Goal: Task Accomplishment & Management: Manage account settings

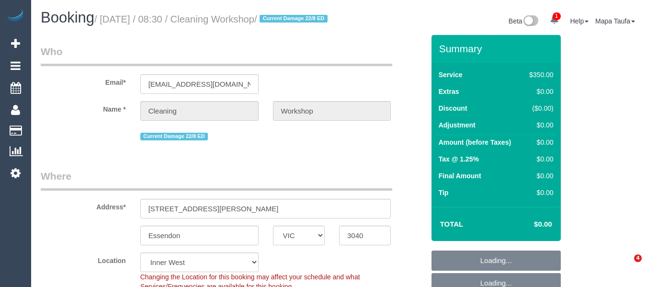
select select "VIC"
select select "300"
select select "number:28"
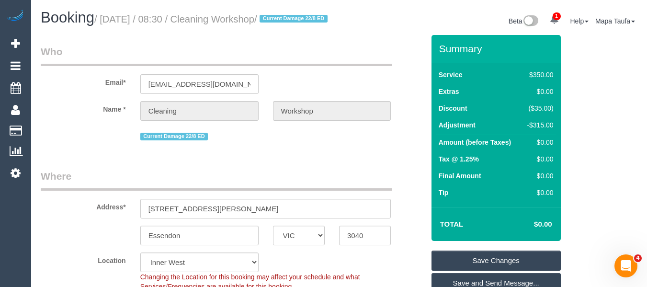
drag, startPoint x: 165, startPoint y: 31, endPoint x: 299, endPoint y: 71, distance: 139.9
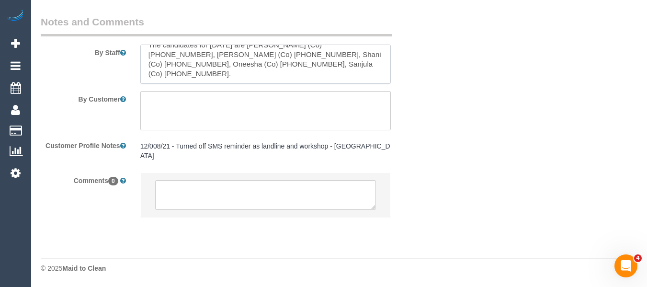
scroll to position [40, 0]
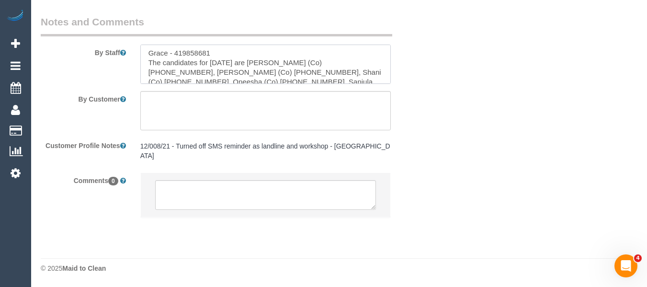
drag, startPoint x: 333, startPoint y: 70, endPoint x: 296, endPoint y: 69, distance: 36.9
click at [296, 69] on textarea at bounding box center [265, 64] width 251 height 39
click at [352, 79] on textarea at bounding box center [265, 64] width 251 height 39
drag, startPoint x: 209, startPoint y: 80, endPoint x: 175, endPoint y: 82, distance: 34.1
click at [175, 82] on textarea at bounding box center [265, 64] width 251 height 39
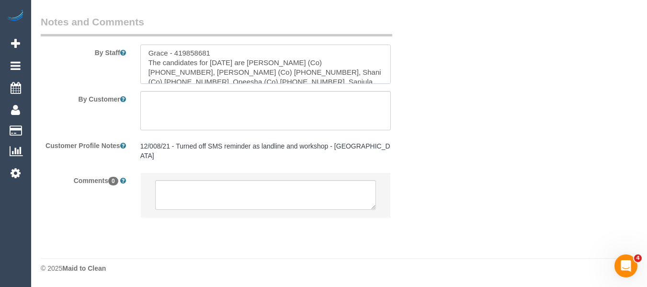
drag, startPoint x: 299, startPoint y: 81, endPoint x: 265, endPoint y: 80, distance: 33.6
click at [265, 80] on textarea at bounding box center [265, 64] width 251 height 39
drag, startPoint x: 330, startPoint y: 78, endPoint x: 374, endPoint y: 79, distance: 44.1
click at [333, 75] on textarea at bounding box center [265, 64] width 251 height 39
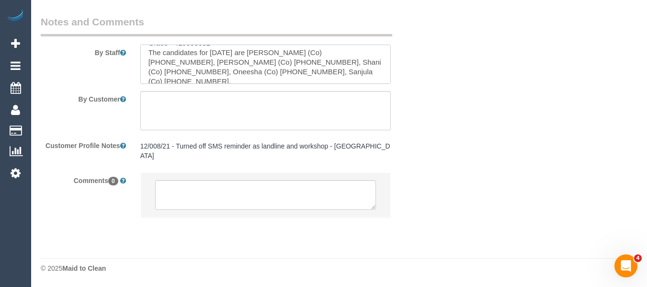
scroll to position [59, 0]
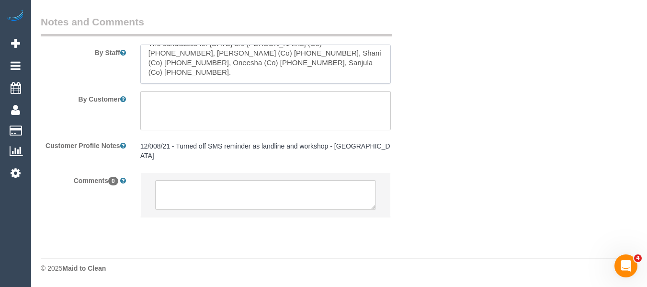
click at [198, 77] on textarea at bounding box center [265, 64] width 251 height 39
drag, startPoint x: 195, startPoint y: 72, endPoint x: 161, endPoint y: 72, distance: 34.0
click at [161, 72] on textarea at bounding box center [265, 64] width 251 height 39
drag, startPoint x: 270, startPoint y: 78, endPoint x: 288, endPoint y: 77, distance: 18.7
click at [272, 78] on textarea at bounding box center [265, 64] width 251 height 39
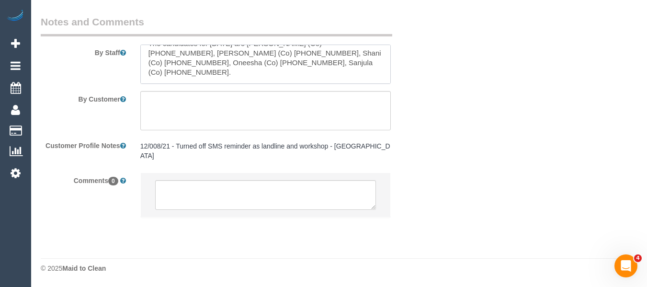
click at [284, 71] on textarea at bounding box center [265, 64] width 251 height 39
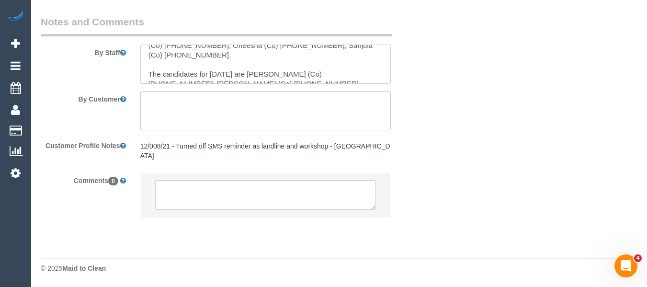
scroll to position [57, 0]
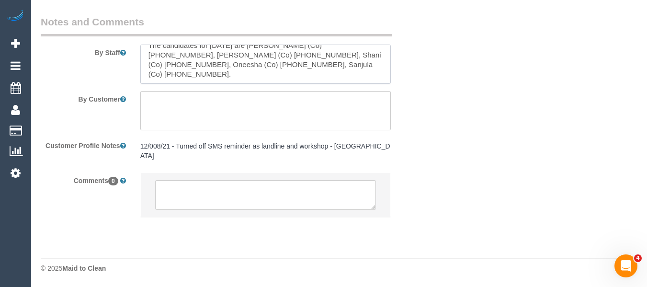
click at [298, 72] on textarea at bounding box center [265, 64] width 251 height 39
drag, startPoint x: 288, startPoint y: 72, endPoint x: 272, endPoint y: 80, distance: 17.4
click at [261, 76] on textarea at bounding box center [265, 64] width 251 height 39
click at [285, 80] on textarea at bounding box center [265, 64] width 251 height 39
drag, startPoint x: 291, startPoint y: 73, endPoint x: 0, endPoint y: 119, distance: 294.5
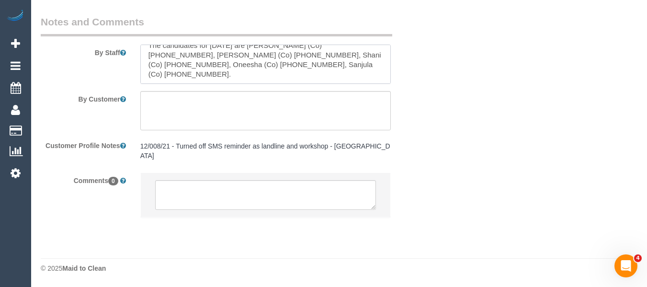
click at [254, 73] on textarea at bounding box center [265, 64] width 251 height 39
click at [388, 96] on sui-booking-comments "By Staff By Customer Customer Profile Notes 12/008/21 - Turned off SMS reminder…" at bounding box center [233, 121] width 384 height 212
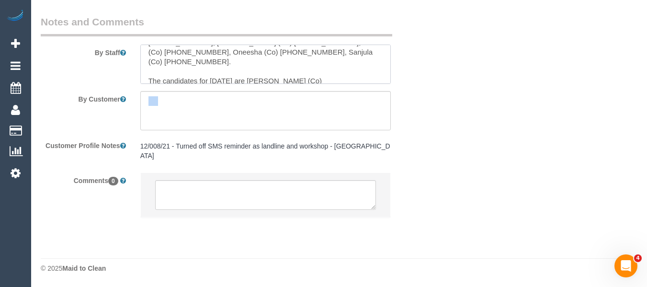
scroll to position [76, 0]
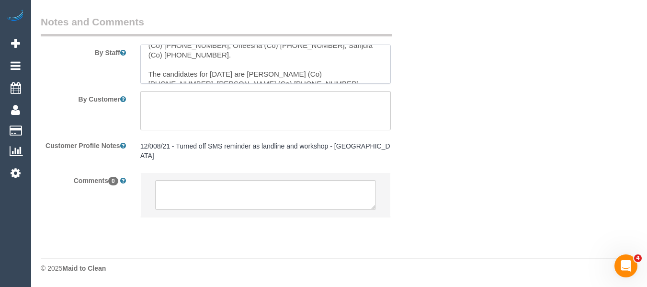
click at [333, 74] on textarea at bounding box center [265, 64] width 251 height 39
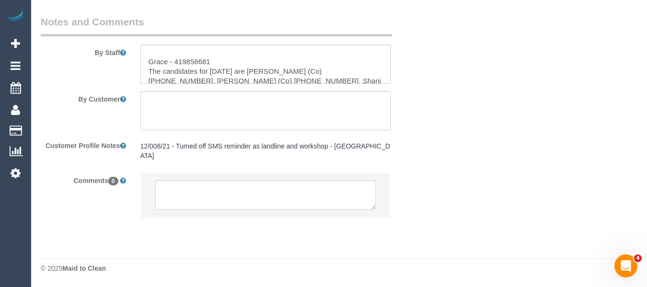
scroll to position [48, 0]
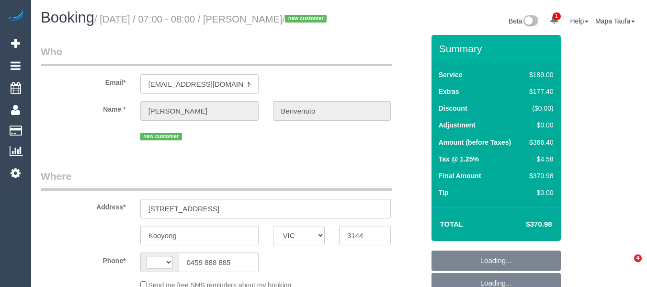
select select "VIC"
select select "string:AU"
select select "object:840"
select select "string:stripe-pm_1Rz7Fz2GScqysDRVnVJ6S2eo"
select select "number:28"
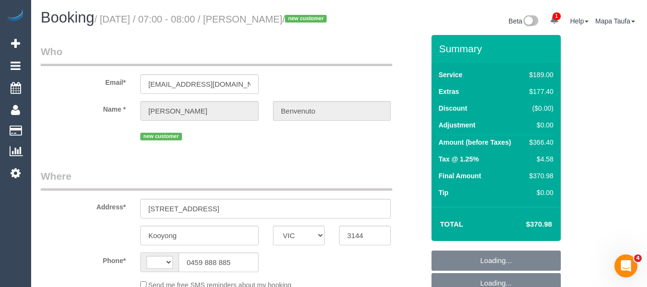
select select "number:15"
select select "number:19"
select select "number:36"
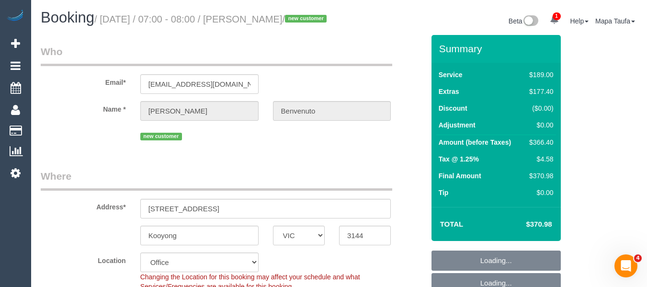
select select "object:2114"
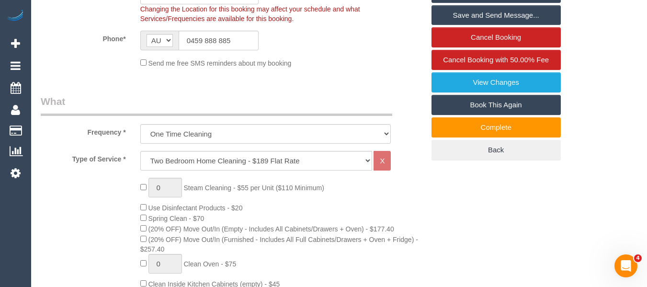
scroll to position [260, 0]
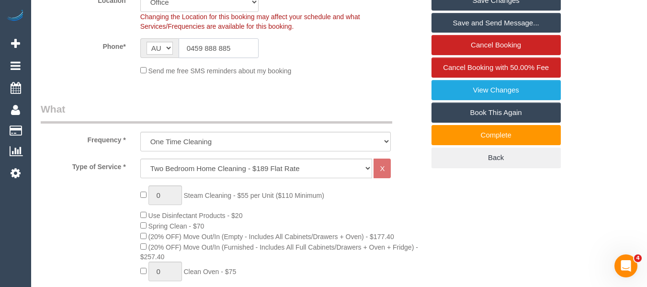
click at [230, 58] on input "0459 888 885" at bounding box center [219, 48] width 80 height 20
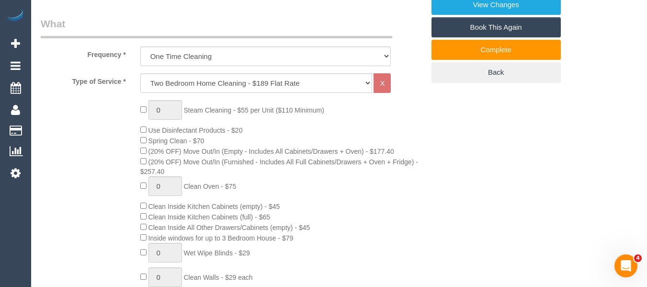
scroll to position [1898, 0]
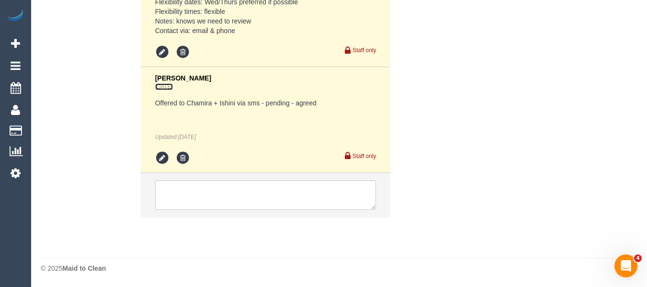
click at [170, 87] on link "1 day ago" at bounding box center [164, 86] width 18 height 7
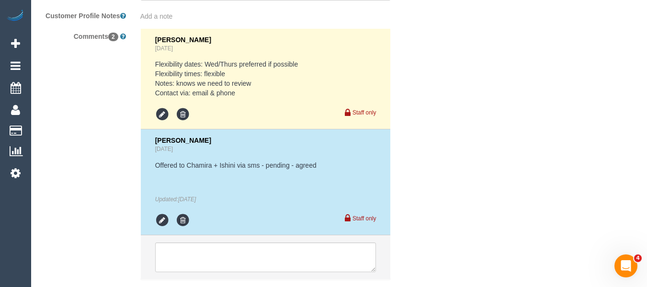
scroll to position [1797, 0]
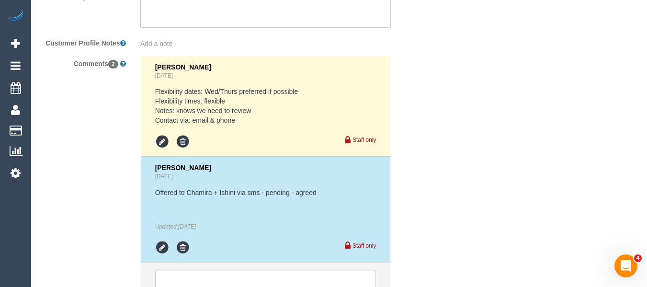
click at [296, 197] on pre "Offered to Chamira + Ishini via sms - pending - agreed" at bounding box center [265, 193] width 221 height 10
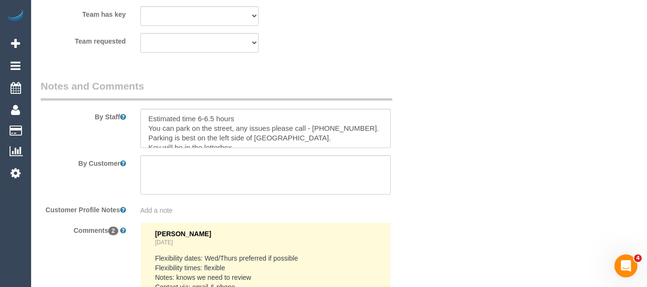
scroll to position [1622, 0]
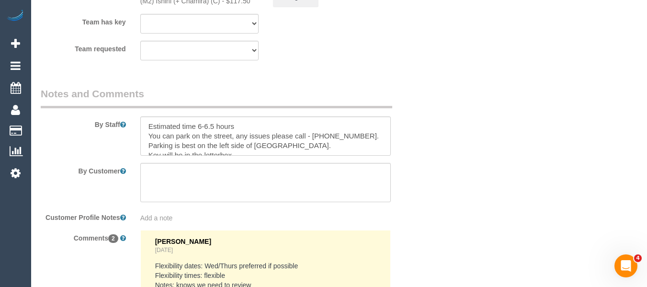
click at [393, 155] on div at bounding box center [265, 135] width 265 height 39
drag, startPoint x: 396, startPoint y: 155, endPoint x: 397, endPoint y: 163, distance: 8.2
click at [397, 156] on div at bounding box center [265, 135] width 265 height 39
click at [392, 156] on div at bounding box center [265, 135] width 265 height 39
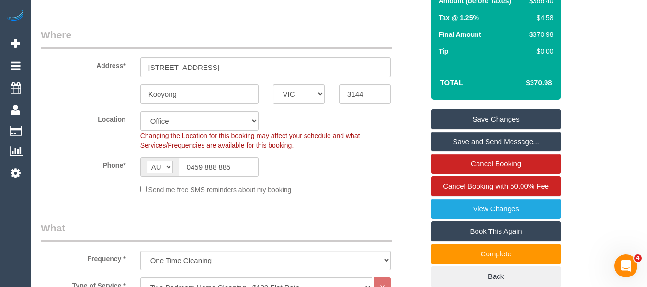
scroll to position [144, 0]
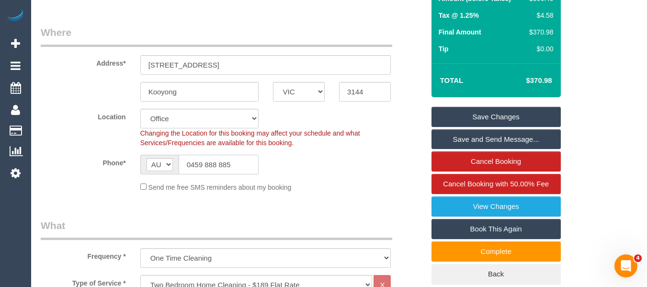
click at [206, 174] on input "0459 888 885" at bounding box center [219, 165] width 80 height 20
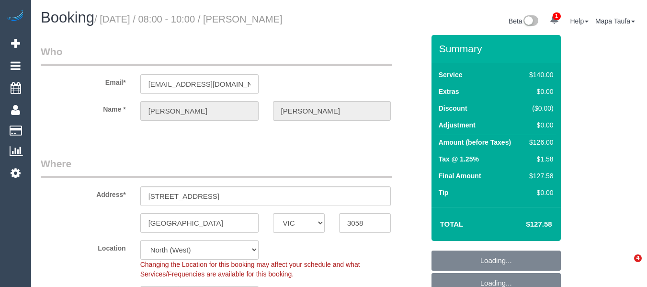
select select "VIC"
select select "string:stripe-pm_1QuP9v2GScqysDRVpgywK1O1"
select select "number:29"
select select "number:14"
select select "number:19"
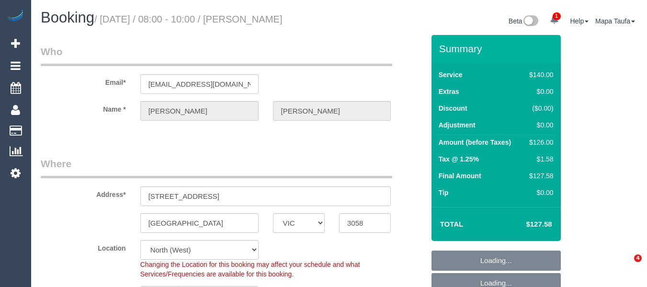
select select "number:36"
select select "number:34"
select select "number:11"
select select "spot1"
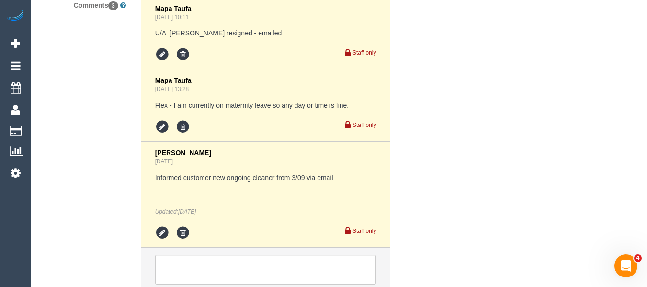
scroll to position [1764, 0]
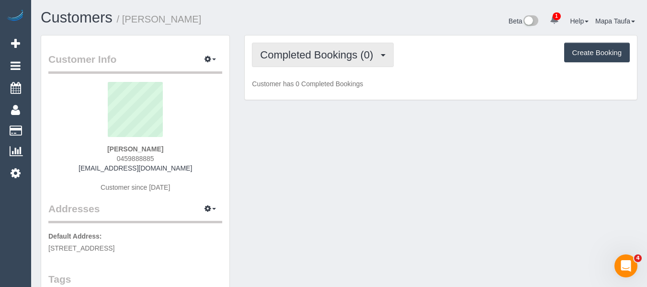
drag, startPoint x: 362, startPoint y: 57, endPoint x: 347, endPoint y: 77, distance: 25.3
click at [361, 57] on span "Completed Bookings (0)" at bounding box center [319, 55] width 118 height 12
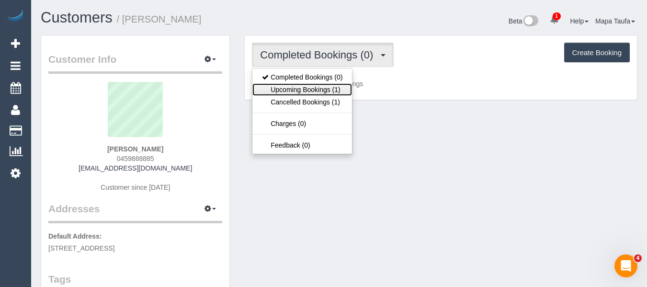
click at [339, 87] on link "Upcoming Bookings (1)" at bounding box center [303, 89] width 100 height 12
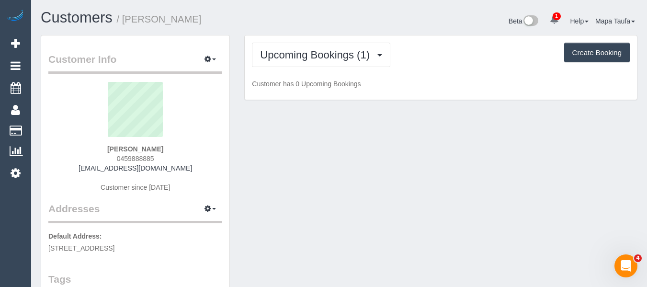
click at [356, 23] on div "Beta 1 Your Notifications You have 0 alerts × You have 2 to charge for [DATE] H…" at bounding box center [492, 22] width 306 height 25
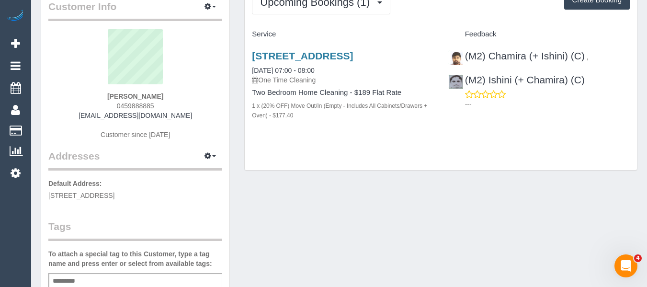
scroll to position [48, 0]
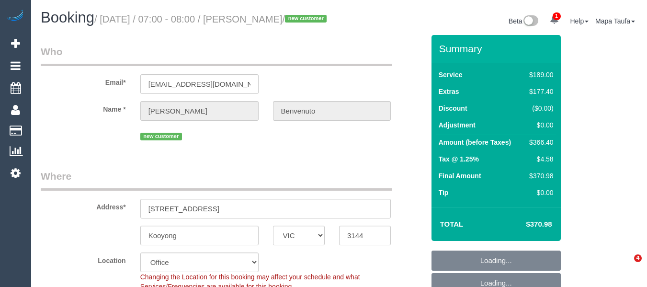
select select "VIC"
select select "number:28"
select select "number:15"
select select "number:19"
select select "number:36"
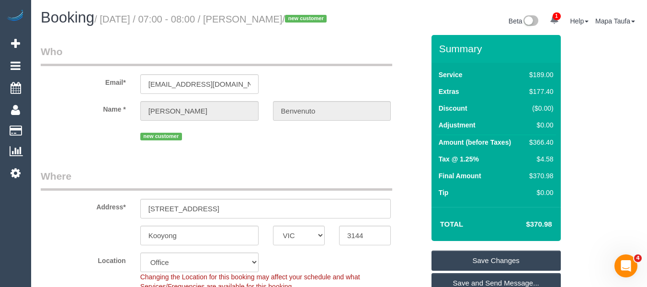
scroll to position [279, 0]
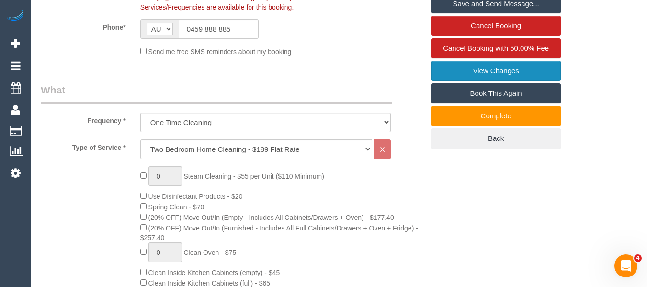
click at [493, 81] on link "View Changes" at bounding box center [496, 71] width 129 height 20
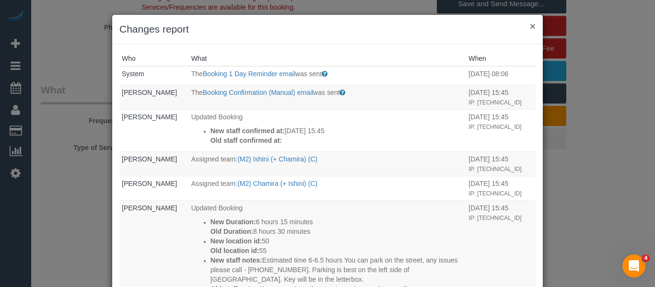
click at [531, 26] on button "×" at bounding box center [532, 26] width 6 height 10
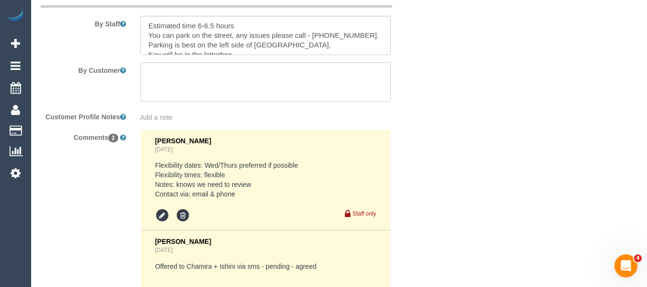
scroll to position [1696, 0]
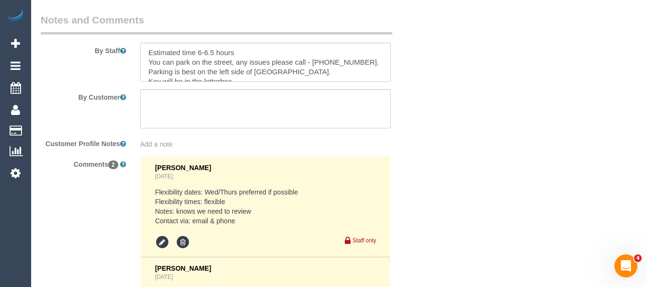
click at [336, 76] on textarea at bounding box center [265, 62] width 251 height 39
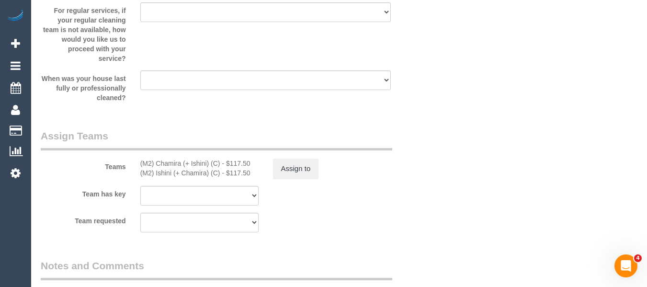
scroll to position [1361, 0]
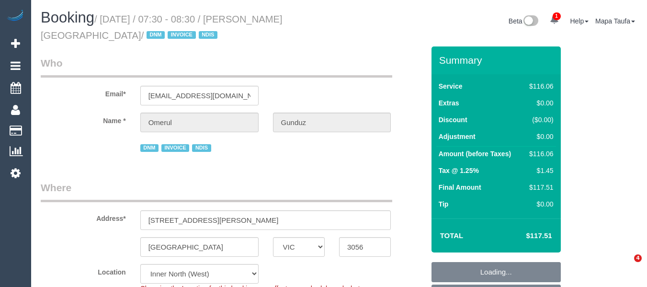
select select "VIC"
select select "number:28"
select select "number:14"
select select "number:19"
select select "number:23"
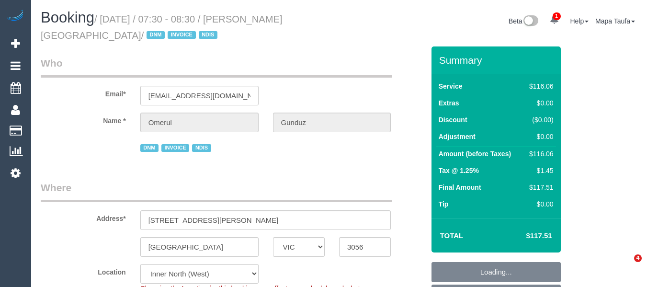
select select "number:35"
select select "object:1652"
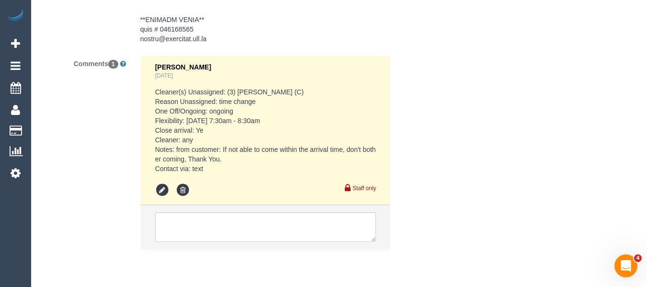
scroll to position [2083, 0]
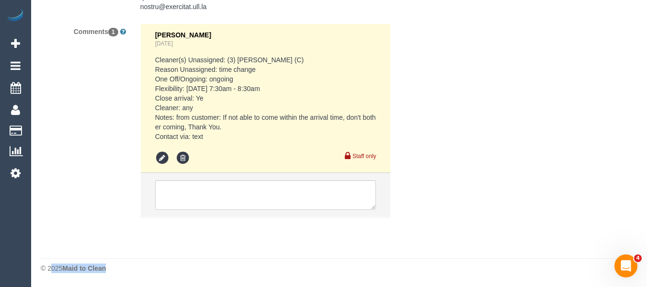
drag, startPoint x: 647, startPoint y: 259, endPoint x: 613, endPoint y: 104, distance: 158.9
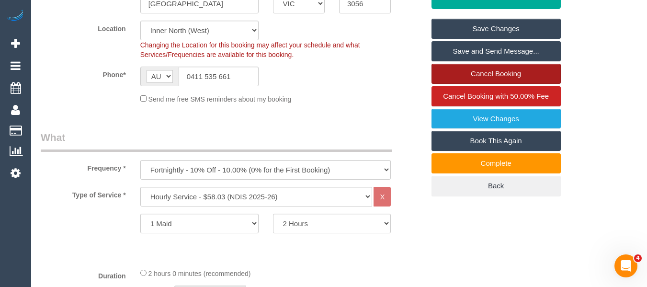
scroll to position [173, 0]
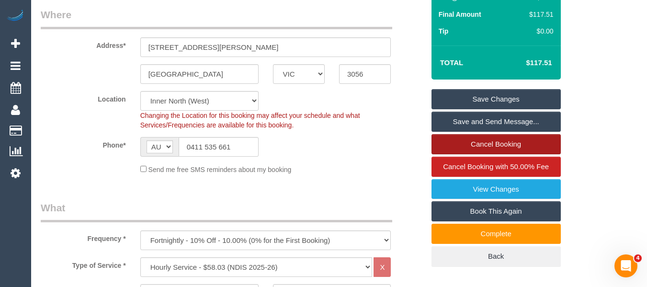
click at [508, 138] on link "Cancel Booking" at bounding box center [496, 144] width 129 height 20
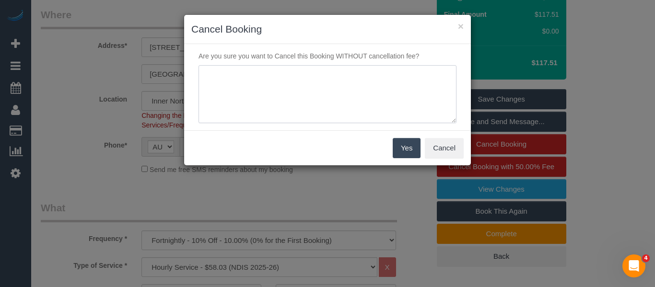
click at [275, 118] on textarea at bounding box center [327, 94] width 258 height 58
type textarea "cleaner was late - cust refused service via text -MT"
click at [403, 142] on button "Yes" at bounding box center [406, 148] width 28 height 20
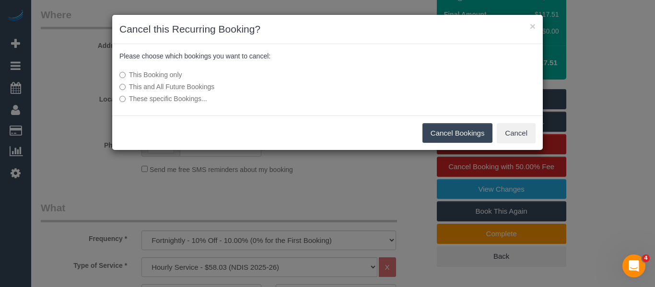
drag, startPoint x: 441, startPoint y: 133, endPoint x: 283, endPoint y: 55, distance: 177.0
click at [438, 134] on button "Cancel Bookings" at bounding box center [457, 133] width 70 height 20
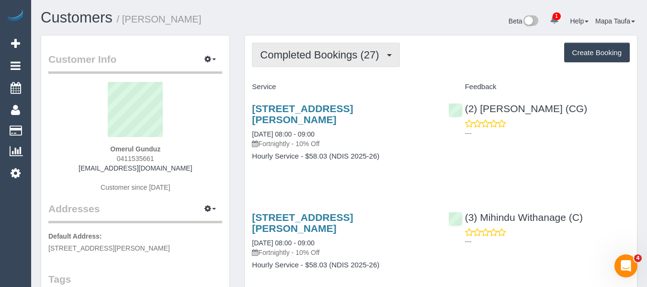
click at [310, 60] on span "Completed Bookings (27)" at bounding box center [322, 55] width 124 height 12
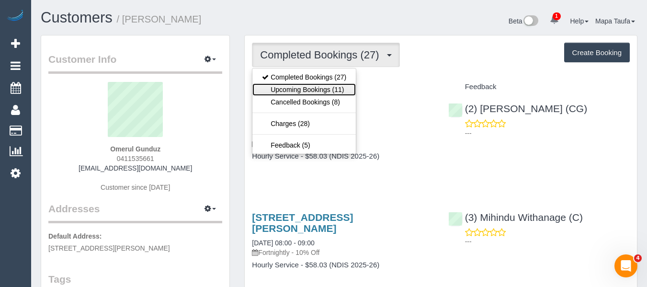
click at [310, 89] on link "Upcoming Bookings (11)" at bounding box center [304, 89] width 103 height 12
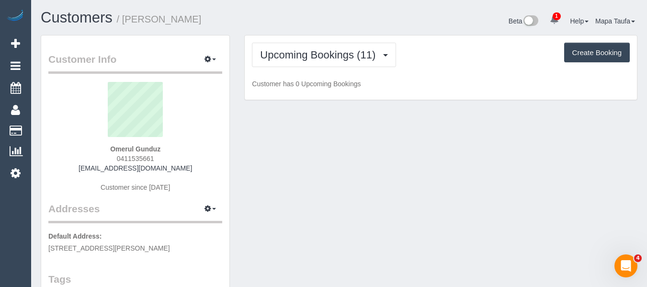
click at [325, 35] on div "Upcoming Bookings (11) Completed Bookings (27) Upcoming Bookings (11) Cancelled…" at bounding box center [441, 67] width 392 height 65
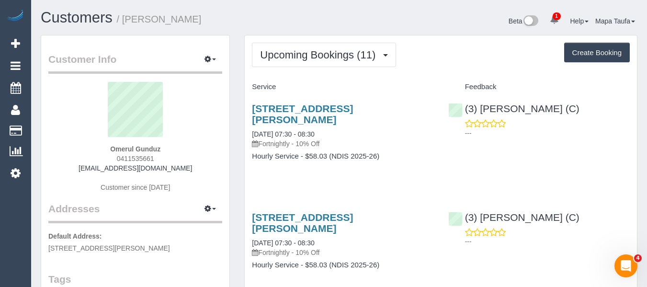
drag, startPoint x: 180, startPoint y: 158, endPoint x: 109, endPoint y: 162, distance: 71.1
click at [111, 161] on div "Omerul Gunduz 0411535661 sgun@live.com.au Customer since 2023" at bounding box center [135, 142] width 174 height 120
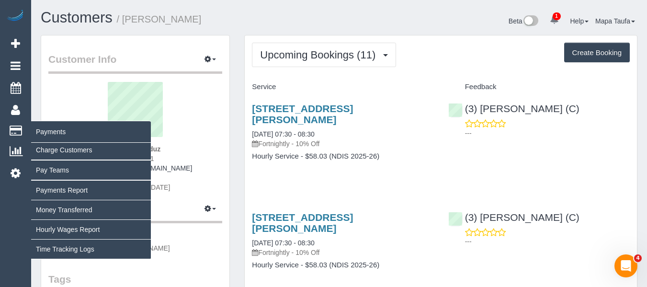
copy span "0411535661"
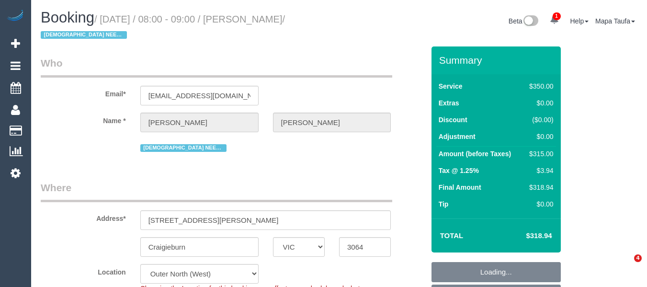
select select "VIC"
select select "300"
select select "object:871"
select select "number:28"
select select "number:14"
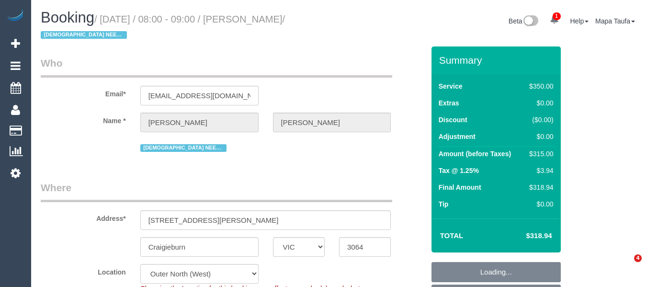
select select "number:18"
select select "number:36"
select select "number:35"
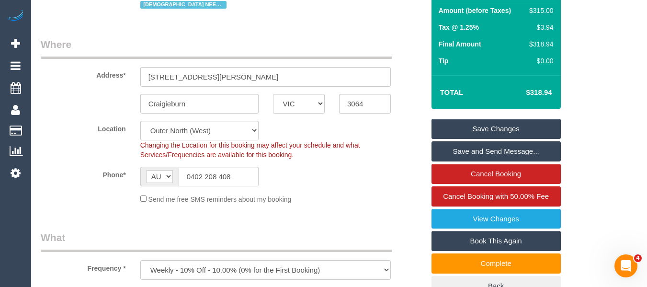
scroll to position [144, 0]
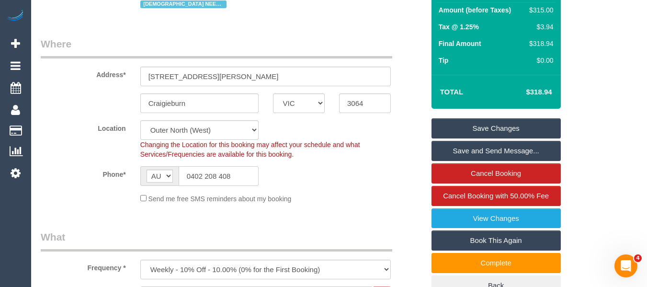
click at [213, 177] on input "0402 208 408" at bounding box center [219, 176] width 80 height 20
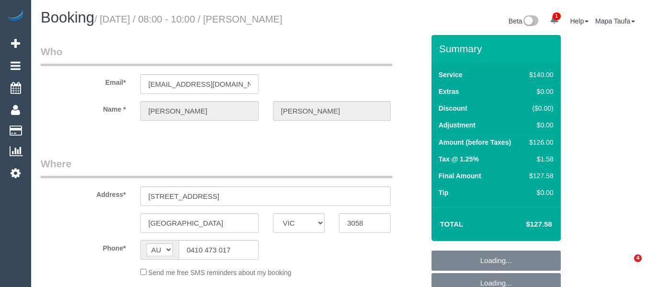
select select "VIC"
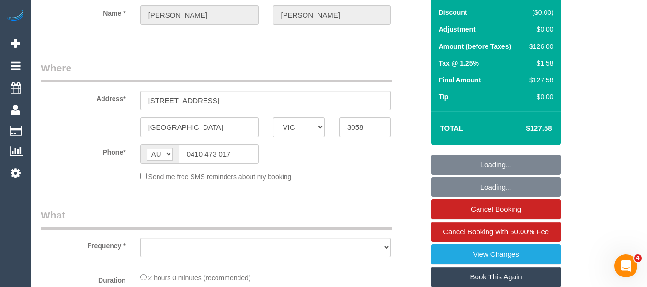
select select "object:601"
select select "string:stripe-pm_1QuP9v2GScqysDRVpgywK1O1"
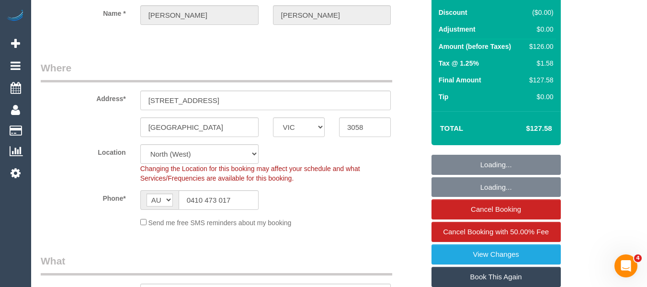
select select "object:608"
click at [222, 201] on input "0410 473 017" at bounding box center [219, 200] width 80 height 20
select select "number:29"
select select "number:14"
select select "number:19"
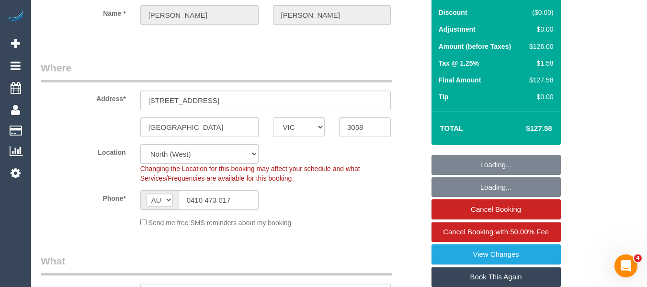
select select "number:36"
select select "number:34"
select select "number:11"
click at [222, 201] on input "0410 473 017" at bounding box center [219, 200] width 80 height 20
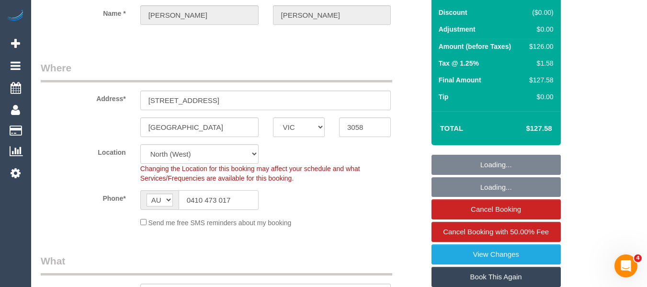
select select "spot1"
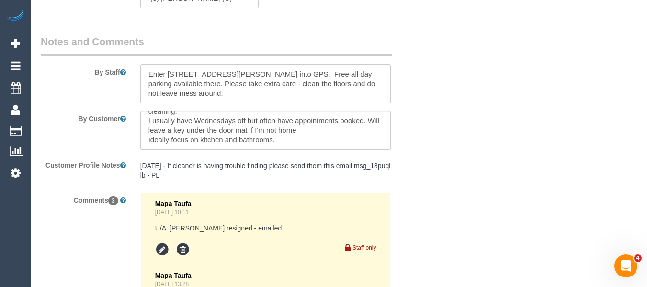
scroll to position [1618, 0]
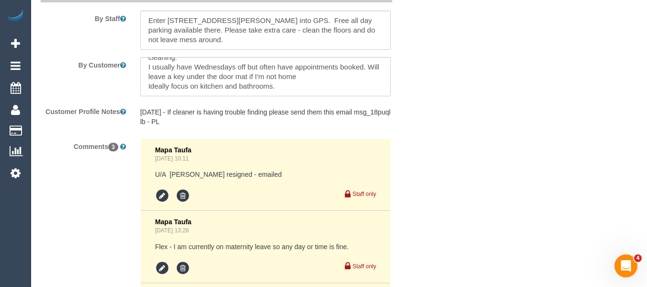
click at [416, 158] on div "Comments 3 Mapa Taufa Aug 23, 2025 10:11 U/A Marco Sanchez resigned - emailed S…" at bounding box center [233, 290] width 398 height 305
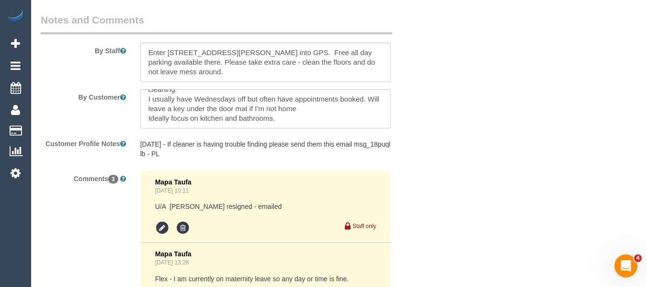
scroll to position [1570, 0]
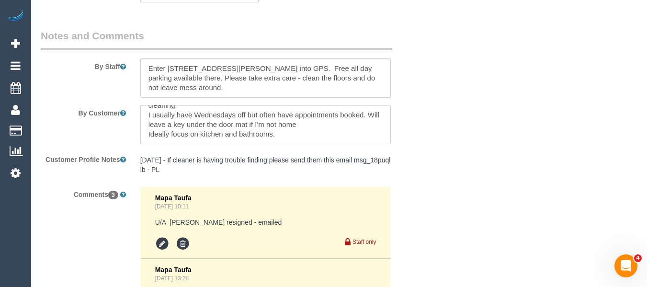
drag, startPoint x: 644, startPoint y: 184, endPoint x: 644, endPoint y: 177, distance: 6.7
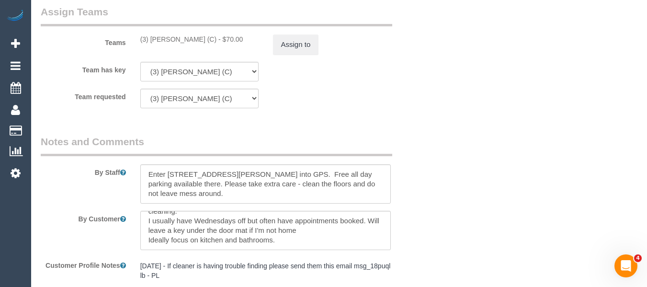
scroll to position [1538, 0]
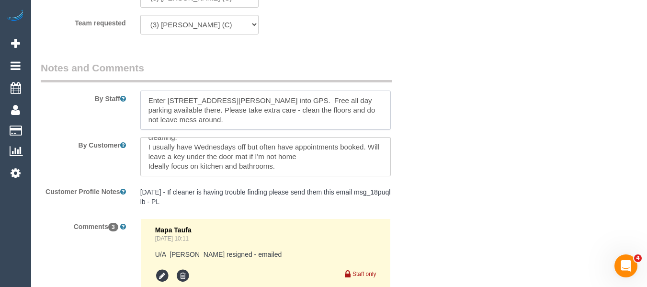
drag, startPoint x: 207, startPoint y: 99, endPoint x: 169, endPoint y: 99, distance: 37.9
click at [169, 99] on textarea at bounding box center [265, 110] width 251 height 39
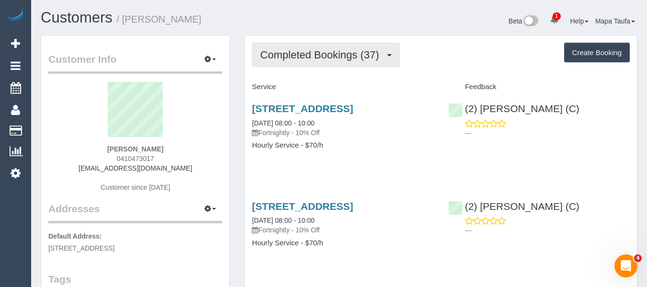
drag, startPoint x: 291, startPoint y: 47, endPoint x: 293, endPoint y: 63, distance: 15.9
click at [291, 49] on button "Completed Bookings (37)" at bounding box center [326, 55] width 148 height 24
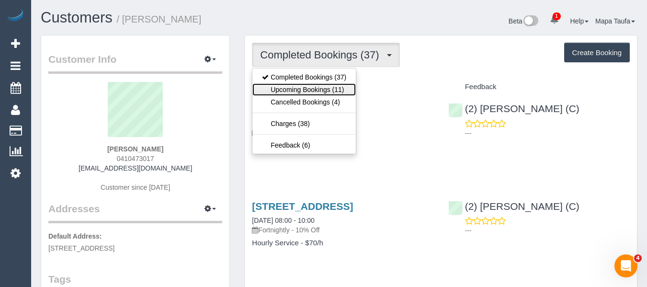
click at [296, 84] on link "Upcoming Bookings (11)" at bounding box center [304, 89] width 103 height 12
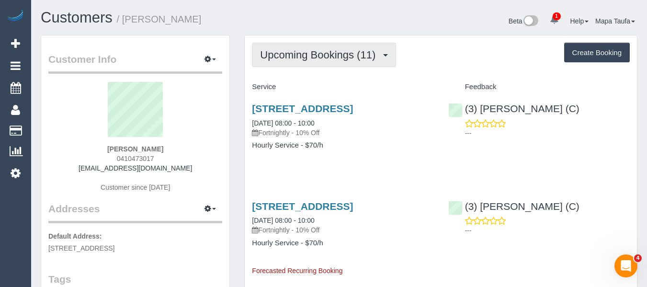
drag, startPoint x: 290, startPoint y: 53, endPoint x: 289, endPoint y: 59, distance: 6.8
click at [290, 53] on span "Upcoming Bookings (11)" at bounding box center [320, 55] width 120 height 12
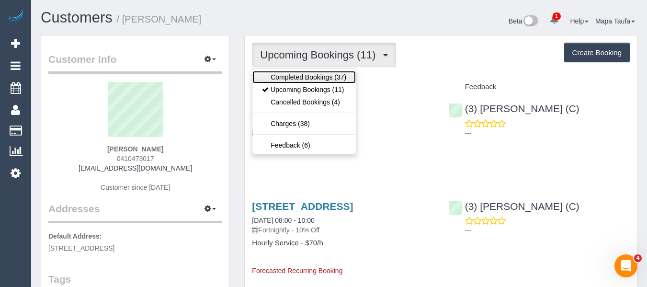
click at [289, 76] on link "Completed Bookings (37)" at bounding box center [304, 77] width 103 height 12
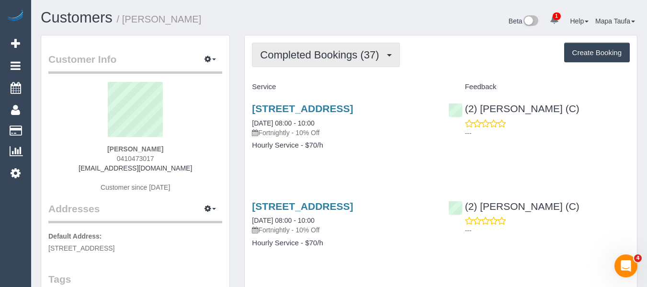
click at [299, 57] on span "Completed Bookings (37)" at bounding box center [322, 55] width 124 height 12
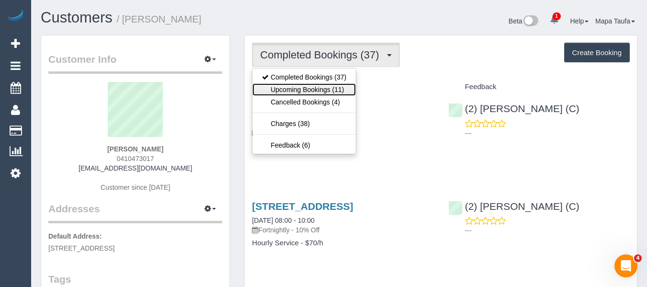
click at [309, 92] on link "Upcoming Bookings (11)" at bounding box center [304, 89] width 103 height 12
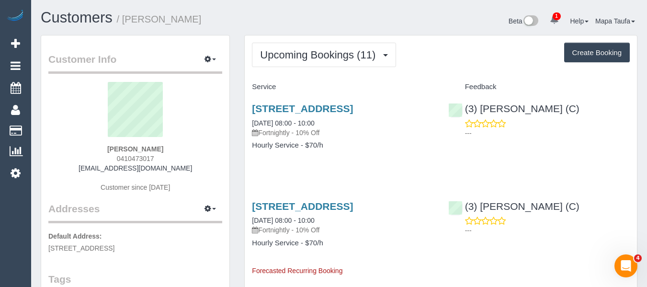
drag, startPoint x: 171, startPoint y: 156, endPoint x: 88, endPoint y: 164, distance: 82.8
click at [101, 160] on div "Clara Filippini 0410473017 clara_marieeve@hotmail.com Customer since 2024" at bounding box center [135, 142] width 174 height 120
copy span "0410473017"
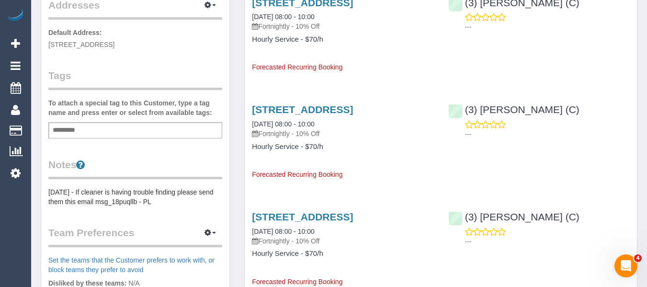
scroll to position [240, 0]
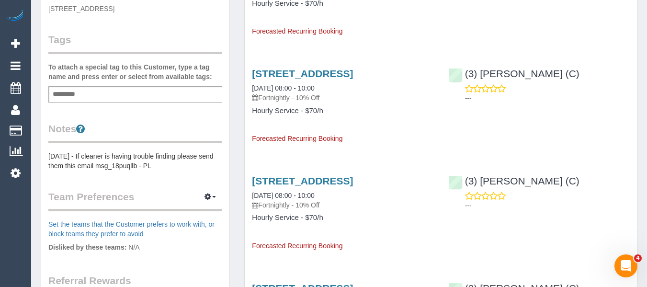
click at [138, 169] on pre "21/08/24 - If cleaner is having trouble finding please send them this email msg…" at bounding box center [135, 160] width 174 height 19
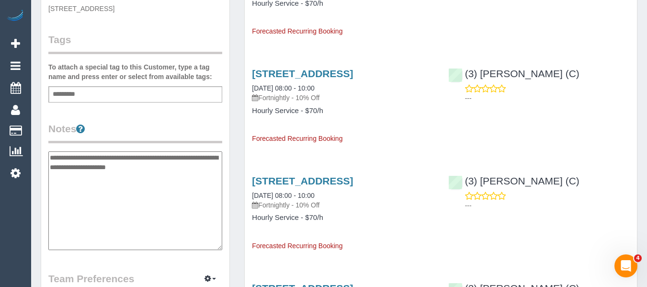
drag, startPoint x: 138, startPoint y: 168, endPoint x: 98, endPoint y: 168, distance: 40.7
click at [98, 168] on textarea "**********" at bounding box center [135, 200] width 174 height 99
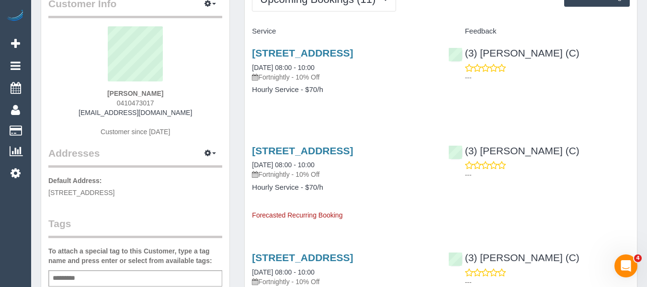
scroll to position [48, 0]
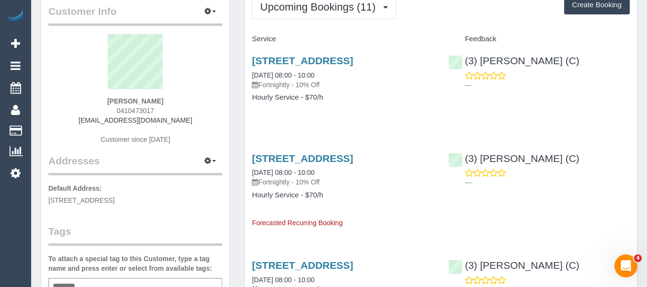
drag, startPoint x: 131, startPoint y: 110, endPoint x: 110, endPoint y: 110, distance: 21.6
click at [110, 110] on div "Clara Filippini 0410473017 clara_marieeve@hotmail.com Customer since 2024" at bounding box center [135, 94] width 174 height 120
click at [214, 113] on div "Clara Filippini 0410473017 clara_marieeve@hotmail.com Customer since 2024" at bounding box center [135, 94] width 174 height 120
drag, startPoint x: 193, startPoint y: 117, endPoint x: 90, endPoint y: 123, distance: 103.7
click at [90, 123] on div "Clara Filippini 0410473017 clara_marieeve@hotmail.com Customer since 2024" at bounding box center [135, 94] width 174 height 120
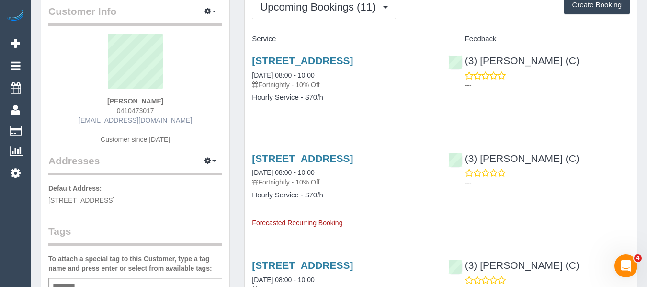
copy link "clara_marieeve@hotmail.com"
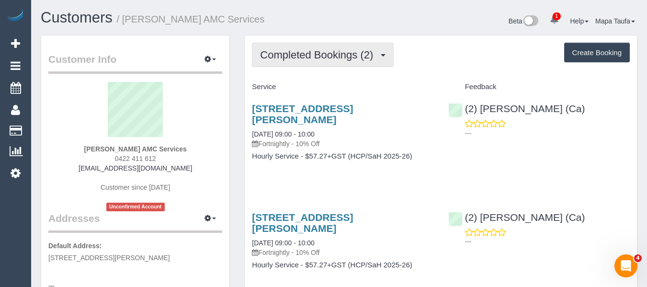
click at [290, 46] on button "Completed Bookings (2)" at bounding box center [323, 55] width 142 height 24
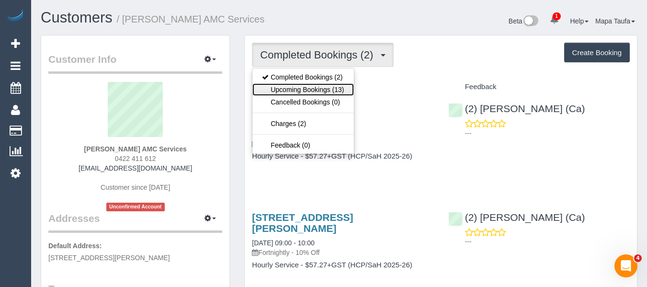
click at [298, 91] on link "Upcoming Bookings (13)" at bounding box center [303, 89] width 101 height 12
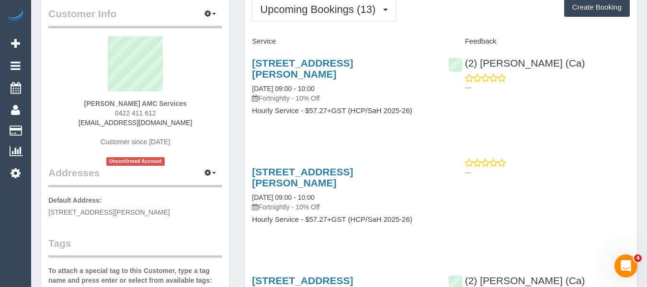
scroll to position [96, 0]
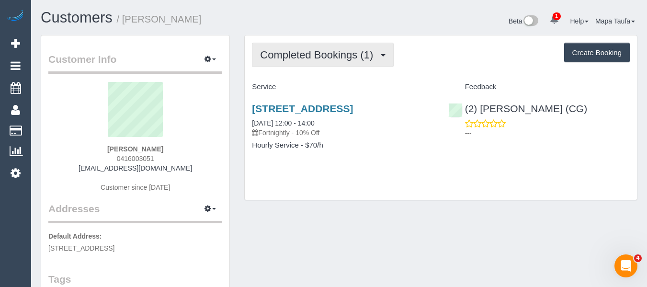
click at [286, 64] on button "Completed Bookings (1)" at bounding box center [323, 55] width 142 height 24
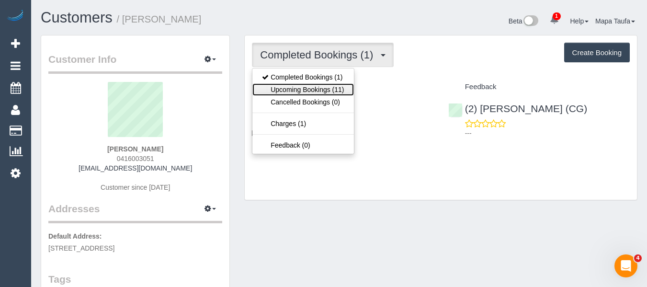
click at [296, 88] on link "Upcoming Bookings (11)" at bounding box center [303, 89] width 101 height 12
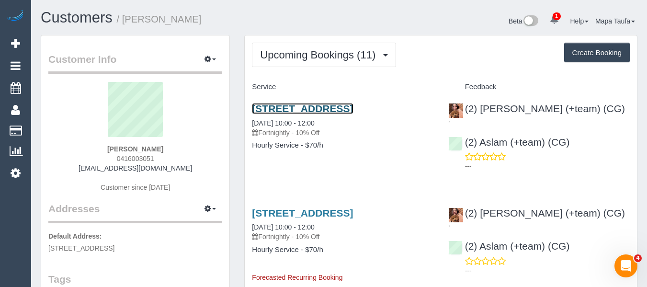
click at [297, 111] on link "11 Thomson St, Essendon, Melbourne, VIC 3040" at bounding box center [302, 108] width 101 height 11
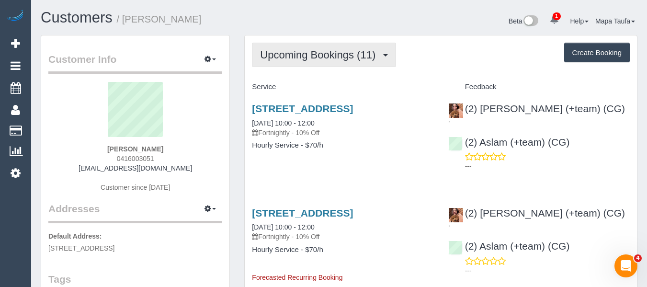
click at [286, 58] on span "Upcoming Bookings (11)" at bounding box center [320, 55] width 120 height 12
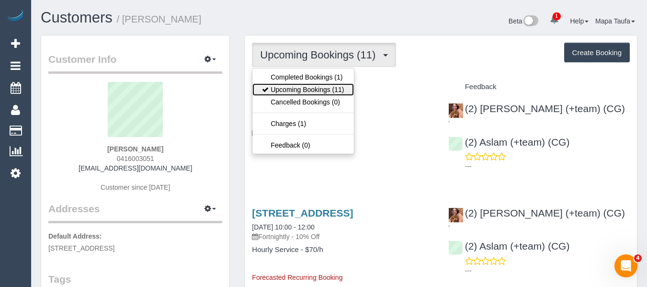
click at [286, 85] on link "Upcoming Bookings (11)" at bounding box center [303, 89] width 101 height 12
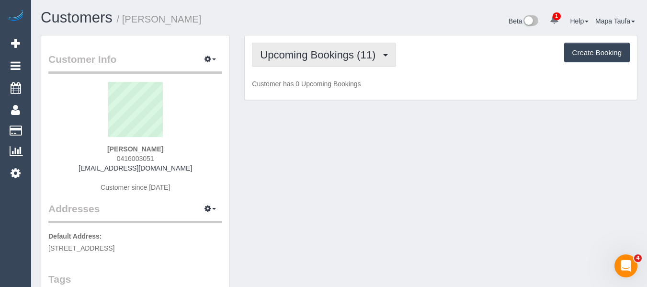
click at [287, 59] on span "Upcoming Bookings (11)" at bounding box center [320, 55] width 120 height 12
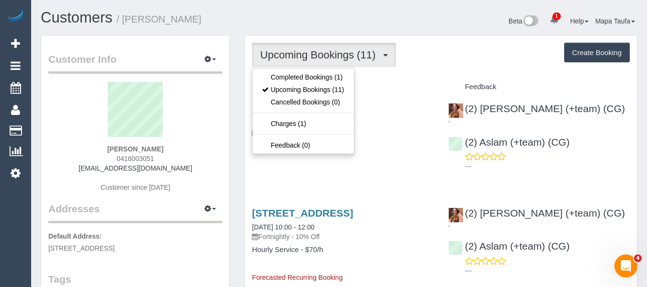
drag, startPoint x: 426, startPoint y: 78, endPoint x: 410, endPoint y: 84, distance: 17.0
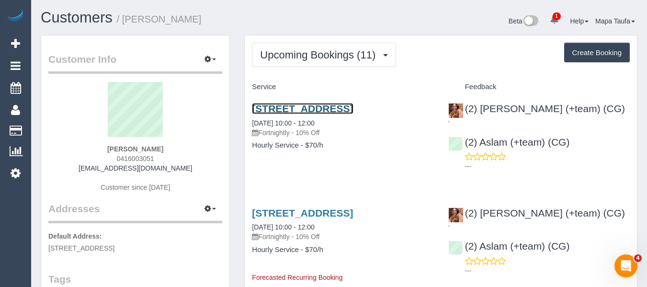
click at [327, 111] on link "11 Thomson St, Essendon, Melbourne, VIC 3040" at bounding box center [302, 108] width 101 height 11
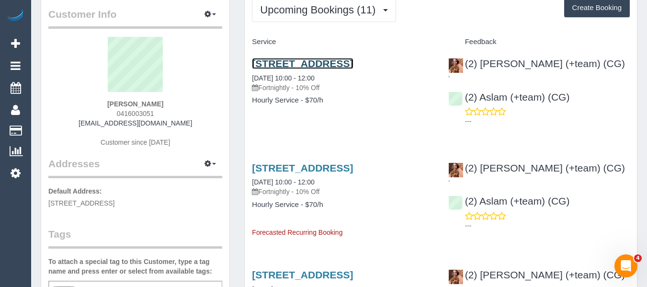
scroll to position [96, 0]
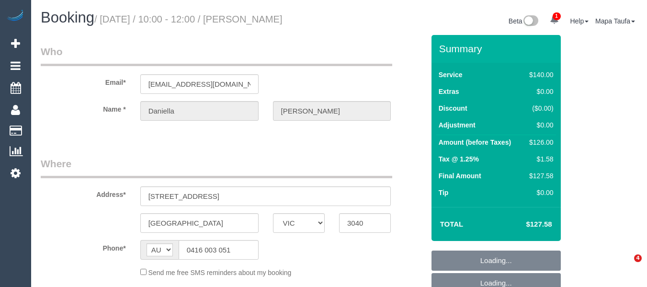
select select "VIC"
select select "string:stripe-pm_1RsZlW2GScqysDRVD5VzhXQg"
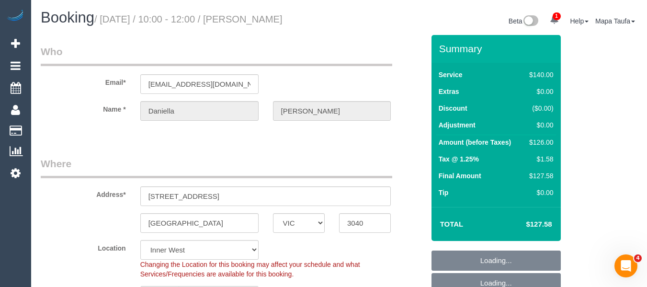
select select "object:572"
select select "spot1"
select select "number:27"
select select "number:14"
select select "number:19"
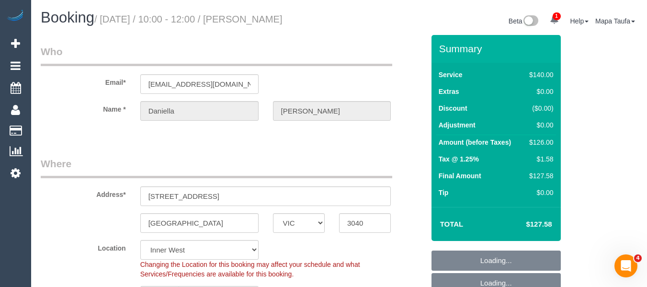
select select "number:25"
select select "number:35"
select select "number:11"
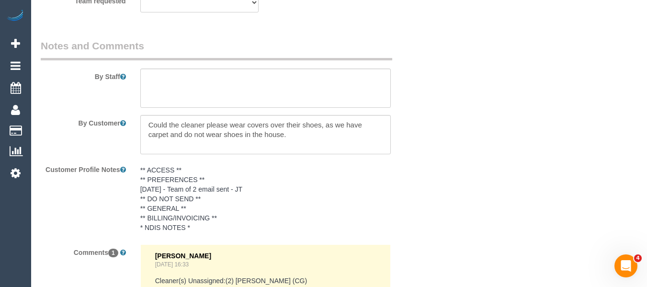
scroll to position [1551, 0]
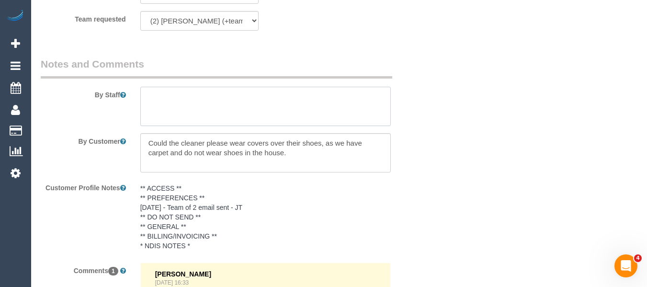
click at [171, 99] on textarea at bounding box center [265, 106] width 251 height 39
paste textarea "Required: Vacuum floors, and mop tiles, dust 2 living areas and main bedroom, c…"
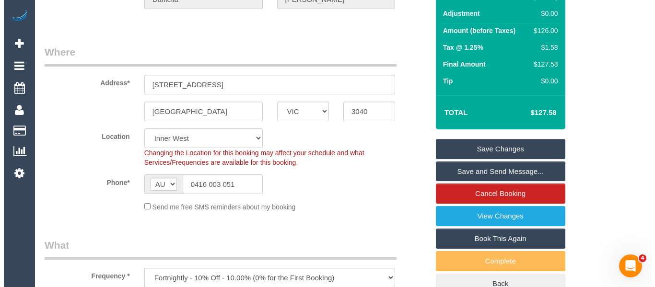
scroll to position [0, 0]
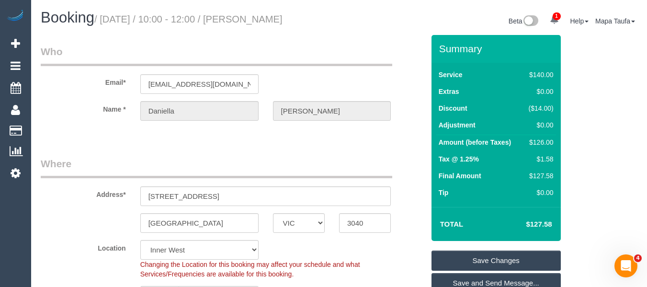
type textarea "Required: Vacuum floors, and mop tiles, dust 2 living areas and main bedroom, c…"
click at [483, 256] on link "Save Changes" at bounding box center [496, 261] width 129 height 20
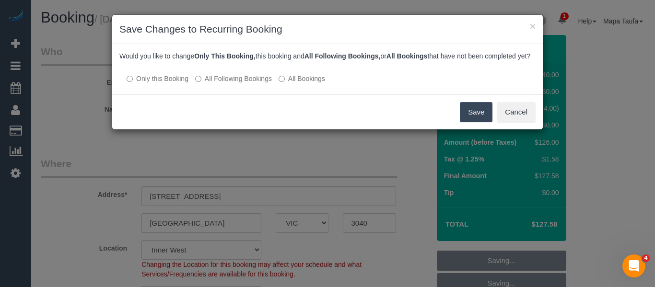
click at [468, 122] on button "Save" at bounding box center [476, 112] width 33 height 20
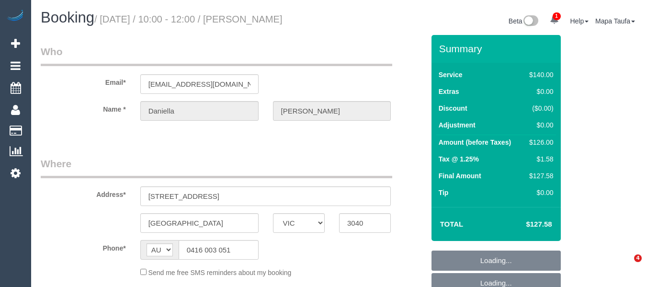
select select "VIC"
select select "string:stripe-pm_1RsZlW2GScqysDRVD5VzhXQg"
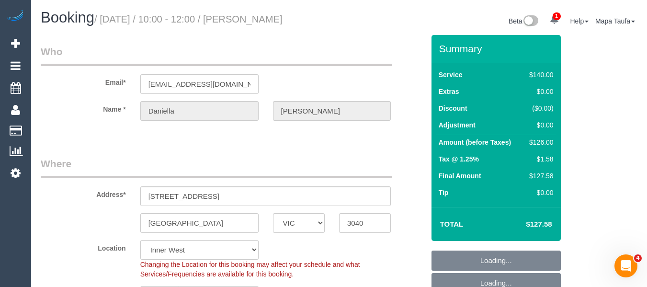
select select "object:572"
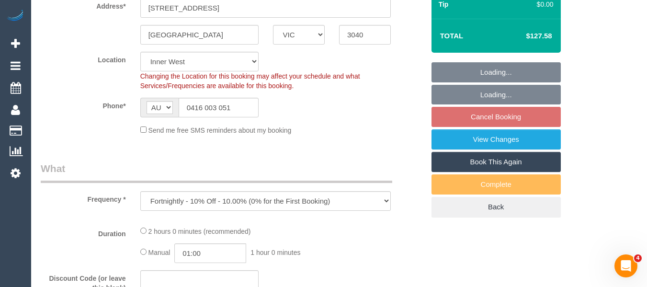
select select "spot1"
select select "number:27"
select select "number:14"
select select "number:19"
select select "number:25"
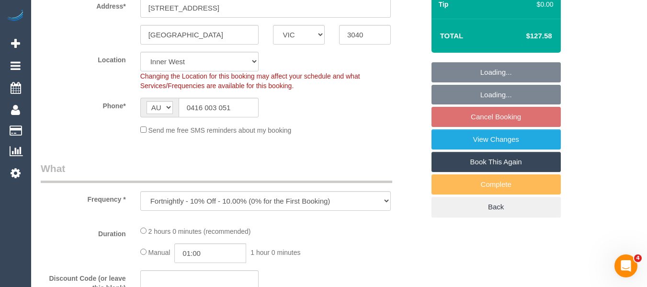
select select "number:35"
select select "number:11"
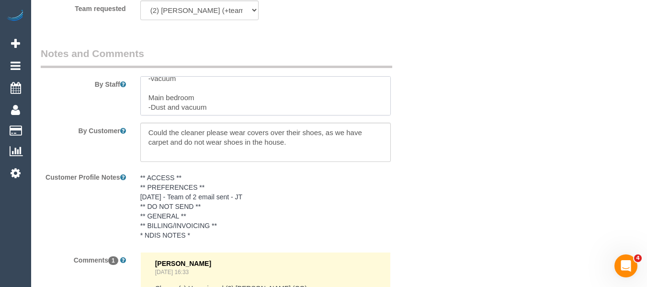
scroll to position [192, 0]
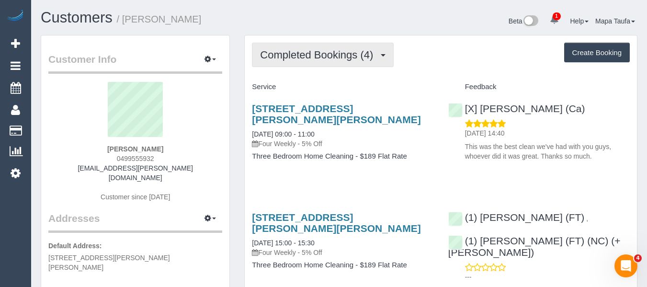
click at [298, 60] on span "Completed Bookings (4)" at bounding box center [319, 55] width 118 height 12
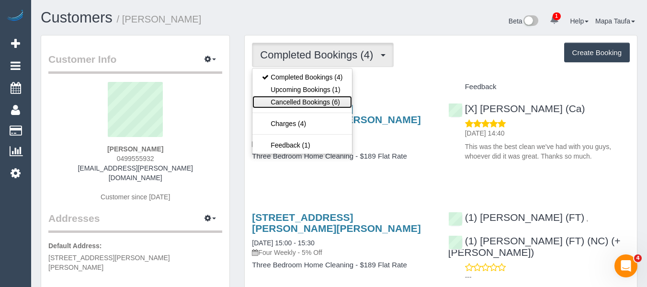
click at [299, 96] on link "Cancelled Bookings (6)" at bounding box center [303, 102] width 100 height 12
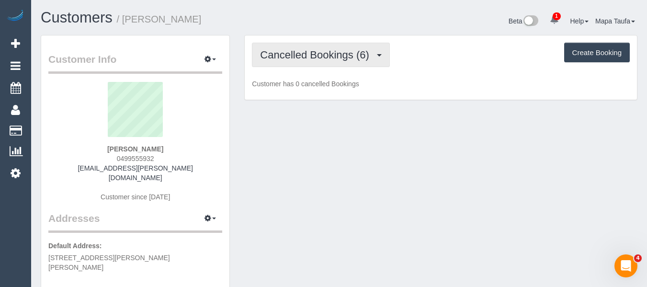
click at [304, 57] on span "Cancelled Bookings (6)" at bounding box center [317, 55] width 114 height 12
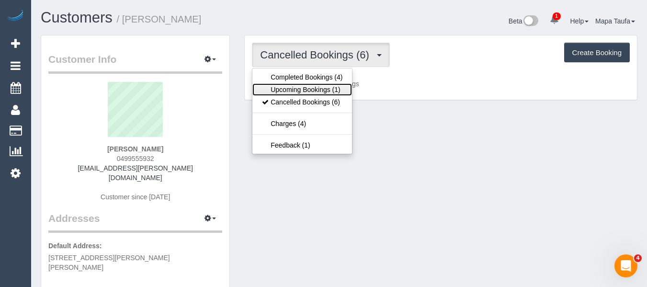
click at [298, 89] on link "Upcoming Bookings (1)" at bounding box center [303, 89] width 100 height 12
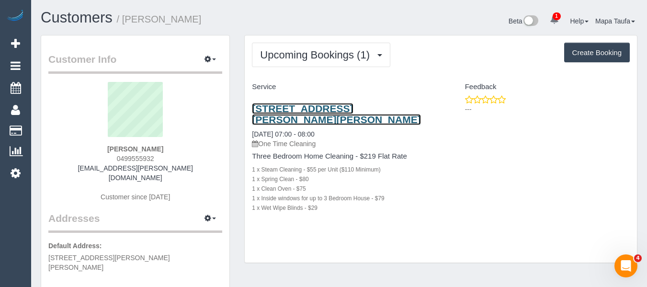
click at [314, 103] on link "3 Youngman Street, Preston, VIC 3072" at bounding box center [336, 114] width 169 height 22
click at [282, 110] on link "3 Youngman Street, Preston, VIC 3072" at bounding box center [336, 114] width 169 height 22
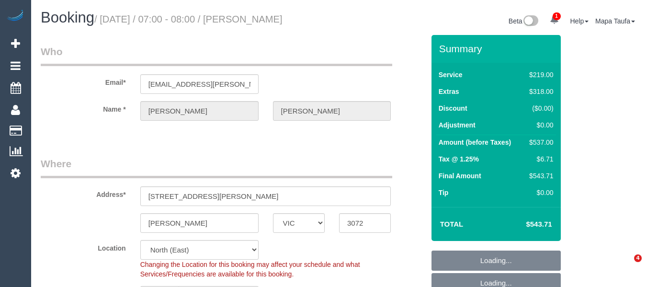
select select "VIC"
select select "object:1401"
select select "spot1"
select select "number:30"
select select "number:14"
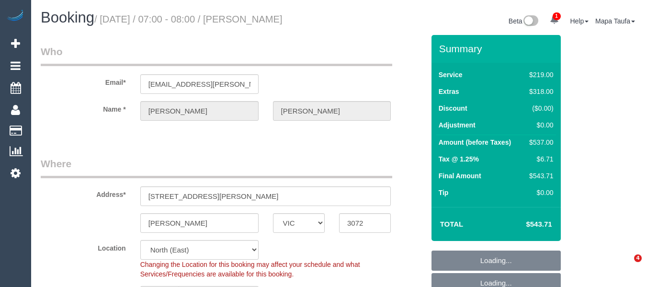
select select "number:19"
select select "number:23"
select select "number:26"
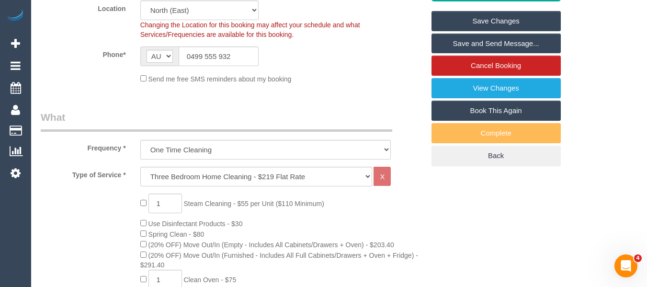
scroll to position [383, 0]
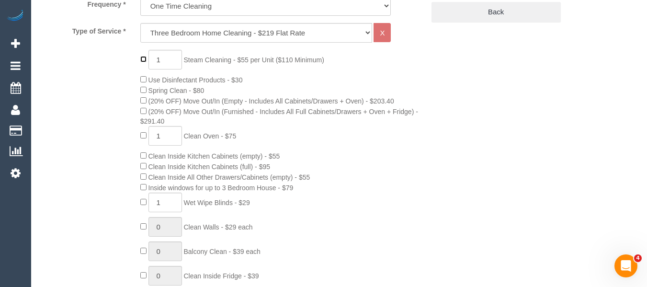
type input "0"
click at [336, 193] on div "0 Steam Cleaning - $55 per Unit ($110 Minimum) Use Disinfectant Products - $30 …" at bounding box center [282, 222] width 299 height 345
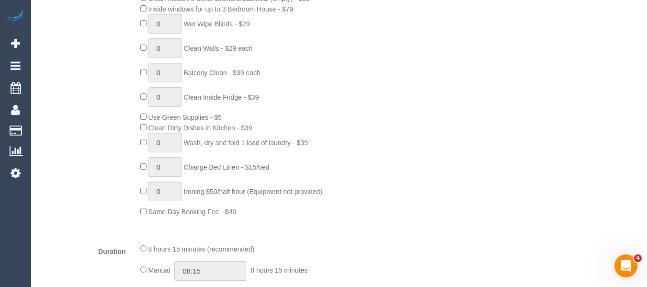
scroll to position [671, 0]
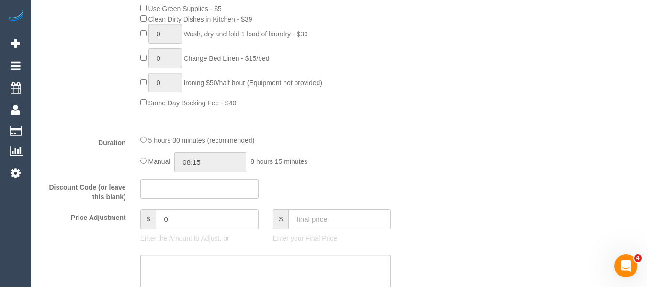
click at [414, 162] on div "Duration 5 hours 30 minutes (recommended) Manual 08:15 8 hours 15 minutes" at bounding box center [233, 153] width 398 height 37
select select "spot26"
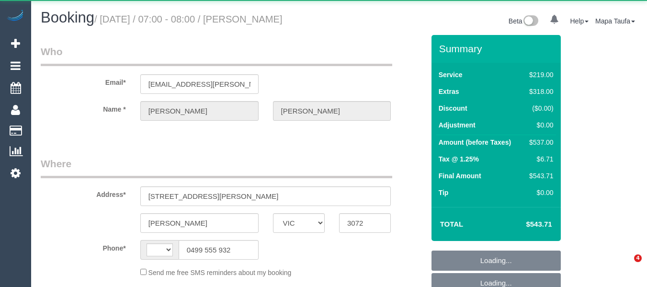
select select "VIC"
select select "string:stripe-pm_1LXx1W2GScqysDRVWMzB0sog"
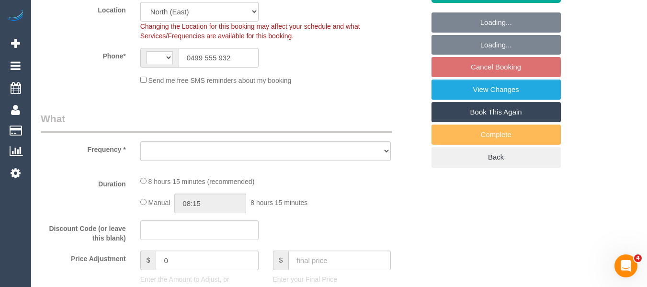
select select "string:AU"
select select "object:533"
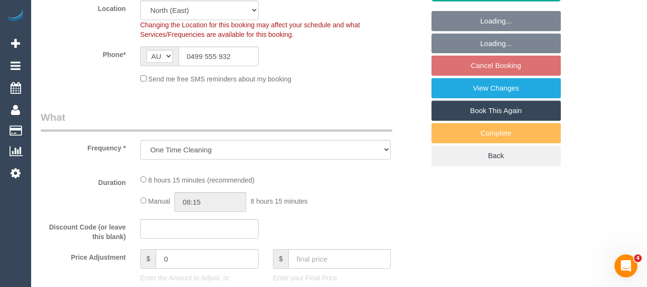
select select "number:30"
select select "number:14"
select select "number:19"
select select "number:23"
select select "number:26"
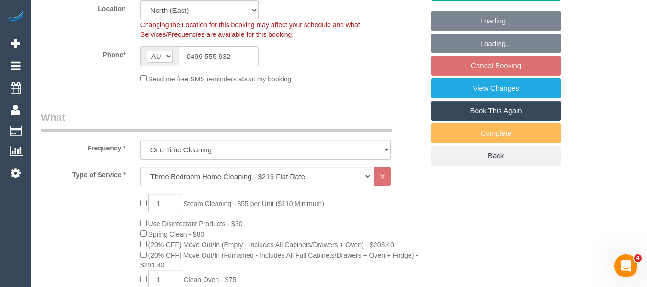
select select "object:1401"
select select "spot1"
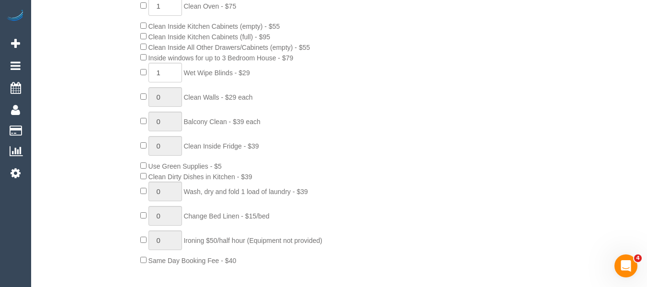
scroll to position [322, 0]
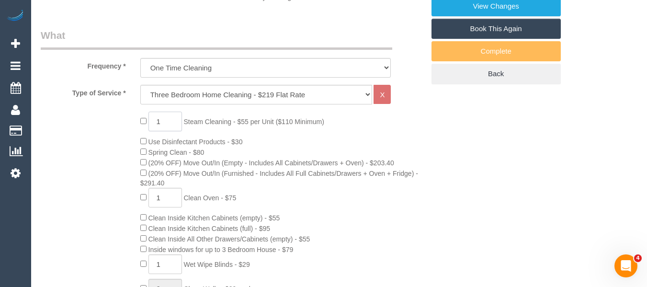
click at [141, 123] on span "1 Steam Cleaning - $55 per Unit ($110 Minimum)" at bounding box center [232, 122] width 184 height 8
type input "2"
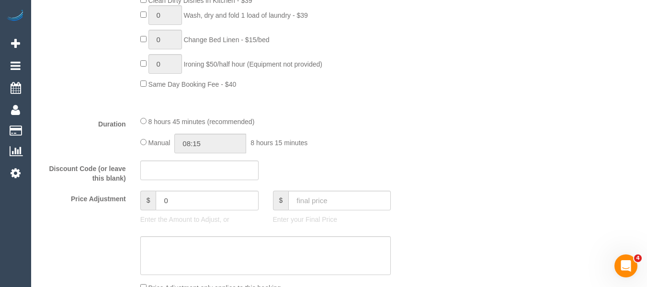
select select "spot26"
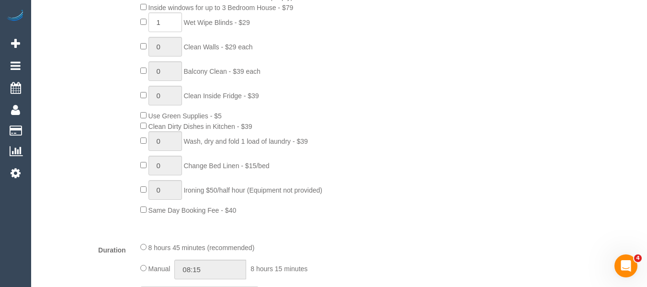
scroll to position [574, 0]
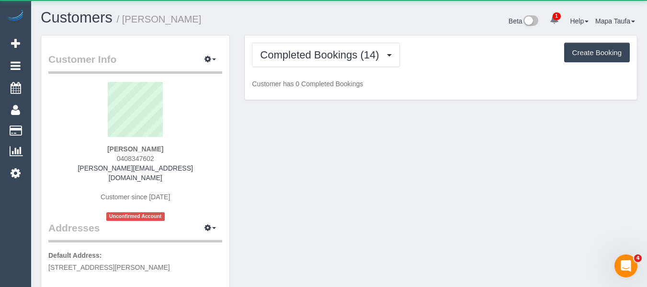
click at [319, 41] on div "Completed Bookings (14) Completed Bookings (14) Create Booking Customer has 0 C…" at bounding box center [441, 67] width 392 height 65
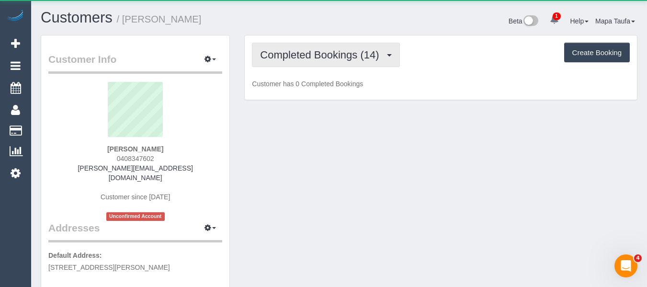
click at [318, 56] on span "Completed Bookings (14)" at bounding box center [322, 55] width 124 height 12
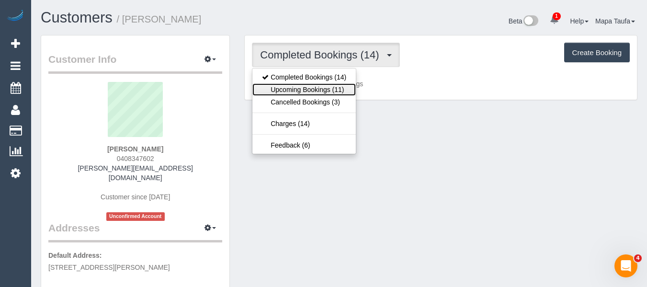
click at [310, 85] on link "Upcoming Bookings (11)" at bounding box center [304, 89] width 103 height 12
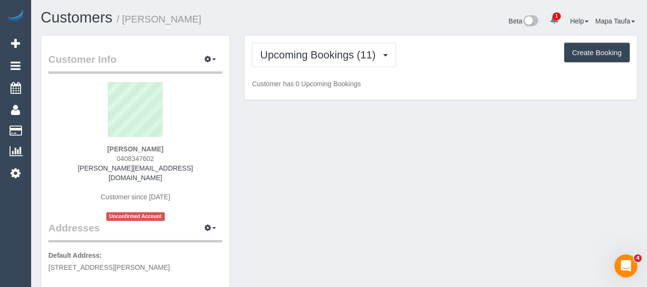
click at [335, 20] on div "Customers / Angela Nordlinger" at bounding box center [187, 20] width 306 height 21
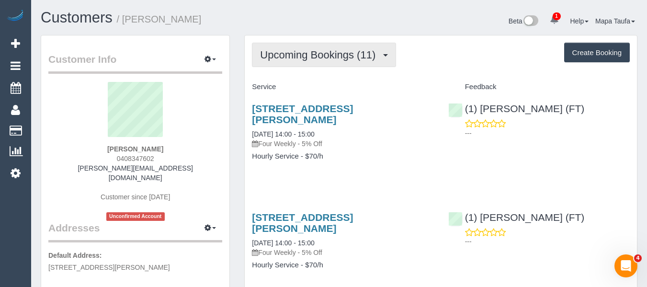
click at [347, 57] on span "Upcoming Bookings (11)" at bounding box center [320, 55] width 120 height 12
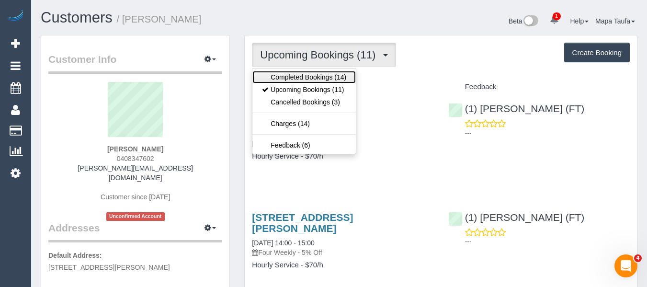
click at [336, 73] on link "Completed Bookings (14)" at bounding box center [304, 77] width 103 height 12
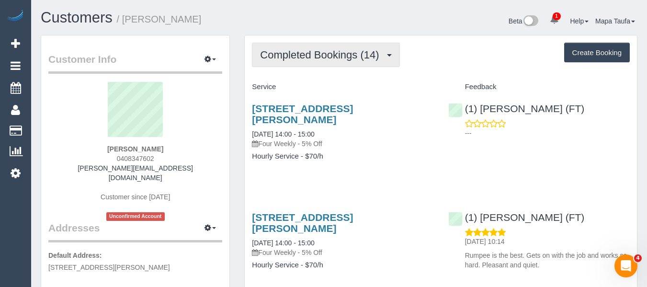
click at [340, 53] on span "Completed Bookings (14)" at bounding box center [322, 55] width 124 height 12
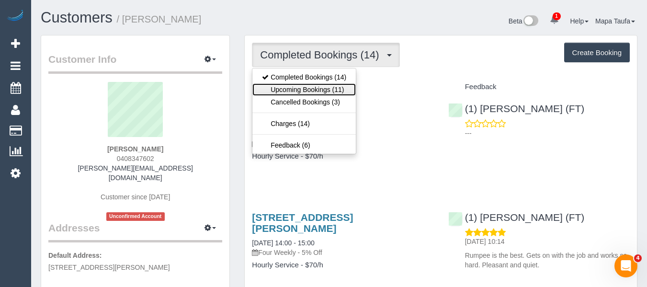
click at [323, 87] on link "Upcoming Bookings (11)" at bounding box center [304, 89] width 103 height 12
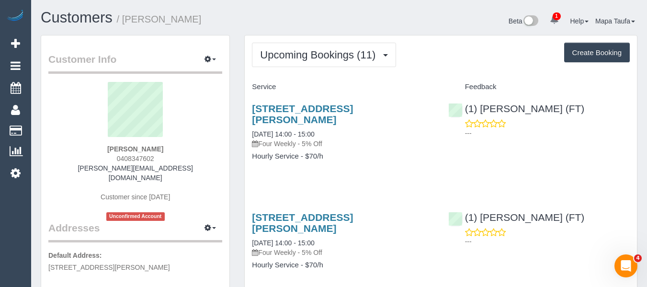
click at [361, 166] on div "14 Wright St, Middle Park, VIC 3206 29/09/2025 14:00 - 15:00 Four Weekly - 5% O…" at bounding box center [343, 137] width 196 height 85
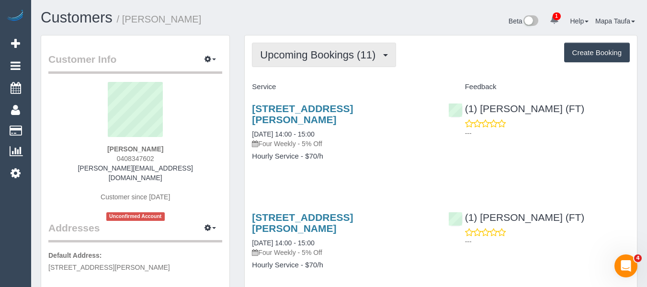
click at [299, 61] on button "Upcoming Bookings (11)" at bounding box center [324, 55] width 144 height 24
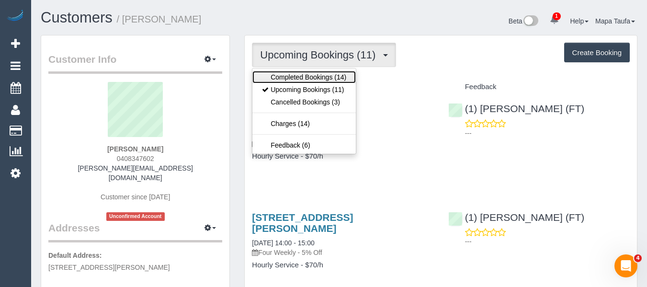
click at [295, 76] on link "Completed Bookings (14)" at bounding box center [304, 77] width 103 height 12
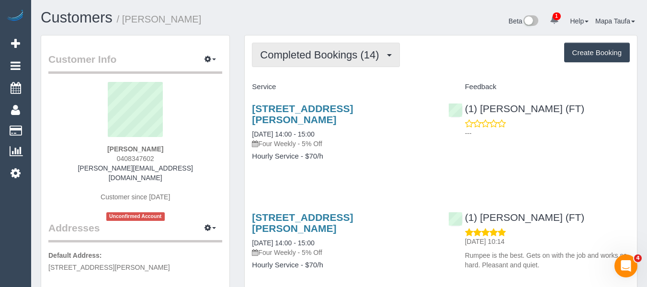
click at [329, 58] on span "Completed Bookings (14)" at bounding box center [322, 55] width 124 height 12
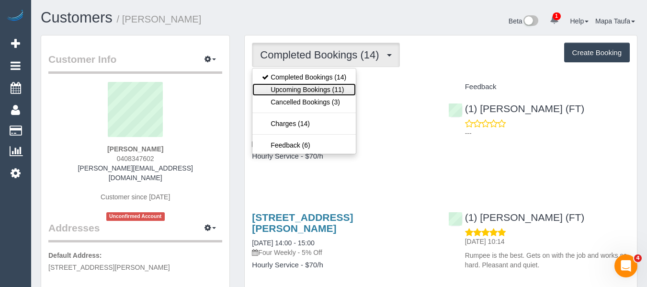
click at [323, 89] on link "Upcoming Bookings (11)" at bounding box center [304, 89] width 103 height 12
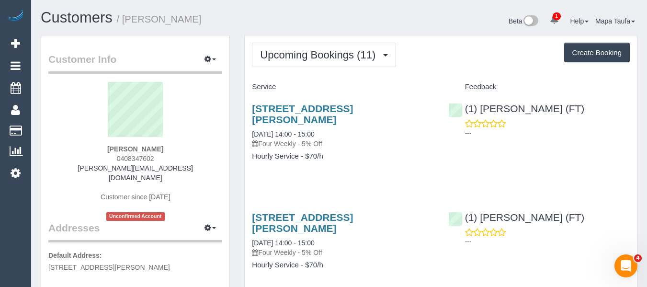
drag, startPoint x: 159, startPoint y: 159, endPoint x: 122, endPoint y: 154, distance: 36.7
click at [111, 159] on div "Angela Nordlinger 0408347602 cookson@ozemail.com.au Customer since 2024 Unconfi…" at bounding box center [135, 151] width 174 height 139
copy span "0408347602"
click at [184, 186] on div "Angela Nordlinger 0408347602 cookson@ozemail.com.au Customer since 2024 Unconfi…" at bounding box center [135, 151] width 174 height 139
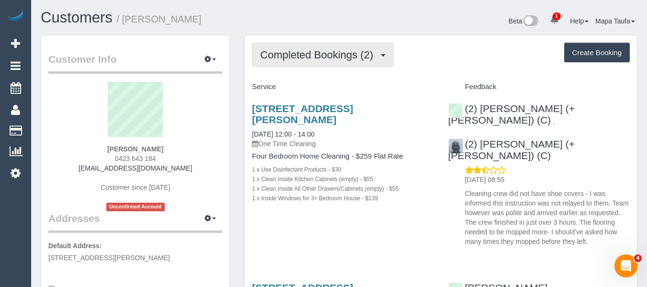
click at [338, 57] on span "Completed Bookings (2)" at bounding box center [319, 55] width 118 height 12
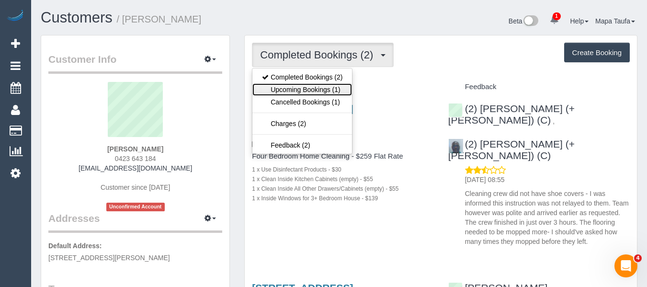
click at [325, 87] on link "Upcoming Bookings (1)" at bounding box center [303, 89] width 100 height 12
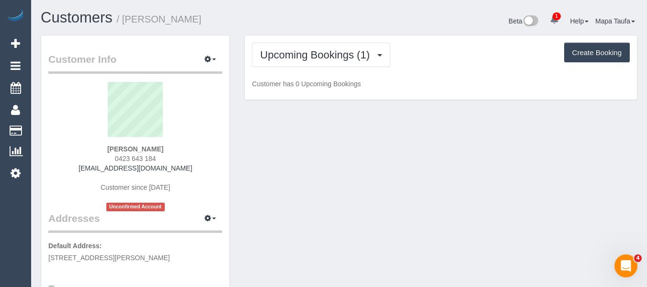
drag, startPoint x: 430, startPoint y: 50, endPoint x: 407, endPoint y: 52, distance: 23.6
click at [430, 50] on div "Upcoming Bookings (1) Completed Bookings (2) Upcoming Bookings (1) Cancelled Bo…" at bounding box center [441, 55] width 378 height 24
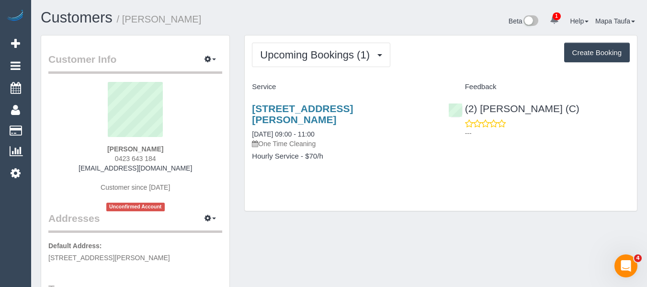
drag, startPoint x: 483, startPoint y: 172, endPoint x: 363, endPoint y: 129, distance: 127.3
click at [481, 173] on div "1/2 Carrington Street, Hampton East, VIC 3188 03/09/2025 09:00 - 11:00 One Time…" at bounding box center [441, 137] width 392 height 85
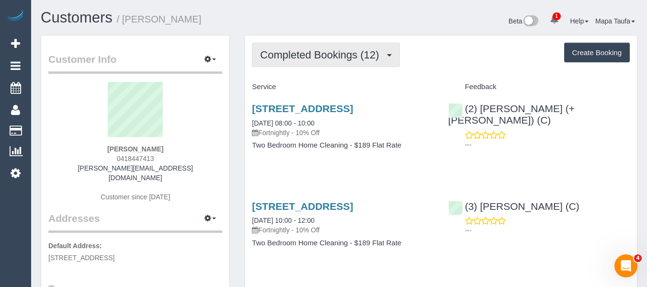
click at [266, 62] on button "Completed Bookings (12)" at bounding box center [326, 55] width 148 height 24
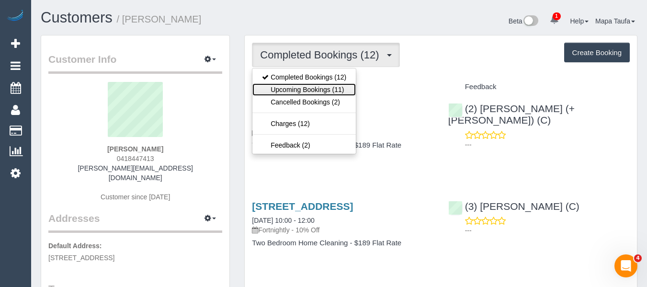
click at [287, 89] on link "Upcoming Bookings (11)" at bounding box center [304, 89] width 103 height 12
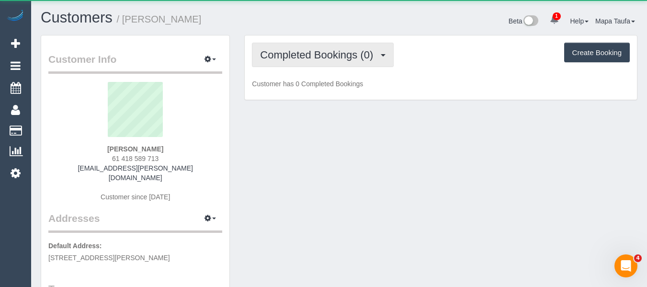
click at [330, 61] on button "Completed Bookings (0)" at bounding box center [323, 55] width 142 height 24
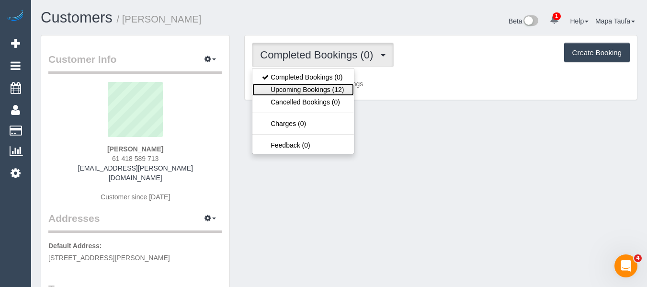
click at [325, 85] on link "Upcoming Bookings (12)" at bounding box center [303, 89] width 101 height 12
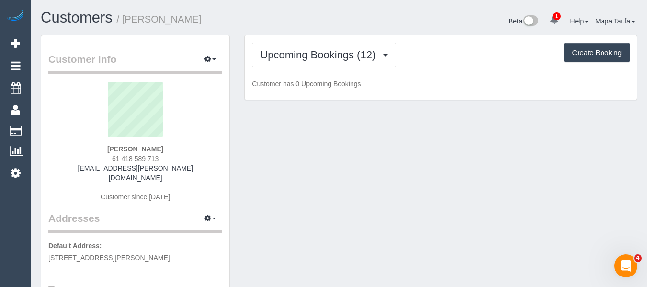
click at [334, 17] on div "Customers / Charlotte Davidson" at bounding box center [187, 20] width 306 height 21
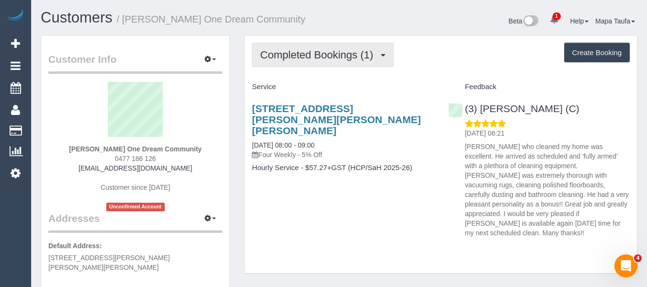
click at [294, 64] on button "Completed Bookings (1)" at bounding box center [323, 55] width 142 height 24
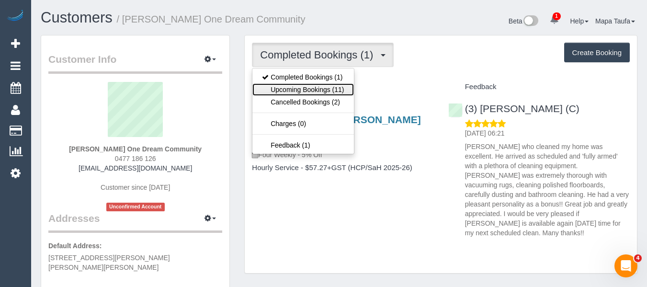
click at [300, 92] on link "Upcoming Bookings (11)" at bounding box center [303, 89] width 101 height 12
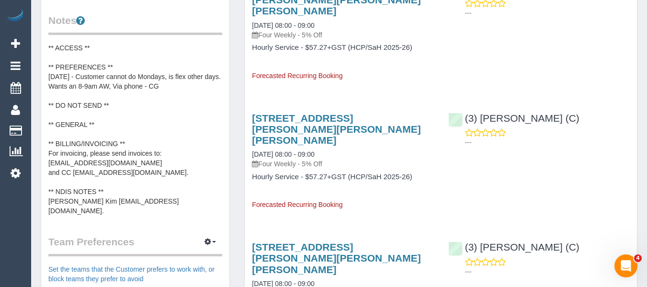
scroll to position [383, 0]
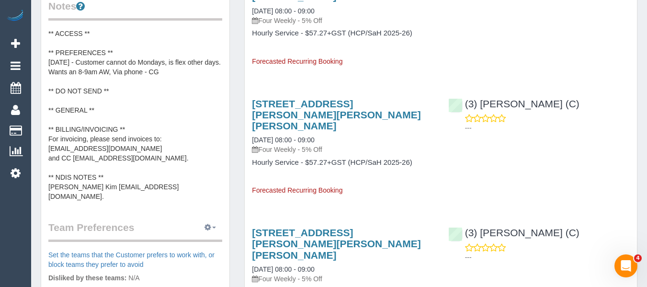
click at [206, 224] on icon "button" at bounding box center [208, 227] width 7 height 6
click at [188, 239] on link "Manage Preferences" at bounding box center [180, 245] width 81 height 12
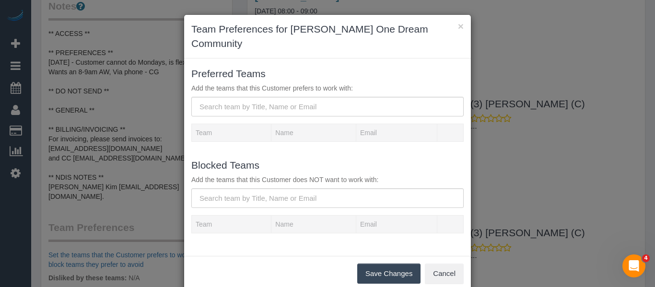
click at [223, 81] on div "Preferred Teams Add the teams that this Customer prefers to work with:" at bounding box center [327, 91] width 287 height 51
click at [231, 97] on input "text" at bounding box center [327, 107] width 272 height 20
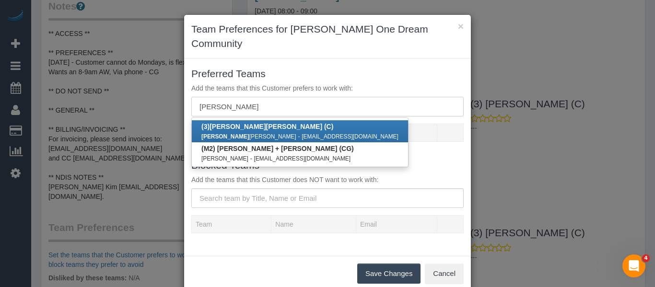
type input "rowan"
click at [301, 133] on small "rohitwalia07122@gmail.com" at bounding box center [349, 136] width 97 height 7
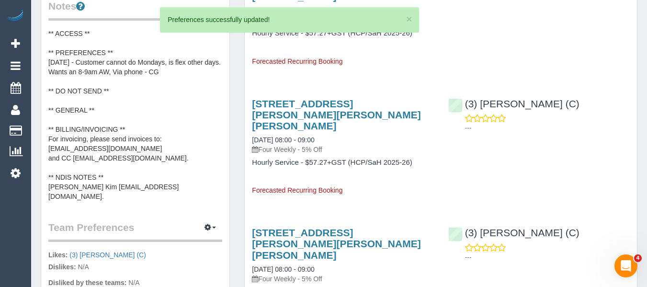
click at [123, 100] on pre "** ACCESS ** ** PREFERENCES ** 03/07/25 - Customer cannot do Mondays, is flex o…" at bounding box center [135, 115] width 174 height 172
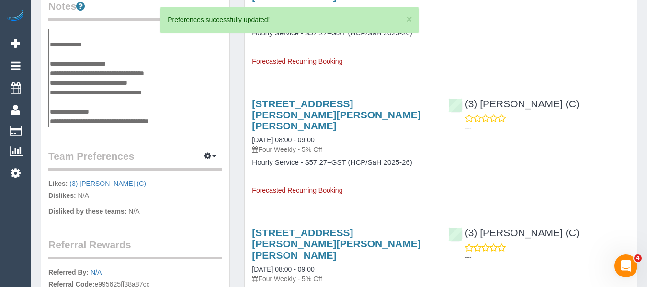
scroll to position [19, 0]
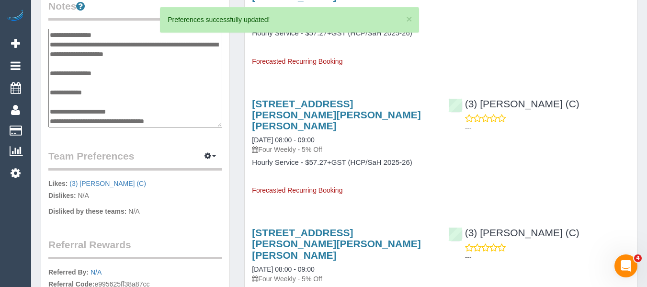
click at [114, 86] on textarea "**********" at bounding box center [135, 78] width 174 height 99
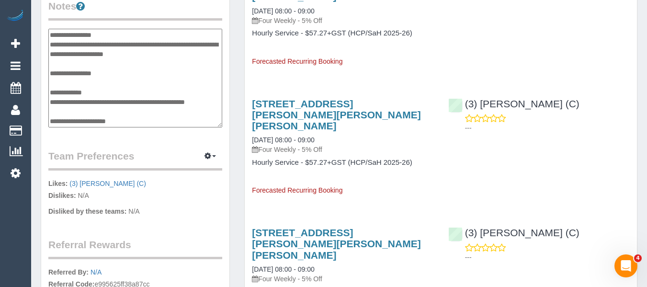
type textarea "**********"
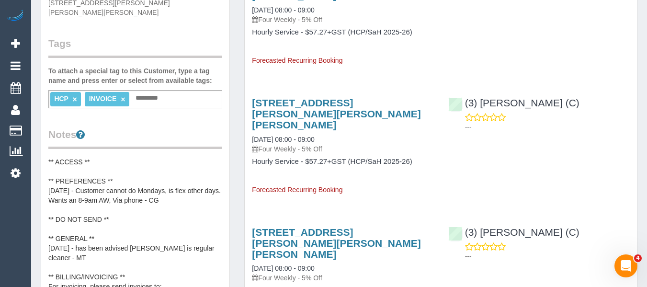
scroll to position [240, 0]
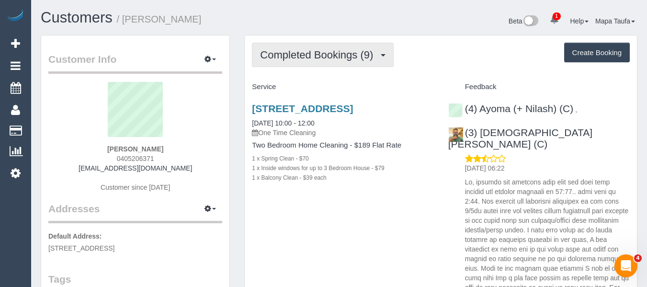
click at [294, 49] on span "Completed Bookings (9)" at bounding box center [319, 55] width 118 height 12
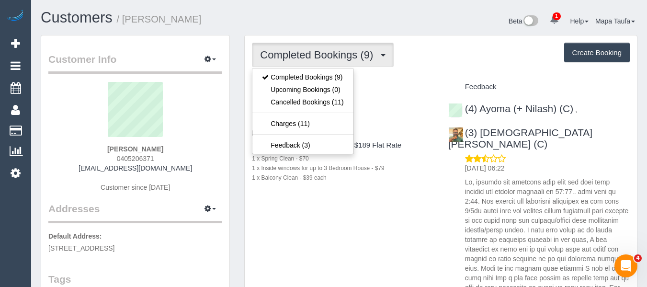
click at [403, 60] on div "Completed Bookings (9) Completed Bookings (9) Upcoming Bookings (0) Cancelled B…" at bounding box center [441, 55] width 378 height 24
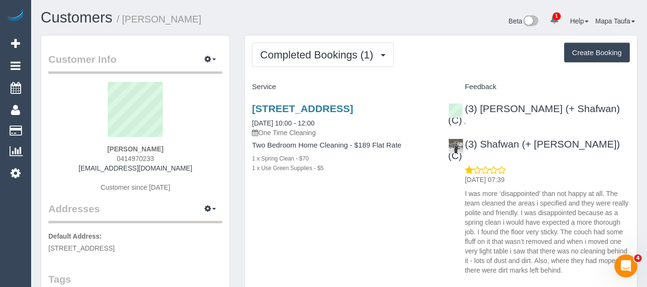
click at [479, 52] on div "Completed Bookings (1) Completed Bookings (1) Upcoming Bookings (0) Cancelled B…" at bounding box center [441, 55] width 378 height 24
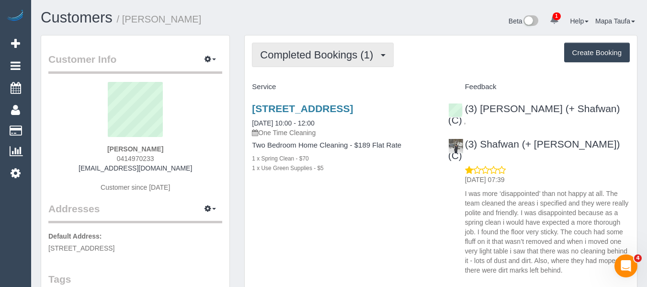
click at [333, 63] on button "Completed Bookings (1)" at bounding box center [323, 55] width 142 height 24
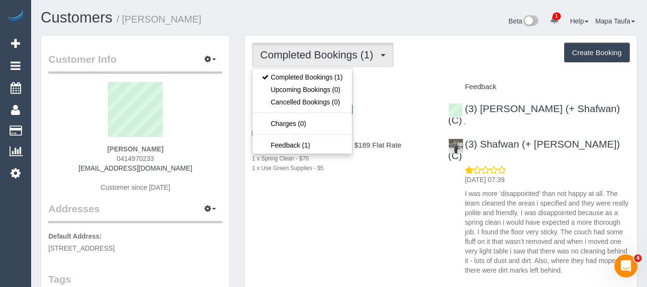
click at [437, 83] on div "Service" at bounding box center [343, 87] width 196 height 16
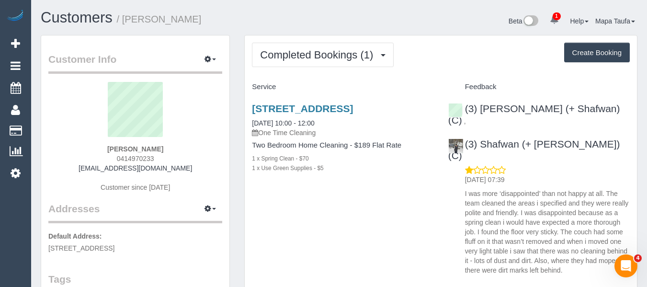
click at [280, 114] on h3 "5/15 Ararat Ave, Coburg North, VIC 3058" at bounding box center [343, 108] width 182 height 11
click at [288, 112] on link "5/15 Ararat Ave, Coburg North, VIC 3058" at bounding box center [302, 108] width 101 height 11
drag, startPoint x: 195, startPoint y: 17, endPoint x: 204, endPoint y: 17, distance: 9.1
click at [195, 17] on h1 "Customers / Ellen Kessler" at bounding box center [186, 18] width 291 height 16
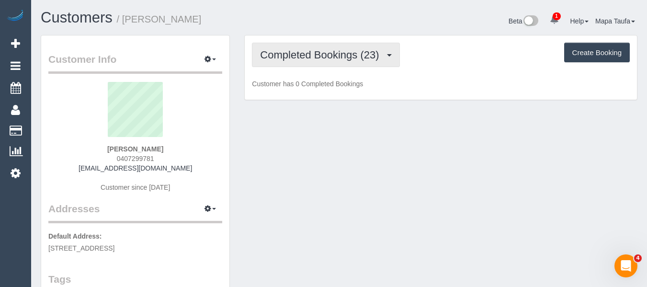
click at [306, 55] on span "Completed Bookings (23)" at bounding box center [322, 55] width 124 height 12
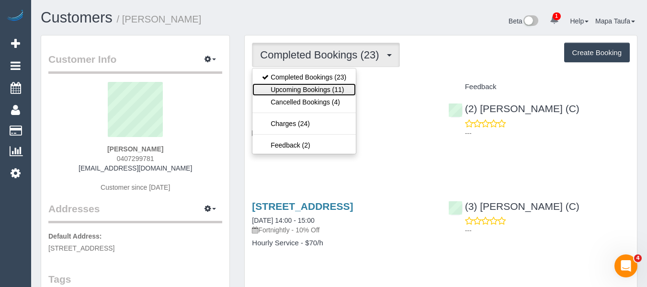
click at [319, 84] on link "Upcoming Bookings (11)" at bounding box center [304, 89] width 103 height 12
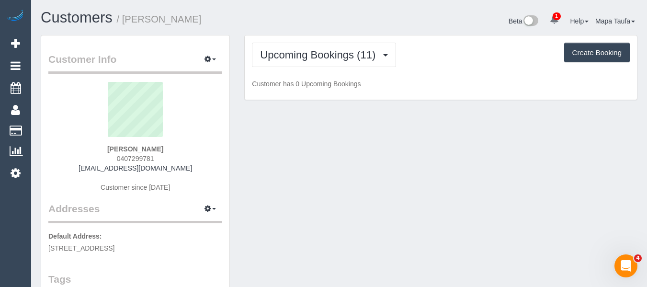
click at [326, 30] on div "Customers / [PERSON_NAME] Beta 1 Your Notifications You have 0 alerts × You hav…" at bounding box center [339, 22] width 611 height 25
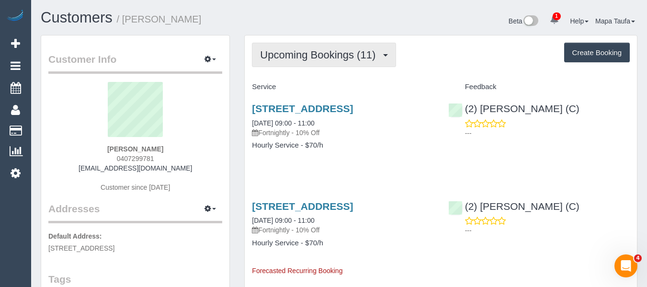
click at [338, 62] on button "Upcoming Bookings (11)" at bounding box center [324, 55] width 144 height 24
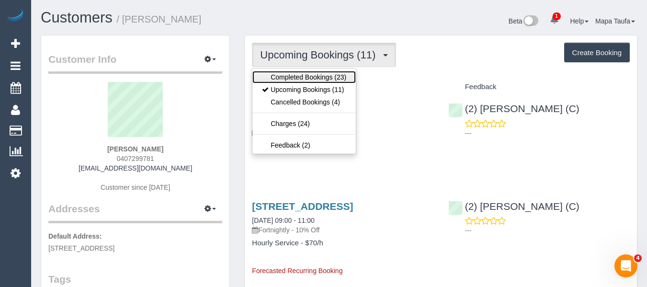
click at [322, 76] on link "Completed Bookings (23)" at bounding box center [304, 77] width 103 height 12
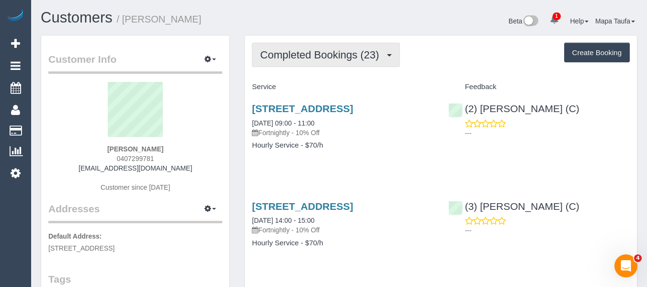
click at [303, 62] on button "Completed Bookings (23)" at bounding box center [326, 55] width 148 height 24
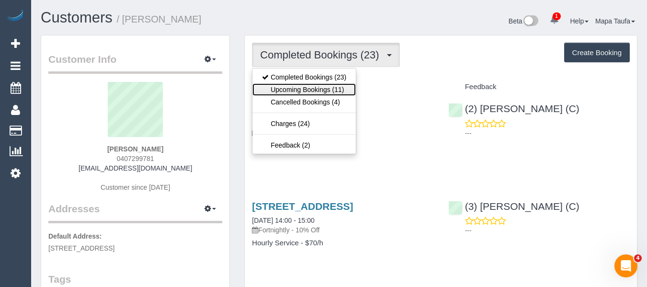
click at [303, 87] on link "Upcoming Bookings (11)" at bounding box center [304, 89] width 103 height 12
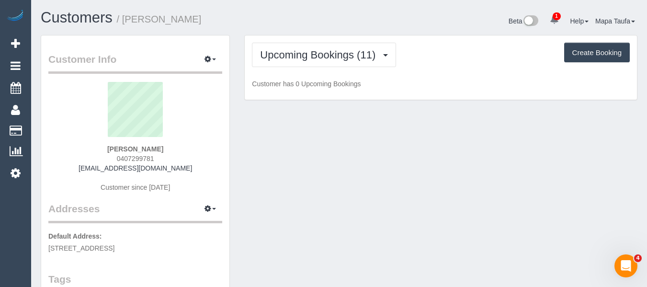
click at [286, 10] on h1 "Customers / Tina Korman" at bounding box center [186, 18] width 291 height 16
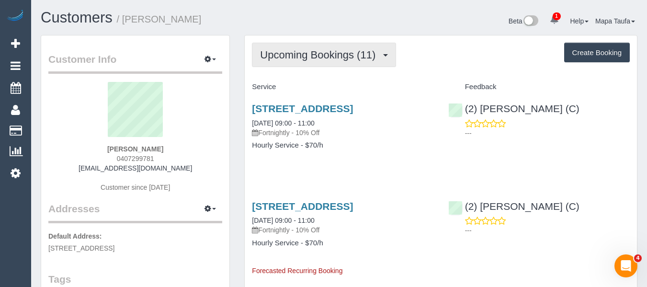
click at [317, 52] on span "Upcoming Bookings (11)" at bounding box center [320, 55] width 120 height 12
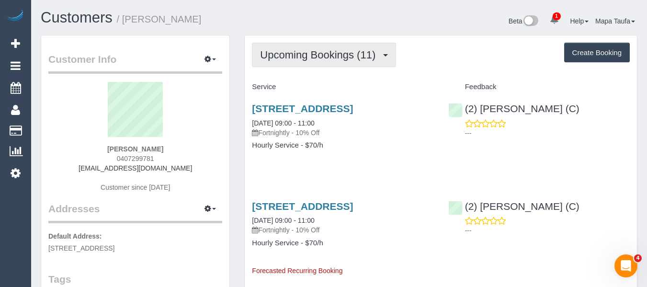
click at [365, 52] on span "Upcoming Bookings (11)" at bounding box center [320, 55] width 120 height 12
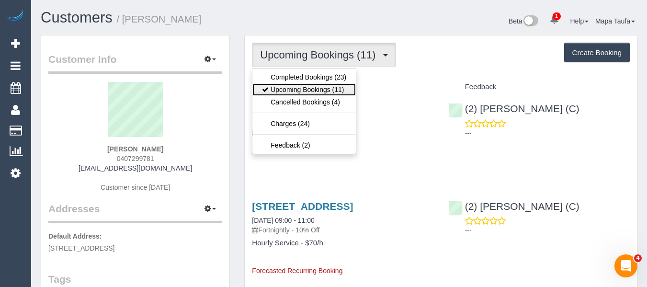
click at [338, 84] on link "Upcoming Bookings (11)" at bounding box center [304, 89] width 103 height 12
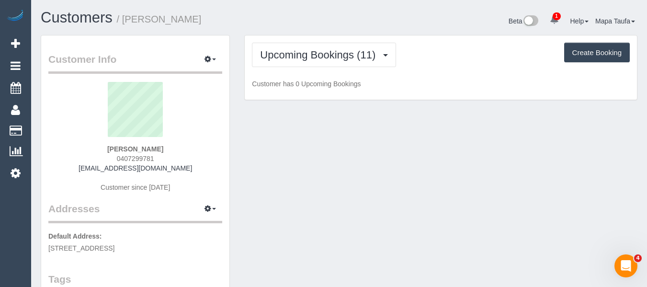
click at [439, 62] on div "Upcoming Bookings (11) Completed Bookings (23) Upcoming Bookings (11) Cancelled…" at bounding box center [441, 55] width 378 height 24
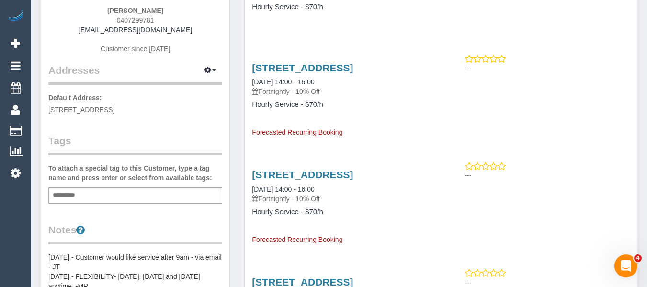
scroll to position [240, 0]
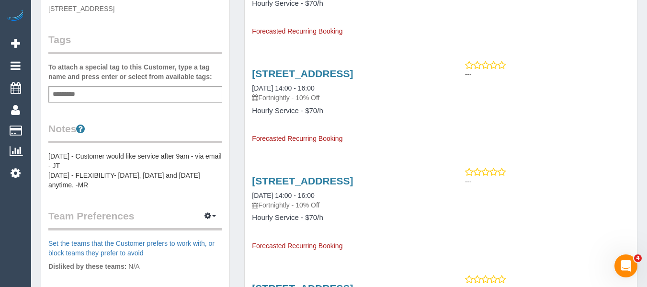
click at [69, 162] on pre "22/08/24 - Customer would like service after 9am - via email - JT 22/08/2024 - …" at bounding box center [135, 170] width 174 height 38
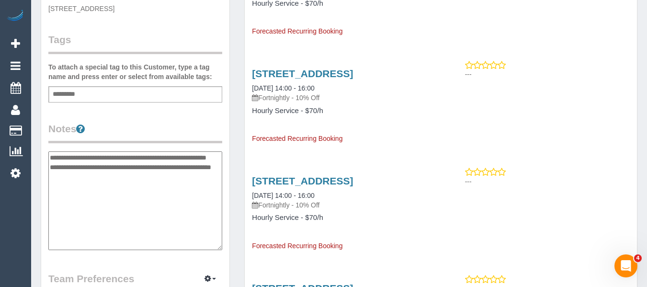
drag, startPoint x: 119, startPoint y: 188, endPoint x: 49, endPoint y: 161, distance: 74.8
click at [49, 161] on textarea "**********" at bounding box center [135, 200] width 174 height 99
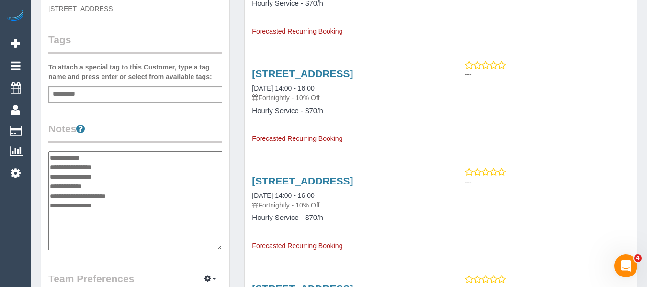
click at [120, 165] on textarea "**********" at bounding box center [135, 200] width 174 height 99
drag, startPoint x: 117, startPoint y: 203, endPoint x: 52, endPoint y: 197, distance: 65.0
click at [52, 197] on textarea "**********" at bounding box center [135, 200] width 174 height 99
click at [120, 175] on textarea "**********" at bounding box center [135, 200] width 174 height 99
click at [122, 166] on textarea "**********" at bounding box center [135, 200] width 174 height 99
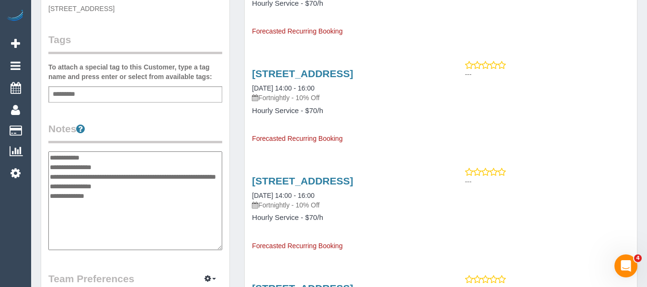
type textarea "**********"
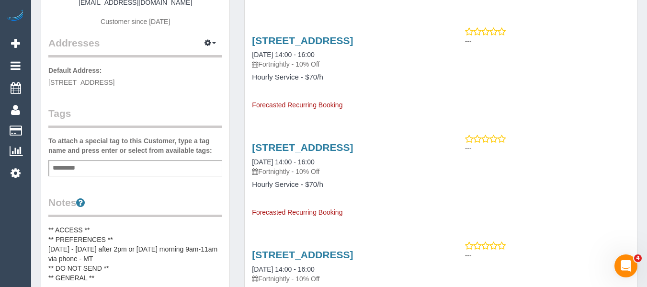
scroll to position [48, 0]
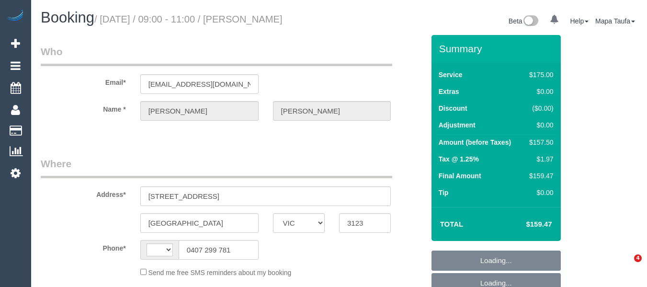
select select "VIC"
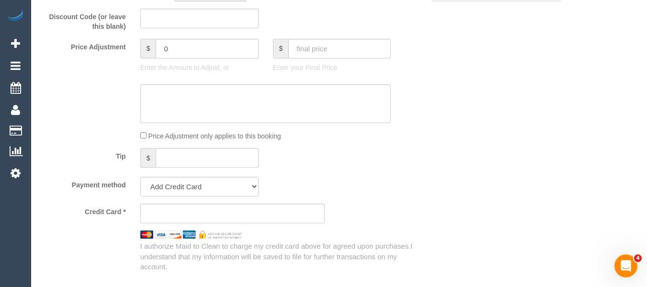
select select "object:290"
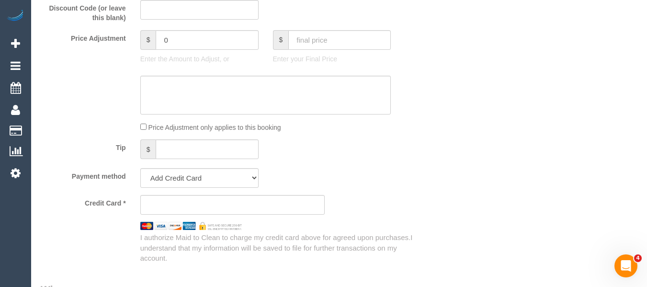
select select "string:AU"
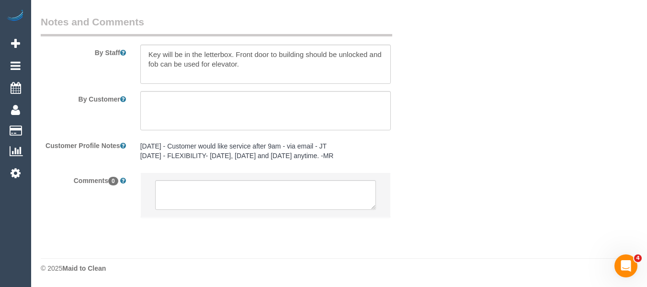
select select "string:stripe-pm_1PqRcP2GScqysDRVUf6am9bb"
select select "150"
select select "number:27"
select select "number:15"
select select "number:19"
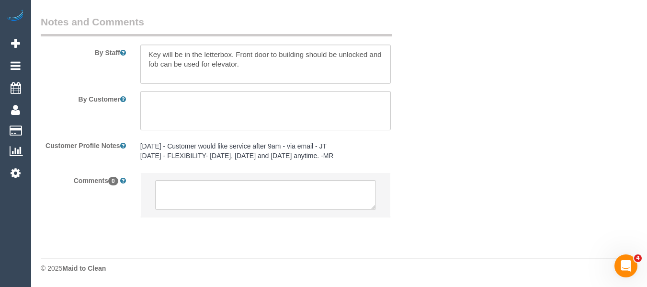
select select "number:36"
select select "number:34"
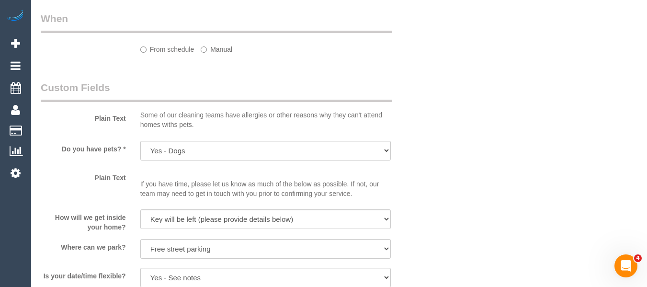
select select "object:1417"
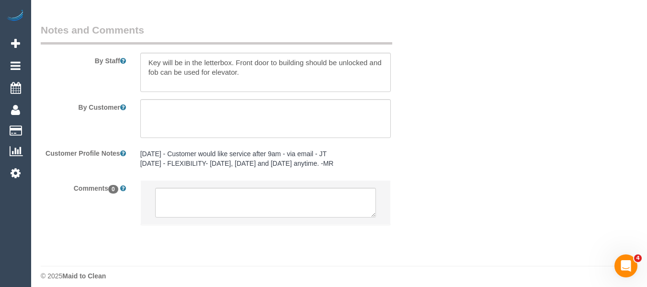
scroll to position [1646, 0]
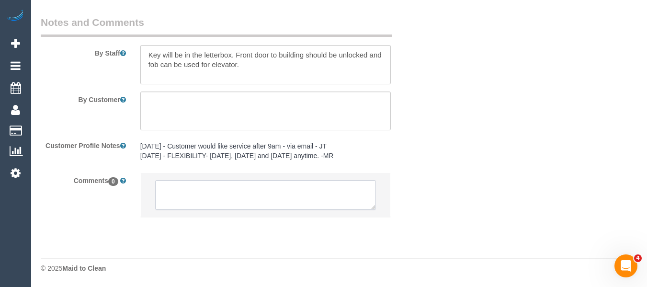
click at [217, 195] on textarea at bounding box center [265, 195] width 221 height 30
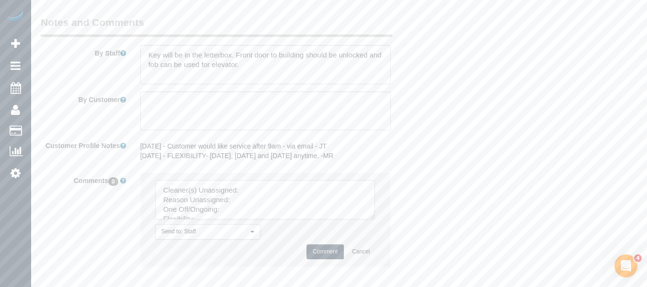
drag, startPoint x: 372, startPoint y: 216, endPoint x: 403, endPoint y: 283, distance: 73.5
click at [375, 219] on textarea at bounding box center [265, 199] width 220 height 39
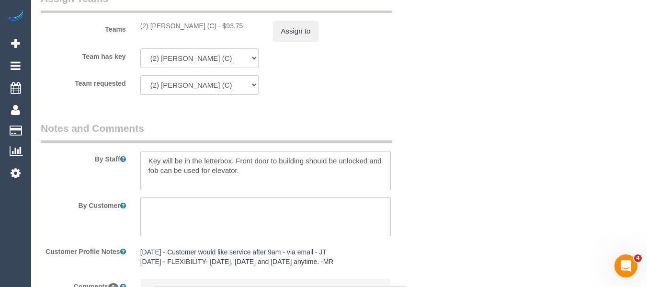
scroll to position [1454, 0]
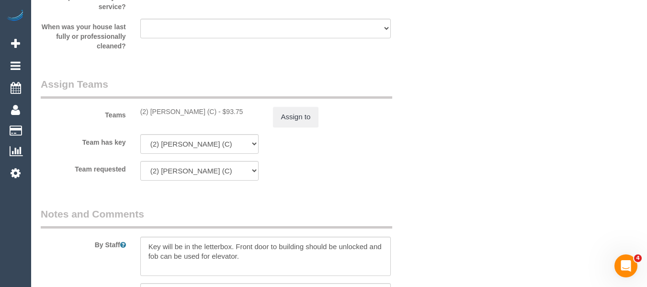
drag, startPoint x: 218, startPoint y: 113, endPoint x: 152, endPoint y: 109, distance: 65.7
click at [152, 109] on div "(2) Dasni Kalupahana (C) - $93.75" at bounding box center [199, 112] width 118 height 10
copy div "Dasni Kalupahana (C)"
click at [302, 112] on button "Assign to" at bounding box center [296, 117] width 46 height 20
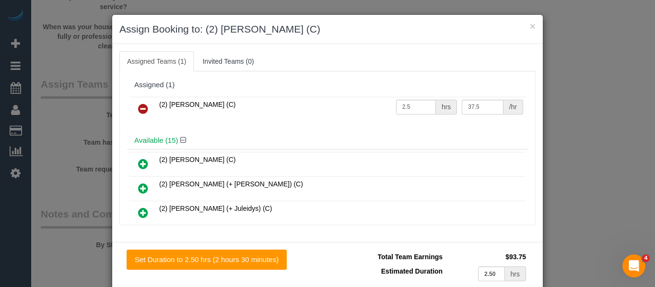
click at [138, 107] on icon at bounding box center [143, 108] width 10 height 11
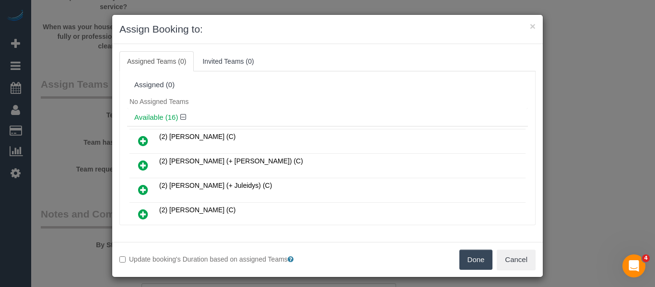
click at [472, 267] on button "Done" at bounding box center [476, 260] width 34 height 20
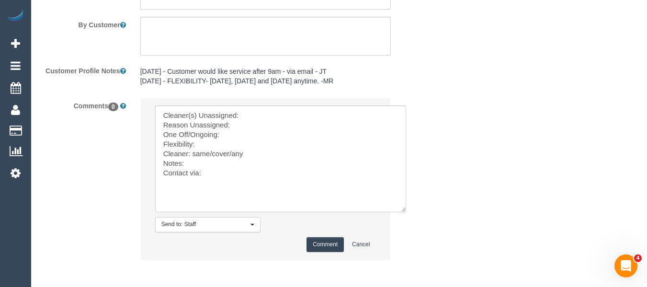
scroll to position [1763, 0]
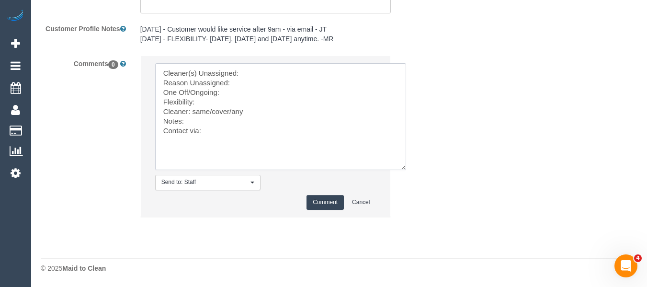
click at [253, 74] on textarea at bounding box center [280, 116] width 251 height 107
paste textarea "Dasni Kalupahana (C)"
click at [226, 98] on textarea at bounding box center [280, 116] width 251 height 107
click at [217, 100] on textarea at bounding box center [280, 116] width 251 height 107
click at [214, 104] on textarea at bounding box center [280, 116] width 251 height 107
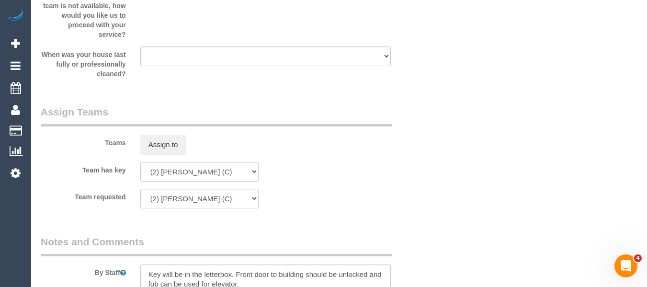
scroll to position [1379, 0]
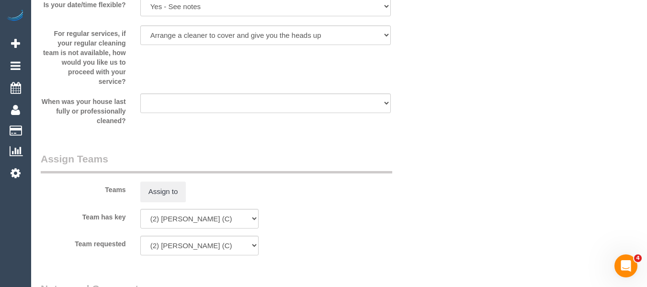
type textarea "Cleaner(s) Unassigned: Dasni Kalupahana (C) Reason Unassigned: One Off/Ongoing:…"
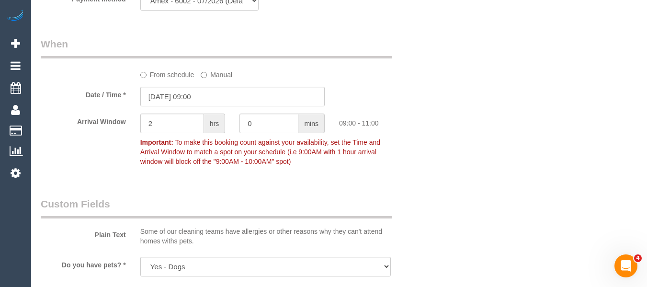
scroll to position [948, 0]
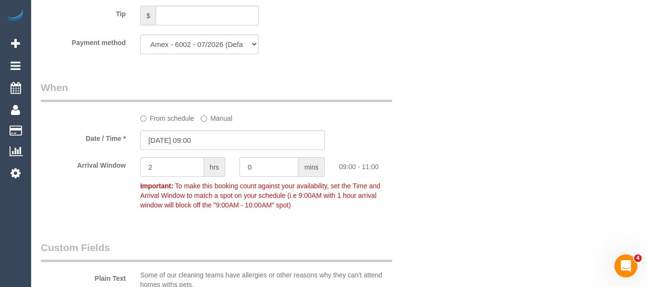
click at [174, 120] on label "From schedule" at bounding box center [167, 116] width 54 height 13
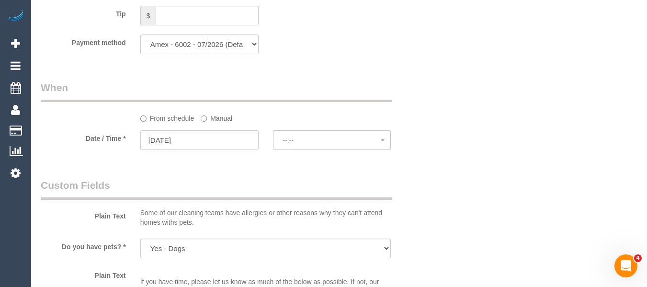
click at [190, 139] on input "08/09/2025" at bounding box center [199, 140] width 118 height 20
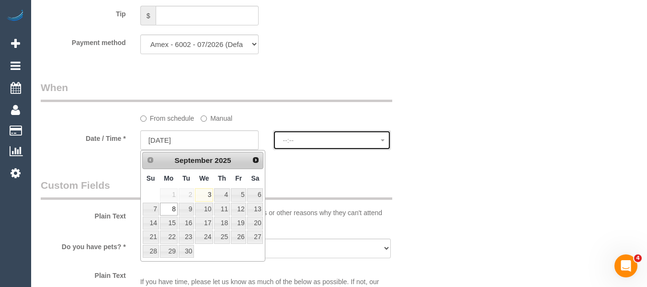
click at [281, 142] on button "--:--" at bounding box center [332, 140] width 118 height 20
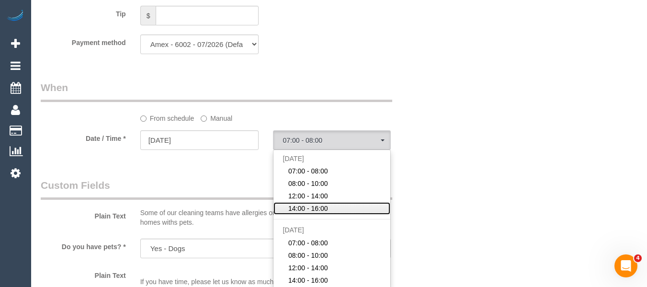
click at [294, 211] on span "14:00 - 16:00" at bounding box center [308, 209] width 40 height 10
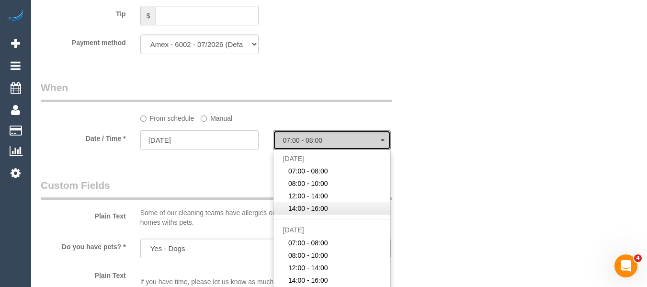
select select "spot22"
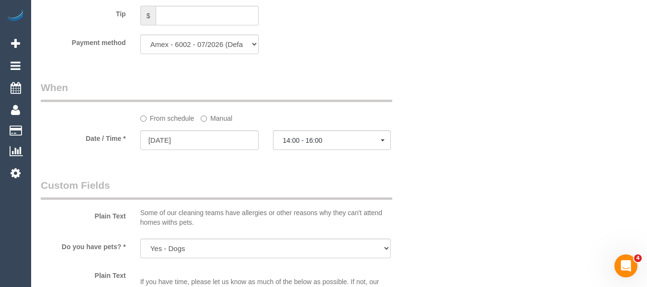
click at [424, 176] on div "Who Email* tinakorman@outlook.com.au Name * Tina Korman Where Address* 405/35 C…" at bounding box center [233, 46] width 398 height 1919
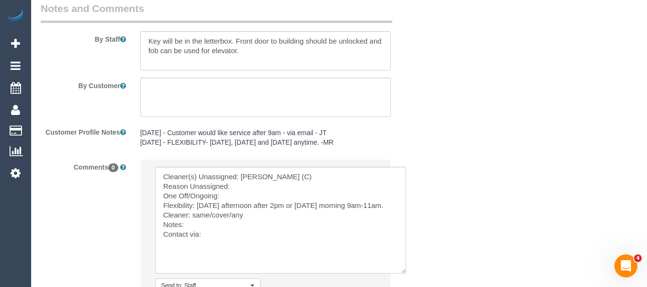
scroll to position [1601, 0]
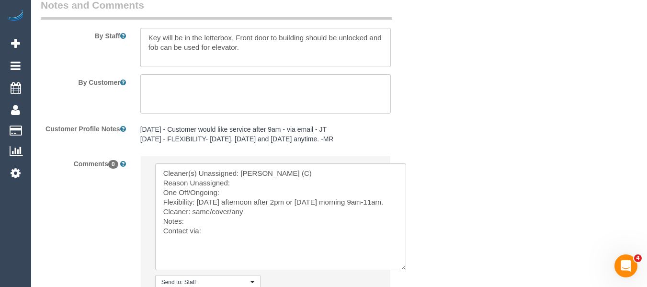
click at [251, 184] on textarea at bounding box center [280, 216] width 251 height 107
click at [249, 187] on textarea at bounding box center [280, 216] width 251 height 107
click at [247, 192] on textarea at bounding box center [280, 216] width 251 height 107
drag, startPoint x: 229, startPoint y: 210, endPoint x: 193, endPoint y: 210, distance: 35.9
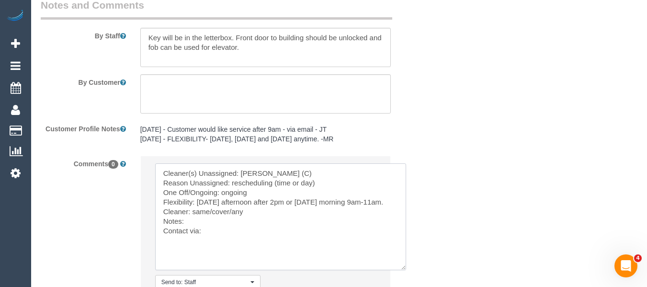
click at [193, 210] on textarea at bounding box center [280, 216] width 251 height 107
click at [214, 237] on textarea at bounding box center [280, 216] width 251 height 107
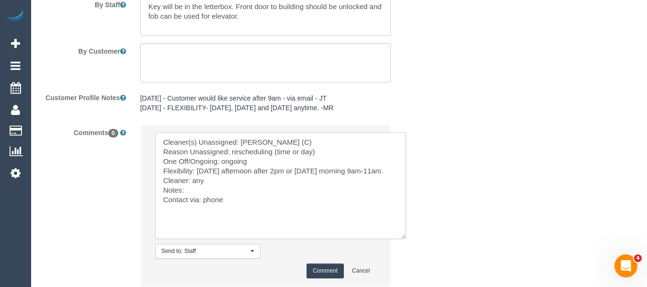
scroll to position [1649, 0]
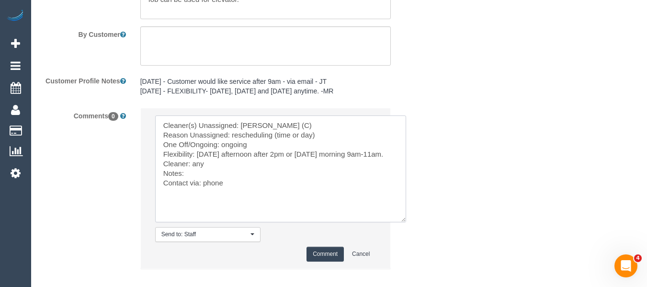
type textarea "Cleaner(s) Unassigned: Dasni Kalupahana (C) Reason Unassigned: rescheduling (ti…"
drag, startPoint x: 318, startPoint y: 250, endPoint x: 341, endPoint y: 245, distance: 23.5
click at [319, 251] on button "Comment" at bounding box center [325, 254] width 37 height 15
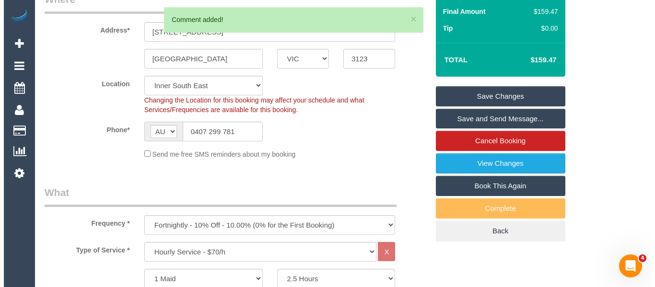
scroll to position [168, 0]
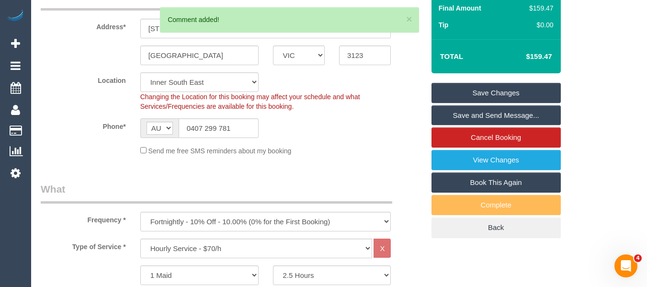
click at [528, 85] on link "Save Changes" at bounding box center [496, 93] width 129 height 20
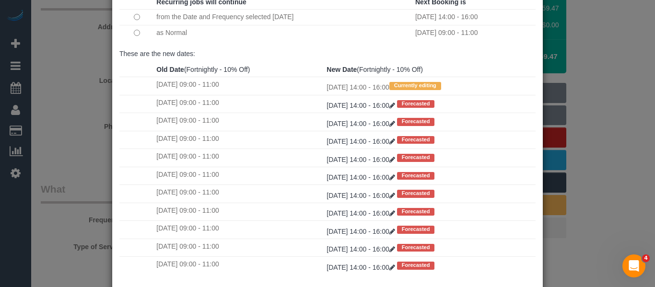
scroll to position [142, 0]
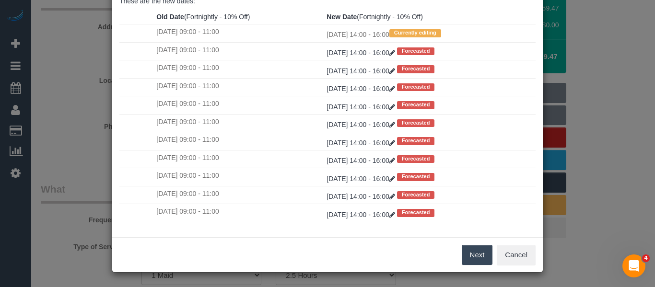
click at [479, 253] on button "Next" at bounding box center [476, 255] width 31 height 20
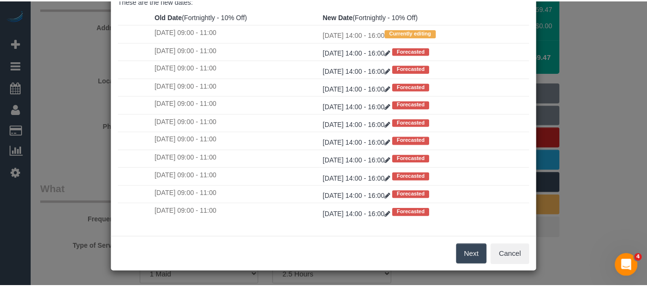
scroll to position [0, 0]
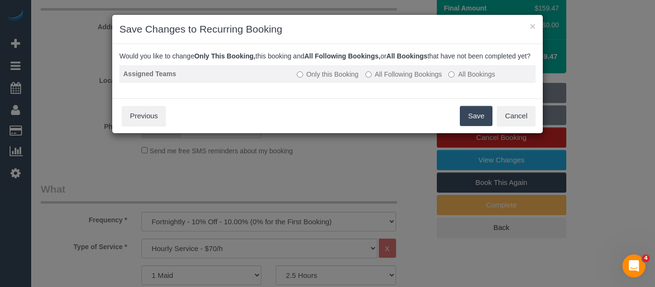
click at [382, 79] on label "All Following Bookings" at bounding box center [403, 74] width 77 height 10
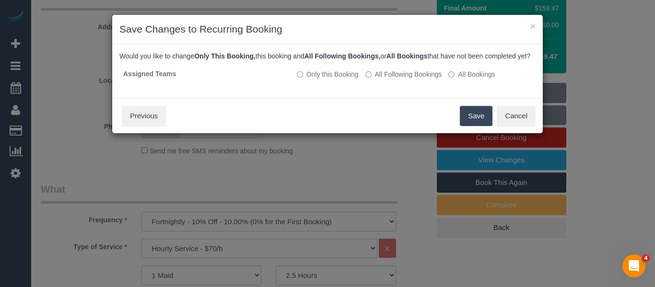
drag, startPoint x: 479, startPoint y: 141, endPoint x: 477, endPoint y: 132, distance: 9.3
click at [479, 133] on div "Save Cancel Previous" at bounding box center [327, 115] width 430 height 35
click at [477, 126] on button "Save" at bounding box center [476, 116] width 33 height 20
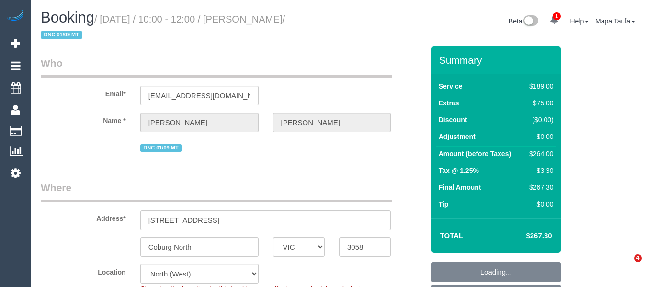
select select "VIC"
click at [532, 236] on div "Total $267.30" at bounding box center [496, 235] width 129 height 34
click at [532, 237] on h4 "$267.30" at bounding box center [524, 236] width 55 height 8
select select "object:561"
select select "number:27"
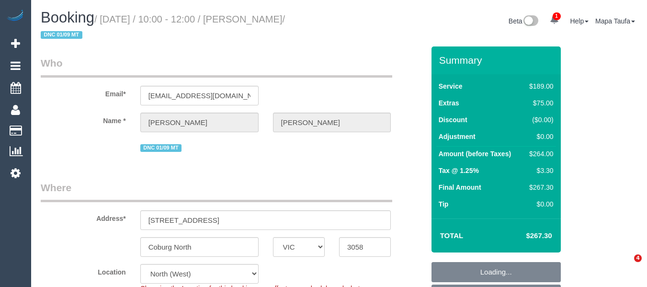
select select "number:15"
select select "number:19"
select select "number:24"
select select "number:13"
select select "object:1544"
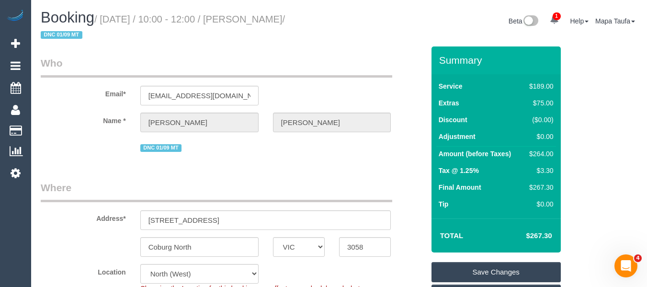
click at [557, 237] on div "Total $267.30" at bounding box center [496, 235] width 129 height 34
click at [551, 232] on td "$267.30" at bounding box center [525, 236] width 62 height 24
click at [541, 234] on h4 "$267.30" at bounding box center [524, 236] width 55 height 8
click at [546, 236] on h4 "$267.30" at bounding box center [524, 236] width 55 height 8
drag, startPoint x: 553, startPoint y: 236, endPoint x: 531, endPoint y: 235, distance: 22.5
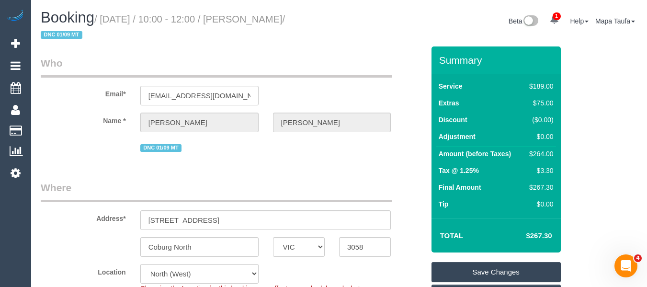
click at [531, 235] on td "$267.30" at bounding box center [525, 236] width 62 height 24
copy h4 "267.30"
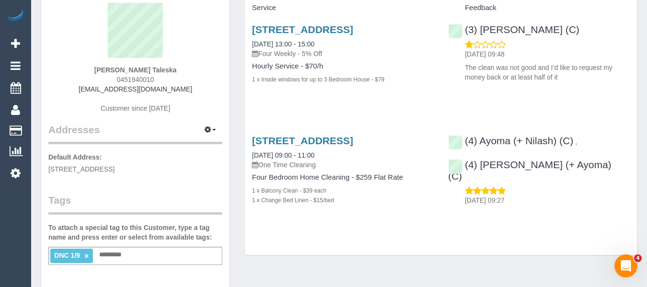
scroll to position [96, 0]
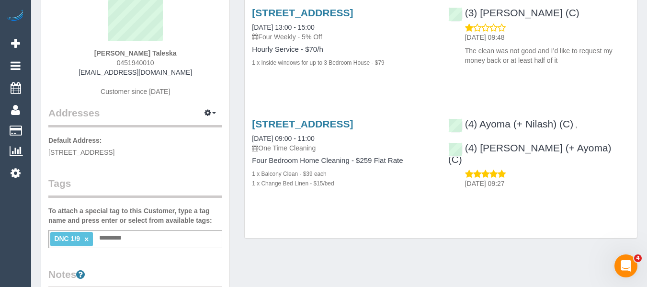
click at [85, 239] on link "×" at bounding box center [86, 239] width 4 height 8
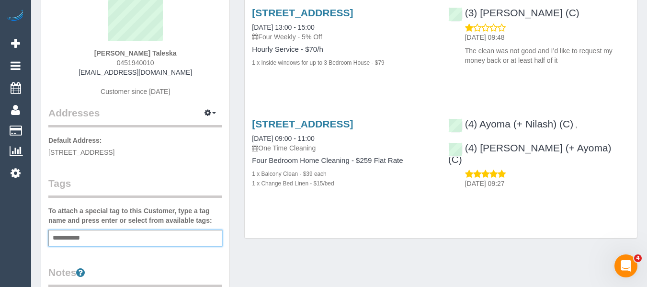
type input "**********"
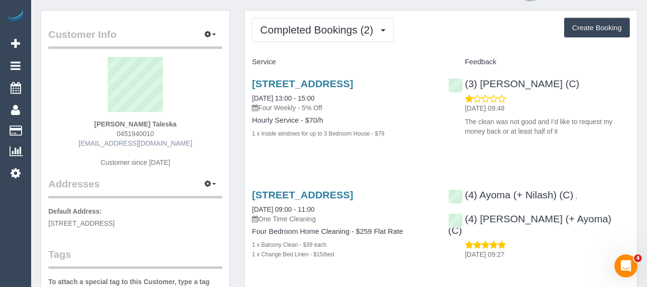
scroll to position [0, 0]
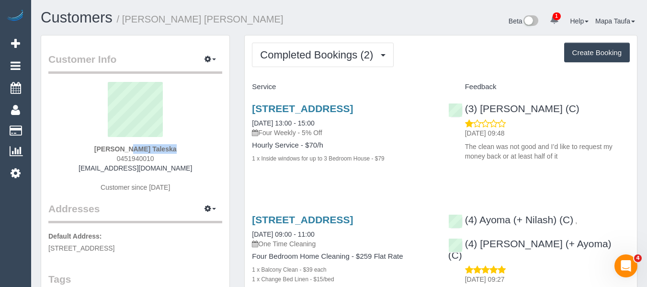
drag, startPoint x: 168, startPoint y: 146, endPoint x: 77, endPoint y: 158, distance: 92.4
click at [105, 150] on div "[PERSON_NAME] Taleska 0451940010 [EMAIL_ADDRESS][DOMAIN_NAME] Customer since [D…" at bounding box center [135, 142] width 174 height 120
copy strong "[PERSON_NAME] Taleska"
drag, startPoint x: 581, startPoint y: 108, endPoint x: 480, endPoint y: 108, distance: 100.6
click at [480, 108] on div "(3) [PERSON_NAME] (C) [DATE] 09:48 The clean was not good and I’d like to reque…" at bounding box center [539, 130] width 196 height 70
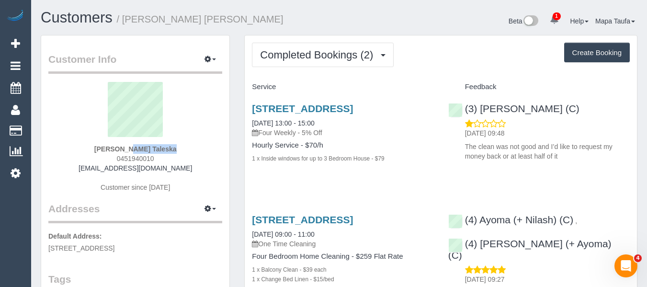
copy link "[PERSON_NAME] (C)"
click at [264, 111] on link "[STREET_ADDRESS]" at bounding box center [302, 108] width 101 height 11
drag, startPoint x: 159, startPoint y: 152, endPoint x: 107, endPoint y: 147, distance: 51.5
click at [107, 146] on div "[PERSON_NAME] Taleska 0451940010 [EMAIL_ADDRESS][DOMAIN_NAME] Customer since [D…" at bounding box center [135, 142] width 174 height 120
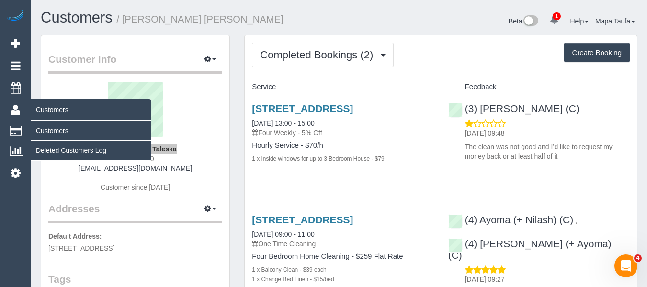
copy strong "[PERSON_NAME] Taleska"
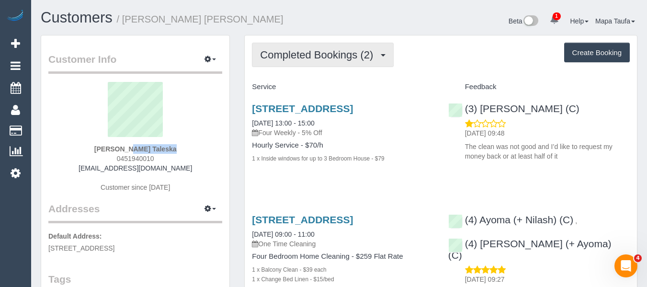
click at [305, 58] on span "Completed Bookings (2)" at bounding box center [319, 55] width 118 height 12
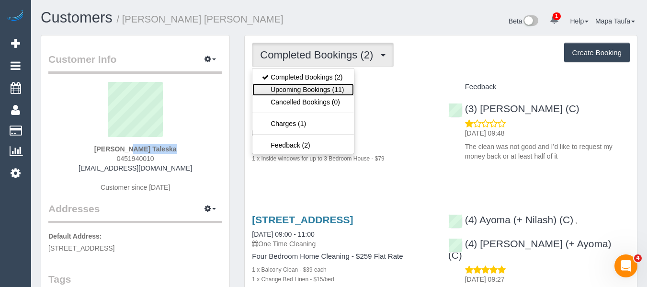
click at [324, 88] on link "Upcoming Bookings (11)" at bounding box center [303, 89] width 101 height 12
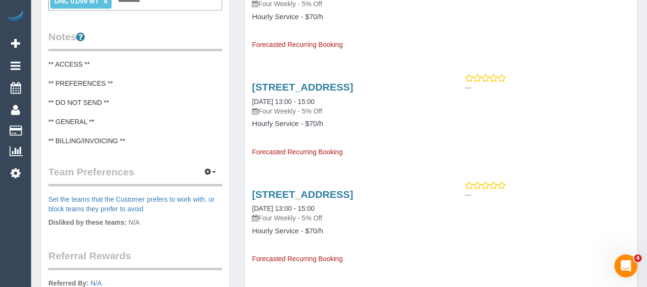
scroll to position [335, 0]
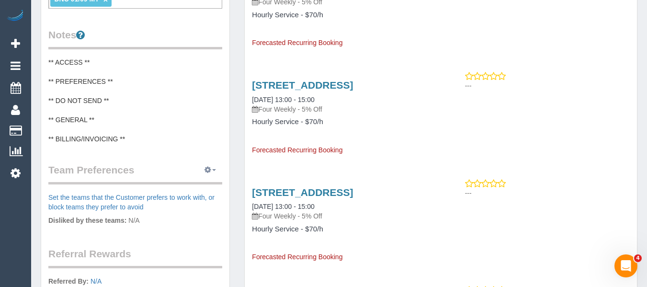
click at [213, 167] on button "button" at bounding box center [210, 170] width 24 height 15
click at [209, 182] on link "Manage Preferences" at bounding box center [180, 188] width 81 height 12
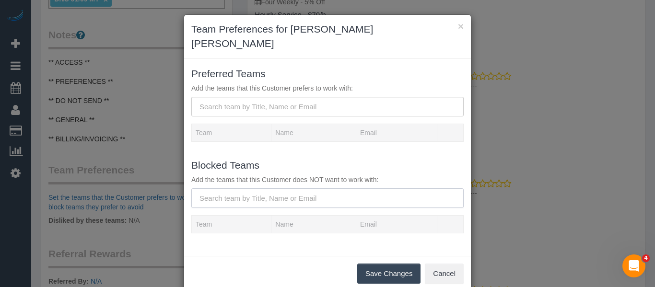
click at [255, 188] on input "text" at bounding box center [327, 198] width 272 height 20
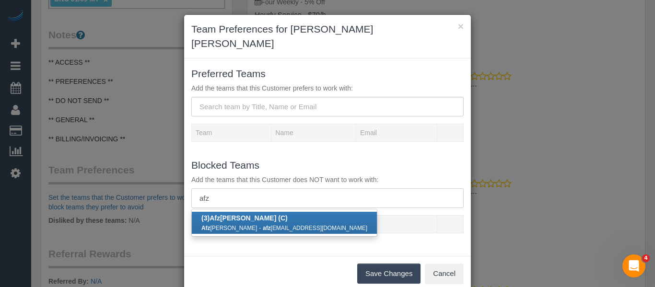
type input "afz"
click at [243, 214] on b "(3) Afz aal Ahmad (C)" at bounding box center [244, 218] width 86 height 8
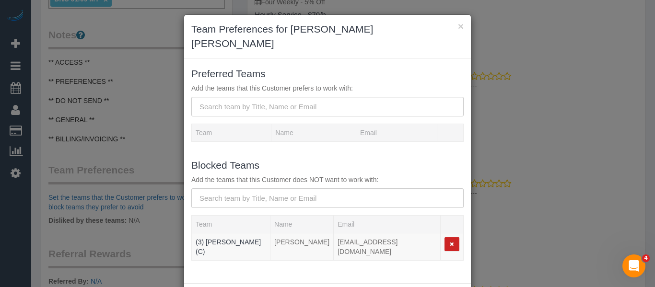
drag, startPoint x: 369, startPoint y: 265, endPoint x: 373, endPoint y: 276, distance: 11.1
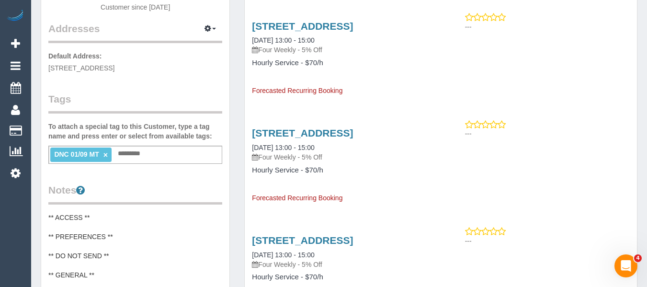
scroll to position [96, 0]
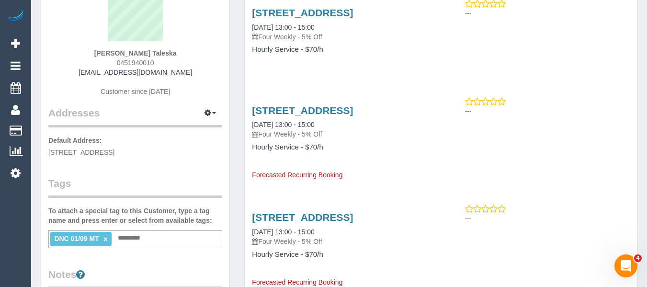
drag, startPoint x: 163, startPoint y: 61, endPoint x: 105, endPoint y: 60, distance: 58.0
click at [105, 60] on div "Dona Taleska 0451940010 donataleska@gmail.com Customer since 2025" at bounding box center [135, 46] width 174 height 120
copy span "0451940010"
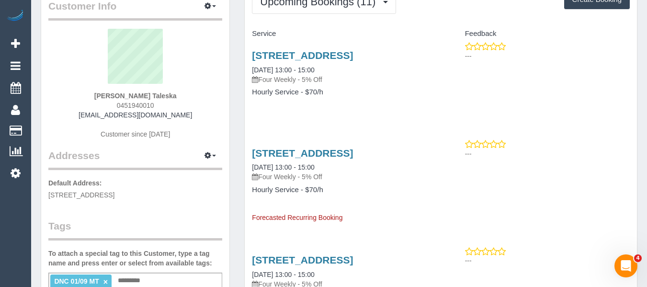
scroll to position [0, 0]
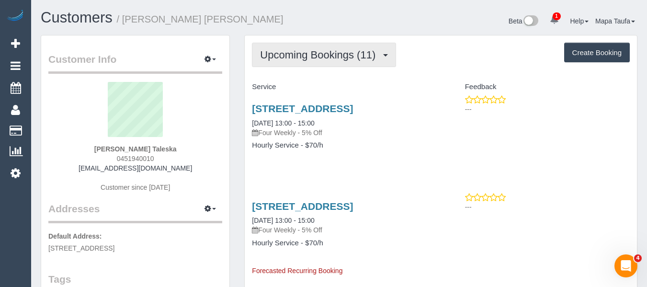
click at [278, 63] on button "Upcoming Bookings (11)" at bounding box center [324, 55] width 144 height 24
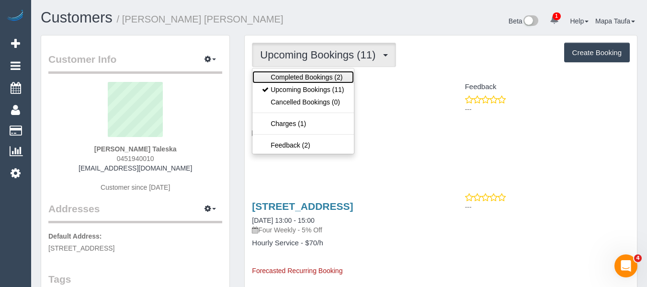
click at [287, 72] on link "Completed Bookings (2)" at bounding box center [303, 77] width 101 height 12
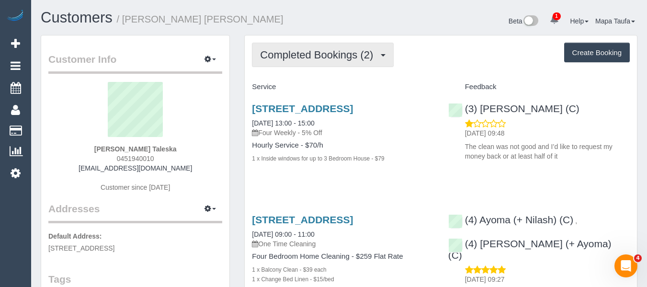
click at [303, 52] on span "Completed Bookings (2)" at bounding box center [319, 55] width 118 height 12
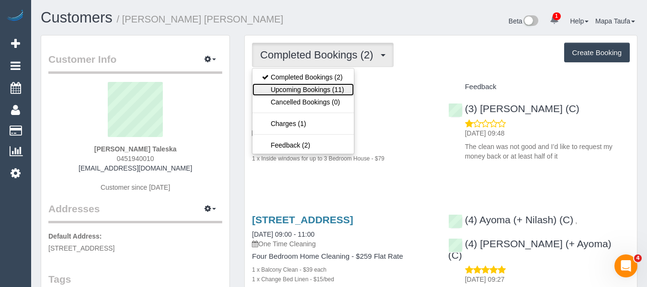
click at [303, 92] on link "Upcoming Bookings (11)" at bounding box center [303, 89] width 101 height 12
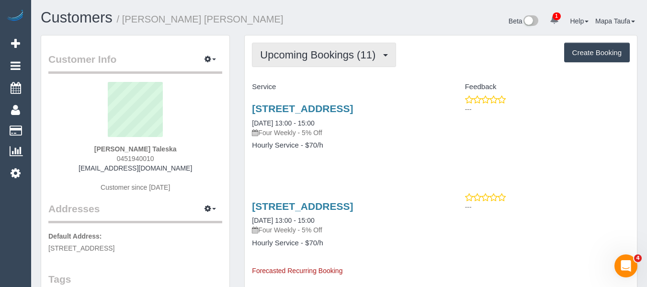
drag, startPoint x: 292, startPoint y: 61, endPoint x: 283, endPoint y: 76, distance: 17.6
click at [291, 61] on button "Upcoming Bookings (11)" at bounding box center [324, 55] width 144 height 24
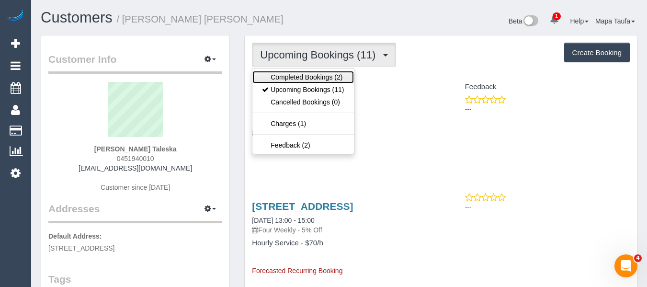
click at [280, 82] on link "Completed Bookings (2)" at bounding box center [303, 77] width 101 height 12
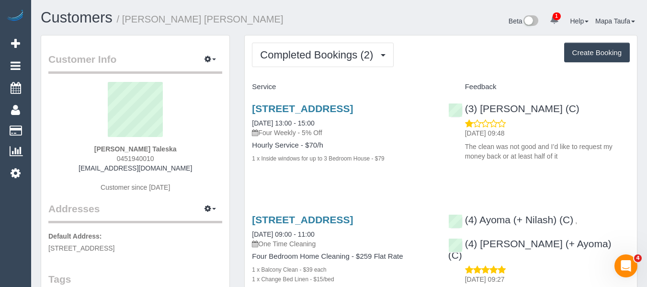
click at [190, 141] on sui-profile-pic at bounding box center [136, 113] width 160 height 62
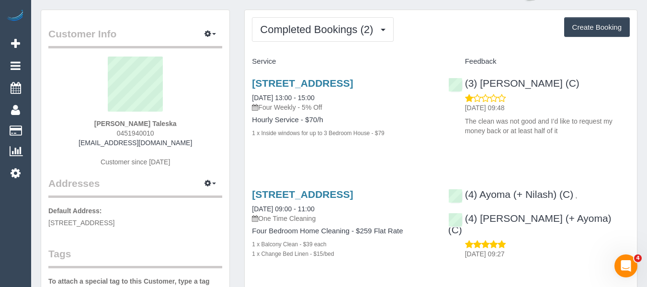
scroll to position [48, 0]
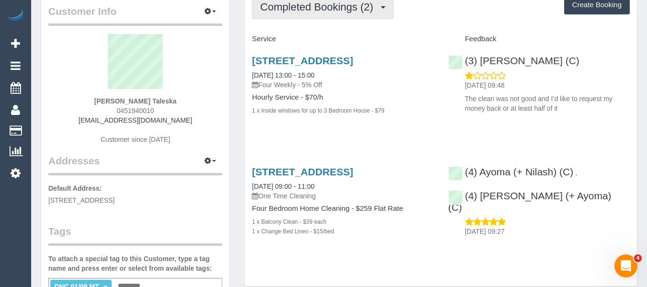
click at [322, 12] on span "Completed Bookings (2)" at bounding box center [319, 7] width 118 height 12
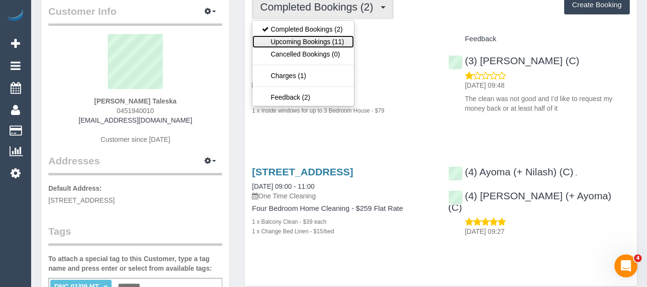
click at [311, 41] on link "Upcoming Bookings (11)" at bounding box center [303, 41] width 101 height 12
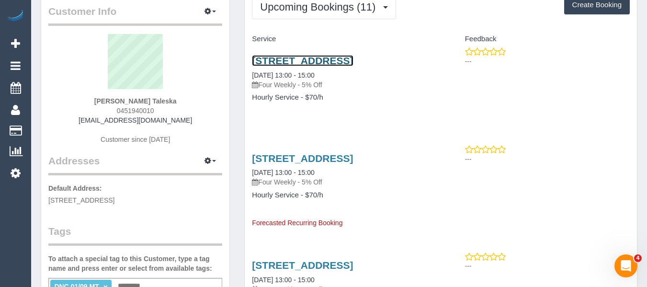
click at [281, 57] on link "242 Blyth Street, East Brunswick, VIC 3057" at bounding box center [302, 60] width 101 height 11
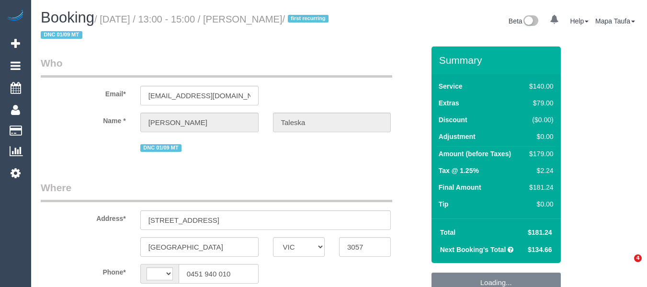
select select "VIC"
select select "string:AU"
select select "object:753"
select select "number:28"
select select "number:14"
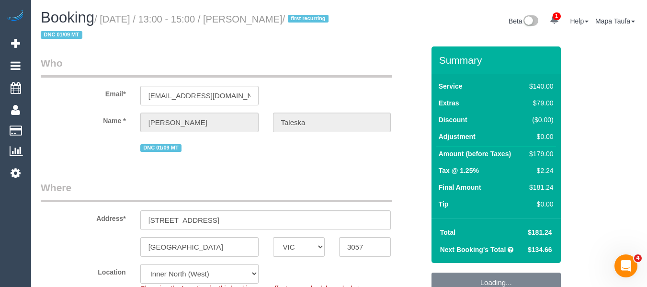
select select "number:19"
select select "number:22"
select select "number:34"
select select "number:11"
select select "string:stripe-pm_1RlkCC2GScqysDRVkYkT2eG6"
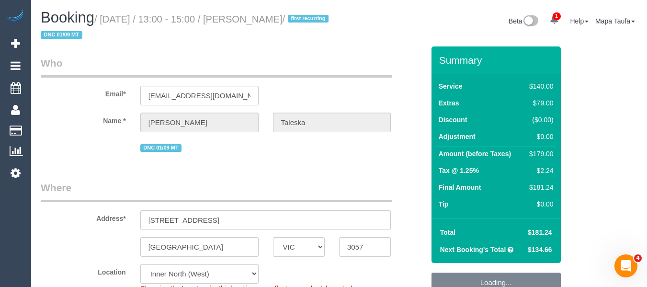
select select "object:1771"
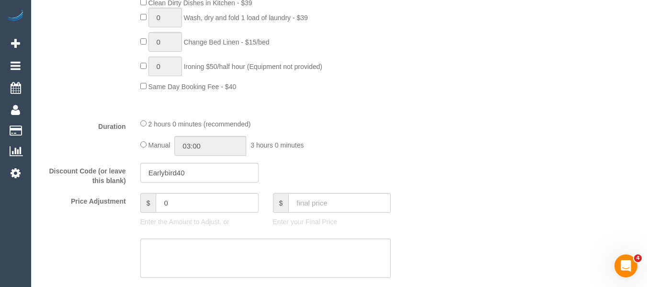
scroll to position [746, 0]
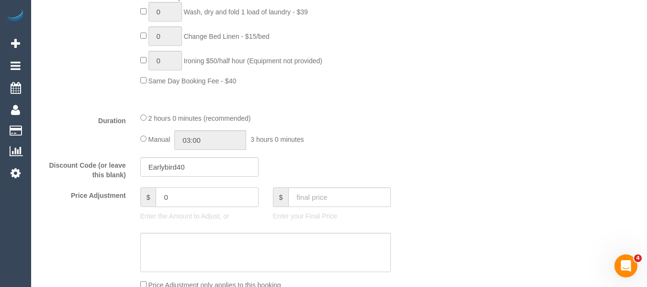
drag, startPoint x: 180, startPoint y: 195, endPoint x: 147, endPoint y: 198, distance: 33.1
click at [147, 198] on div "$ 0" at bounding box center [199, 197] width 118 height 20
type input "-21"
click at [182, 245] on textarea at bounding box center [265, 252] width 251 height 39
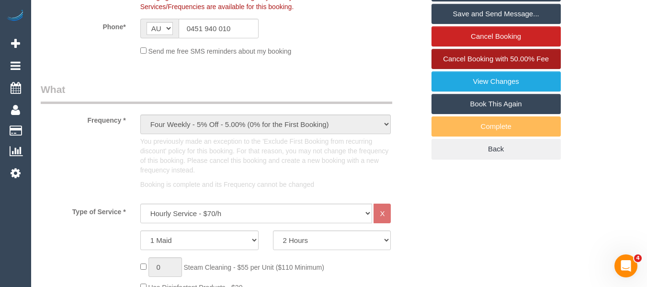
scroll to position [219, 0]
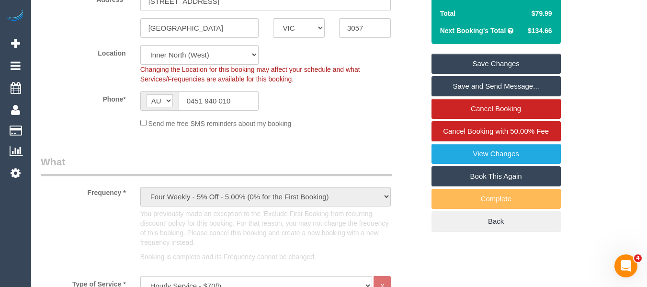
type textarea "discount for complaint - MT"
click at [466, 68] on link "Save Changes" at bounding box center [496, 64] width 129 height 20
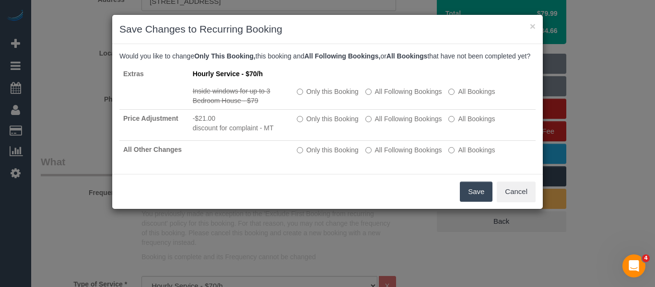
click at [472, 196] on button "Save" at bounding box center [476, 192] width 33 height 20
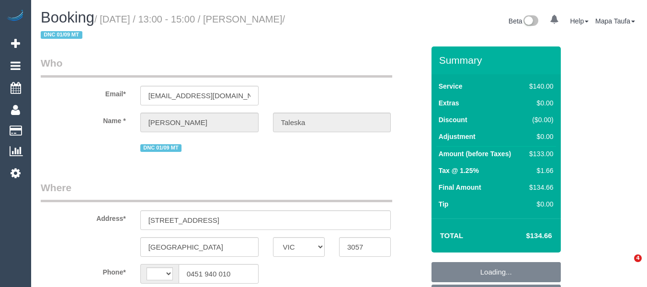
select select "VIC"
select select "number:28"
select select "number:14"
select select "number:19"
select select "number:22"
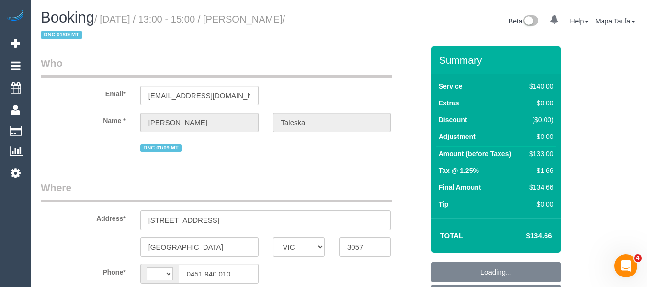
select select "number:34"
select select "number:11"
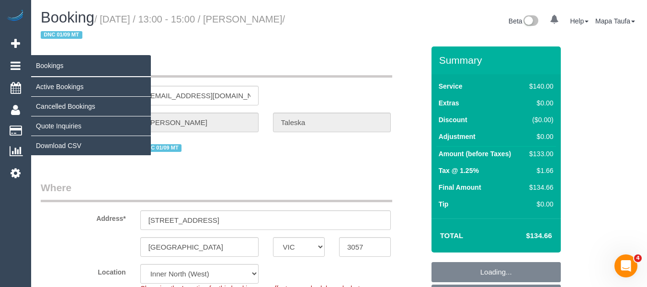
select select "string:AU"
select select "object:862"
select select "string:stripe-pm_1RlkCC2GScqysDRVkYkT2eG6"
select select "spot7"
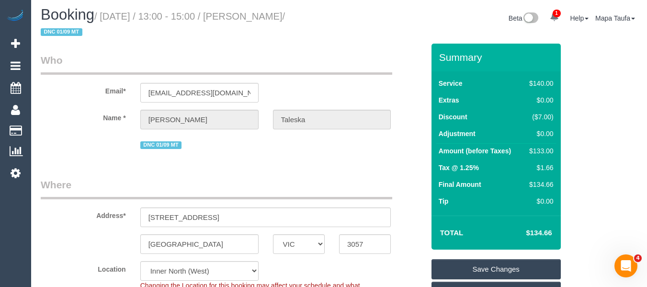
scroll to position [144, 0]
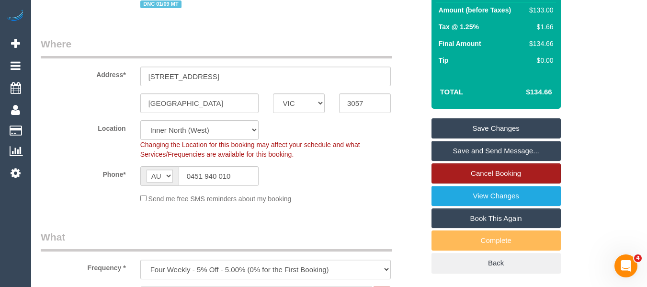
click at [494, 170] on link "Cancel Booking" at bounding box center [496, 173] width 129 height 20
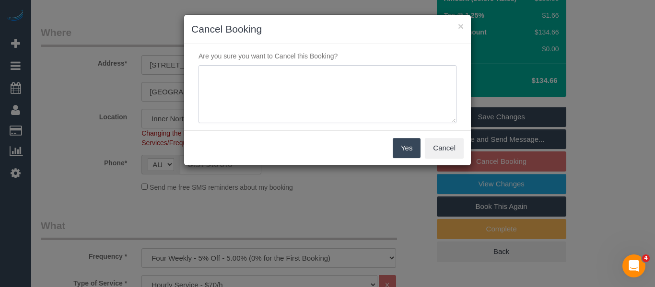
click at [342, 103] on textarea at bounding box center [327, 94] width 258 height 58
type textarea "services not needed via phone -MT"
click at [391, 149] on div "Yes Cancel" at bounding box center [327, 147] width 287 height 35
click at [396, 150] on button "Yes" at bounding box center [406, 148] width 28 height 20
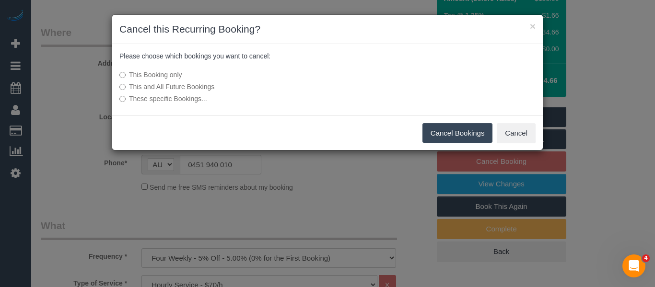
click at [169, 89] on label "This and All Future Bookings" at bounding box center [255, 87] width 273 height 10
drag, startPoint x: 459, startPoint y: 136, endPoint x: 454, endPoint y: 138, distance: 5.6
click at [458, 138] on button "Cancel Bookings" at bounding box center [457, 133] width 70 height 20
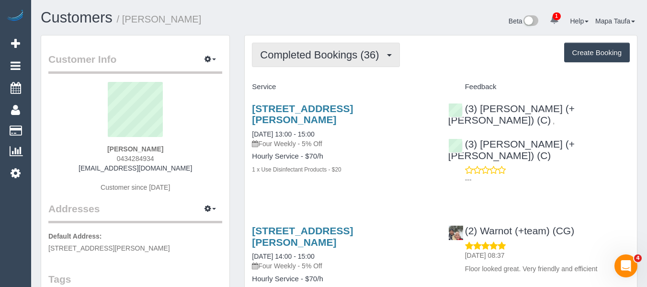
click at [300, 60] on span "Completed Bookings (36)" at bounding box center [322, 55] width 124 height 12
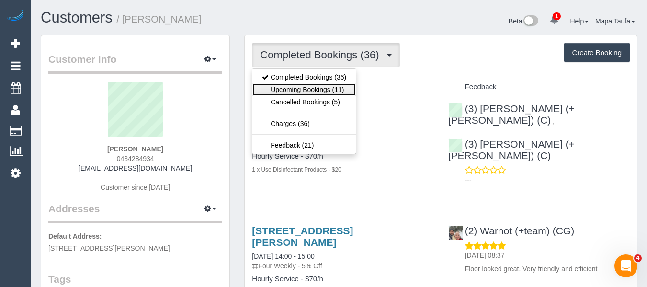
click at [300, 85] on link "Upcoming Bookings (11)" at bounding box center [304, 89] width 103 height 12
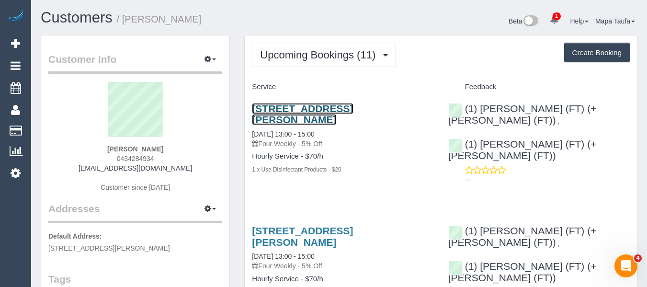
click at [284, 109] on link "60 Edward St, Brunswick, VIC 3056" at bounding box center [302, 114] width 101 height 22
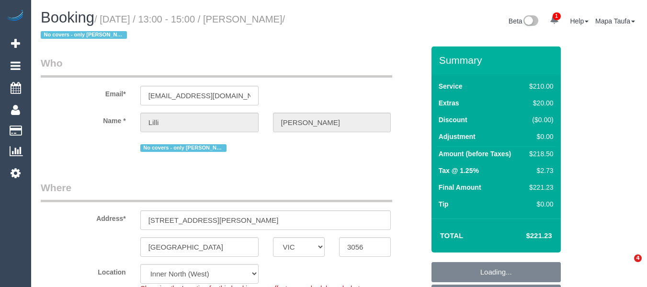
select select "VIC"
select select "string:AU"
select select "180"
select select "object:718"
select select "string:stripe-pm_1PZXrg2GScqysDRVZDATDAKY"
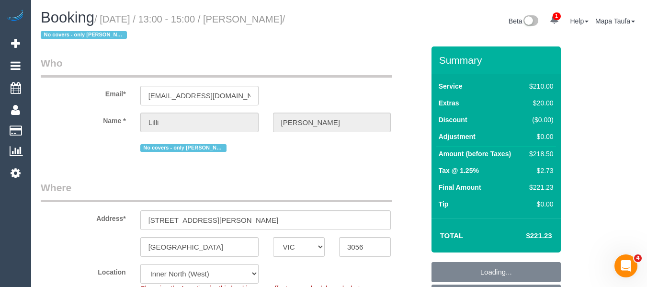
select select "spot7"
select select "number:30"
select select "number:14"
select select "number:19"
select select "number:25"
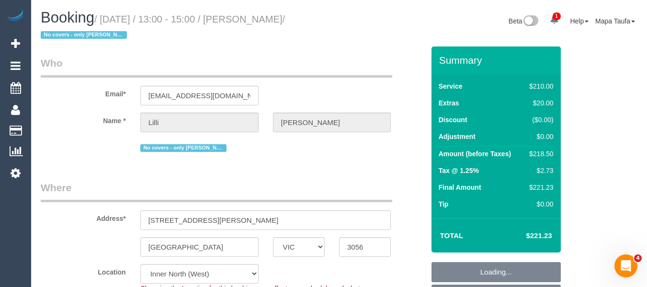
select select "number:34"
select select "number:13"
select select "object:1739"
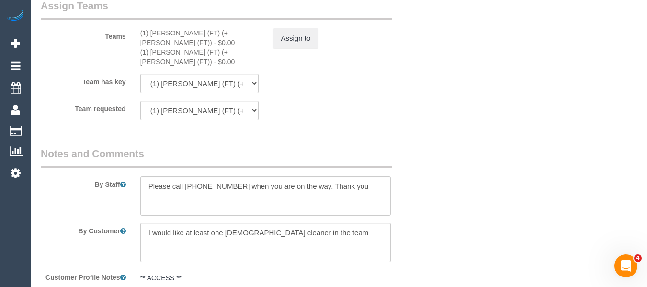
scroll to position [1541, 0]
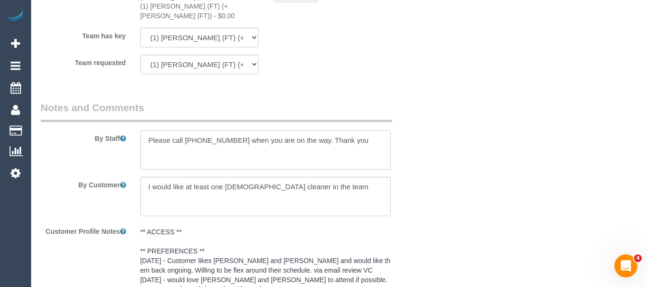
click at [359, 130] on textarea at bounding box center [265, 149] width 251 height 39
click at [286, 130] on textarea at bounding box center [265, 149] width 251 height 39
click at [188, 130] on textarea at bounding box center [265, 149] width 251 height 39
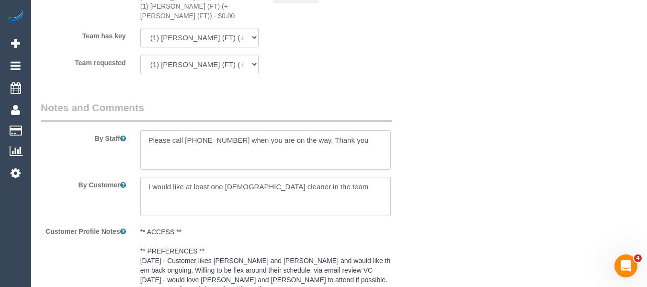
click at [358, 130] on textarea at bounding box center [265, 149] width 251 height 39
paste textarea "- I will leave the key in the pink elephant at the front door and would like th…"
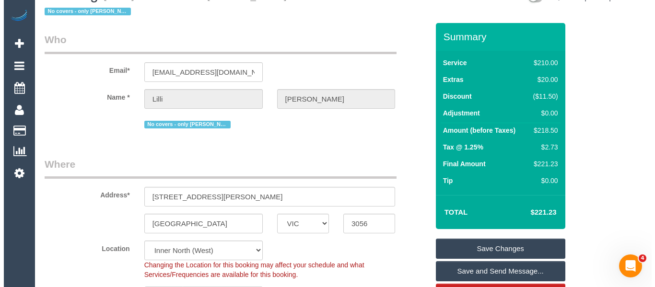
scroll to position [0, 0]
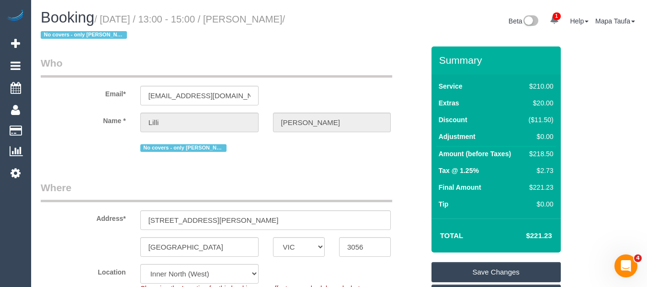
type textarea "Please call 0434284934 when you are on the way. Thank you - I will leave the ke…"
click at [483, 260] on div "Summary Service $210.00 Extras $20.00 Discount ($11.50) Adjustment $0.00 Amount…" at bounding box center [496, 242] width 129 height 393
click at [485, 272] on link "Save Changes" at bounding box center [496, 272] width 129 height 20
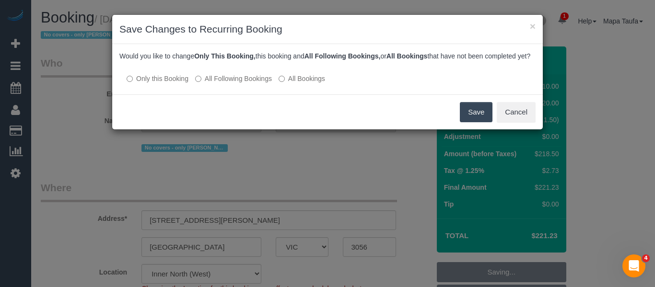
click at [467, 122] on button "Save" at bounding box center [476, 112] width 33 height 20
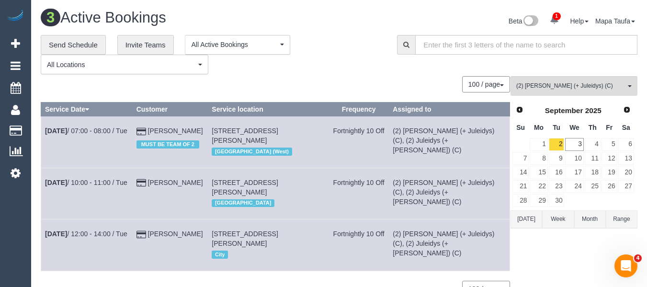
click at [534, 219] on button "Today" at bounding box center [527, 219] width 32 height 18
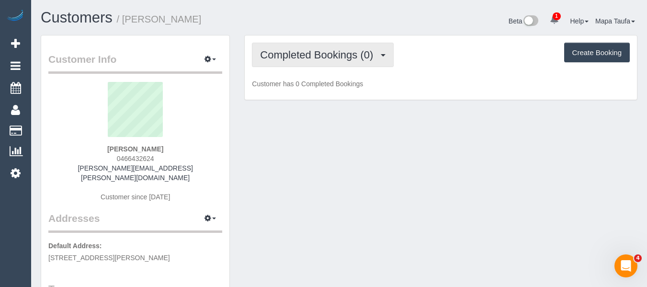
click at [334, 56] on span "Completed Bookings (0)" at bounding box center [319, 55] width 118 height 12
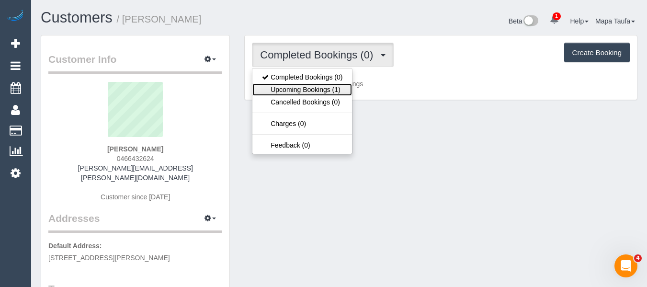
click at [320, 84] on link "Upcoming Bookings (1)" at bounding box center [303, 89] width 100 height 12
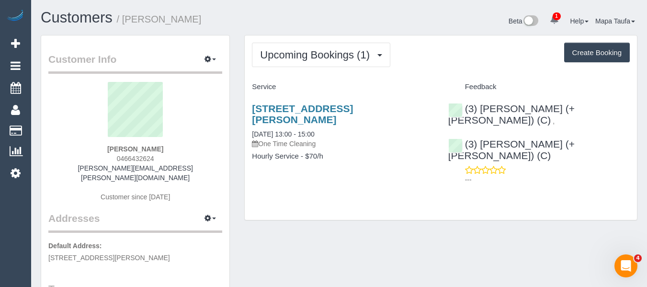
click at [435, 60] on div "Upcoming Bookings (1) Completed Bookings (0) Upcoming Bookings (1) Cancelled Bo…" at bounding box center [441, 55] width 378 height 24
click at [440, 209] on div "Upcoming Bookings (1) Completed Bookings (0) Upcoming Bookings (1) Cancelled Bo…" at bounding box center [441, 132] width 408 height 195
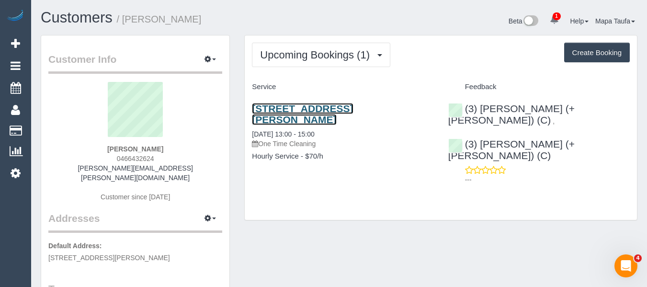
click at [310, 111] on link "41 Gertrude St, Fitzroy, VIC 3065" at bounding box center [302, 114] width 101 height 22
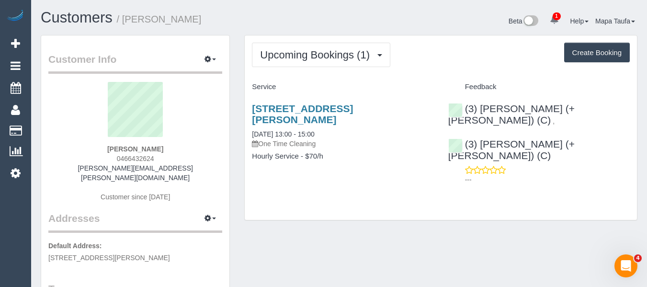
drag, startPoint x: 162, startPoint y: 160, endPoint x: 101, endPoint y: 157, distance: 61.9
click at [101, 157] on div "Harris Thompson 0466432624 harris.thompson@odedermatology.com.au Customer since…" at bounding box center [135, 146] width 174 height 129
copy span "0466432624"
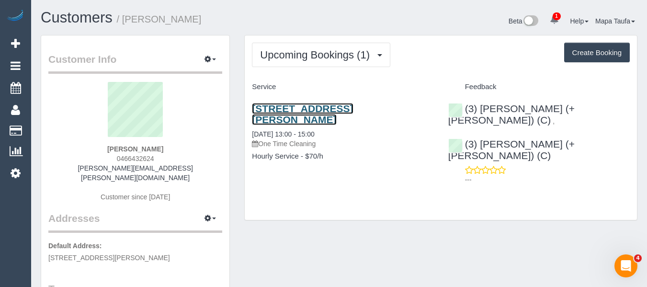
click at [328, 111] on link "41 Gertrude St, Fitzroy, VIC 3065" at bounding box center [302, 114] width 101 height 22
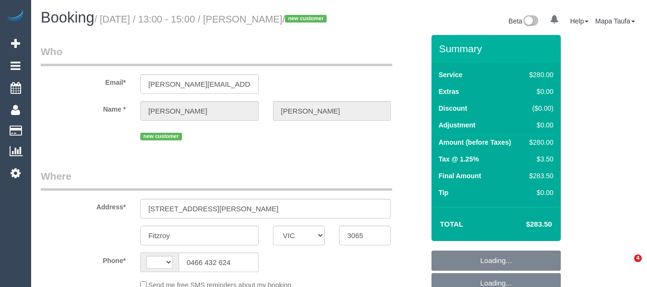
select select "VIC"
select select "string:AU"
select select "string:stripe-pm_1S2oQG2GScqysDRVDbQhSsIb"
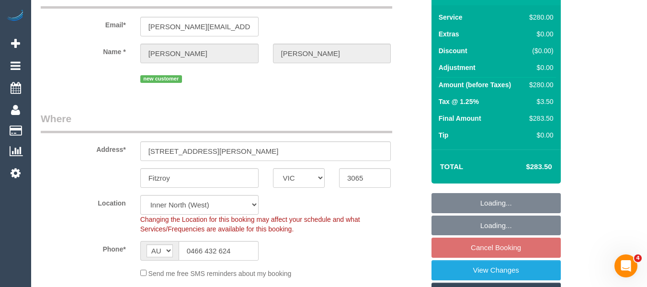
select select "object:552"
select select "number:28"
select select "number:14"
select select "number:20"
select select "number:25"
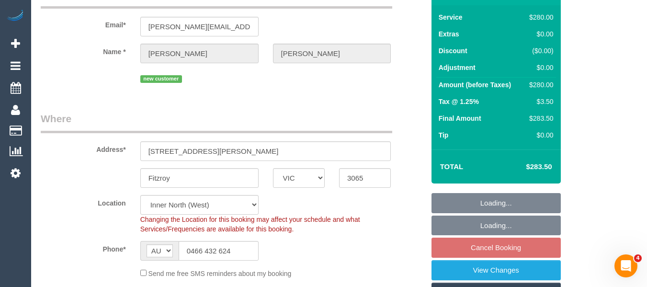
select select "number:35"
select select "number:13"
select select "2"
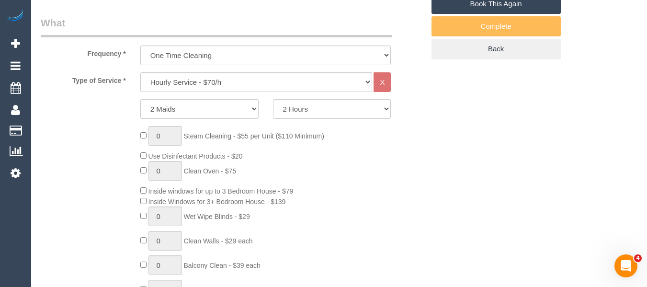
select select "object:867"
select select "spot1"
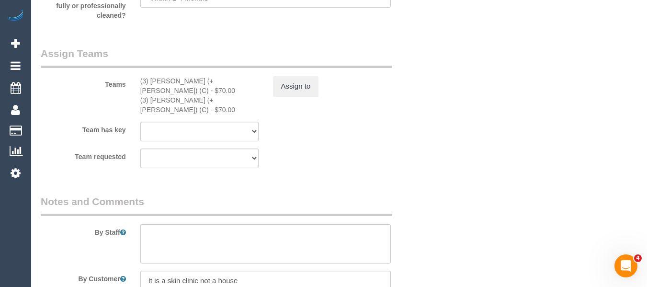
drag, startPoint x: 653, startPoint y: 34, endPoint x: 2, endPoint y: 6, distance: 651.8
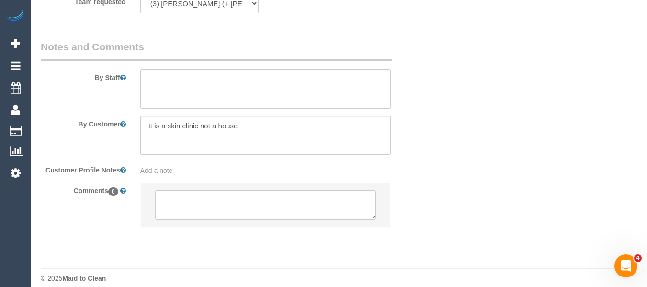
scroll to position [1594, 0]
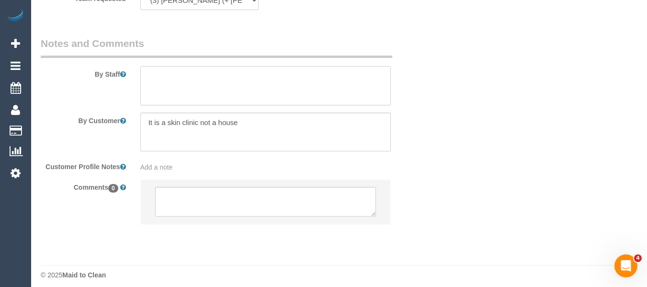
click at [201, 87] on textarea at bounding box center [265, 85] width 251 height 39
click at [146, 119] on textarea at bounding box center [265, 132] width 251 height 39
type textarea "Ode Dermatology is name of clinic - It is a skin clinic not a house"
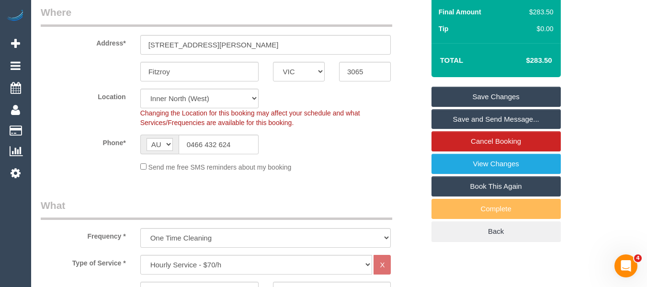
scroll to position [171, 0]
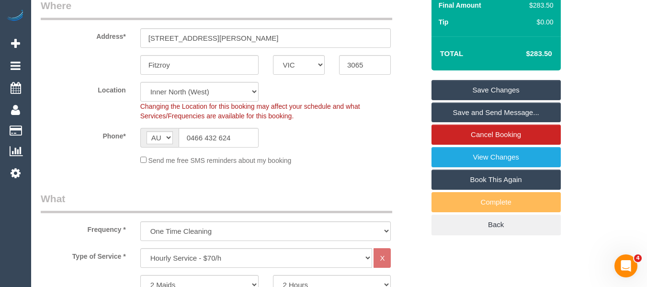
click at [509, 98] on link "Save Changes" at bounding box center [496, 90] width 129 height 20
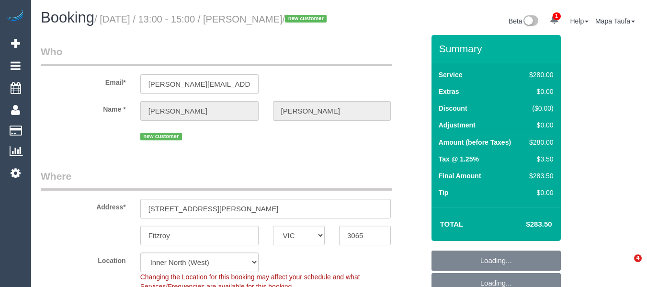
select select "VIC"
select select "object:867"
select select "2"
select select "spot1"
select select "number:28"
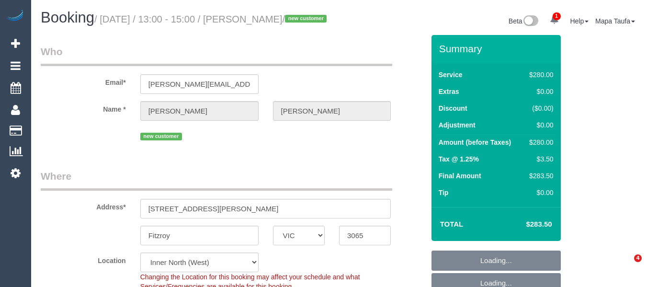
select select "number:14"
select select "number:20"
select select "number:25"
select select "number:35"
select select "number:13"
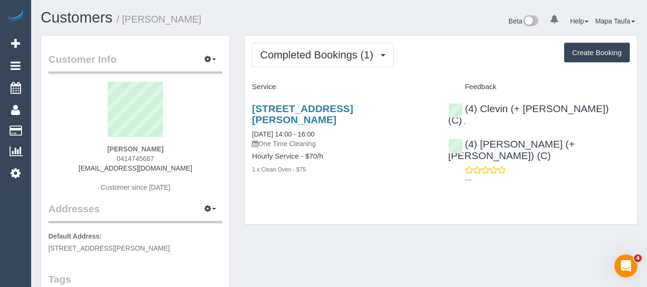
drag, startPoint x: 163, startPoint y: 147, endPoint x: 144, endPoint y: 138, distance: 21.0
click at [113, 145] on div "[PERSON_NAME] 0414745687 [EMAIL_ADDRESS][DOMAIN_NAME] Customer since [DATE]" at bounding box center [135, 142] width 174 height 120
copy strong "[PERSON_NAME]"
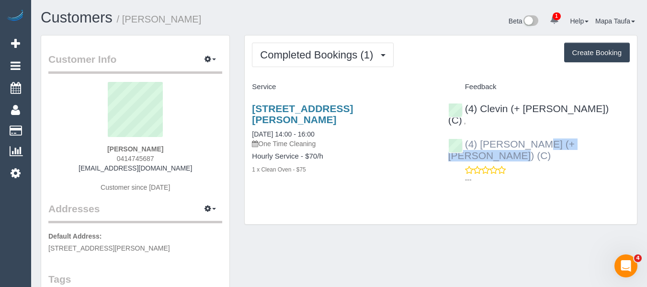
drag, startPoint x: 524, startPoint y: 130, endPoint x: 481, endPoint y: 128, distance: 43.2
click at [481, 128] on div "(4) Clevin (+ Noel) (C) , (4) Noel (+ Clevin) (C) ---" at bounding box center [539, 142] width 196 height 94
copy link "Noel (+ Clevin) (C)"
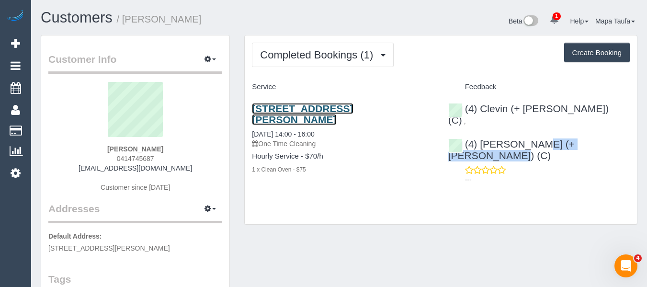
click at [265, 112] on link "2/21 Jennings Road, Bayswater North, VIC 3153" at bounding box center [302, 114] width 101 height 22
drag, startPoint x: 163, startPoint y: 149, endPoint x: 87, endPoint y: 149, distance: 75.7
click at [87, 149] on div "Angela Icmat 0414745687 angelaicmat@gmail.com Customer since 2025" at bounding box center [135, 142] width 174 height 120
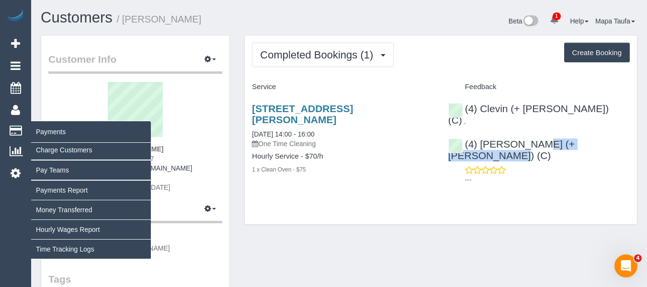
copy strong "Angela Icmat"
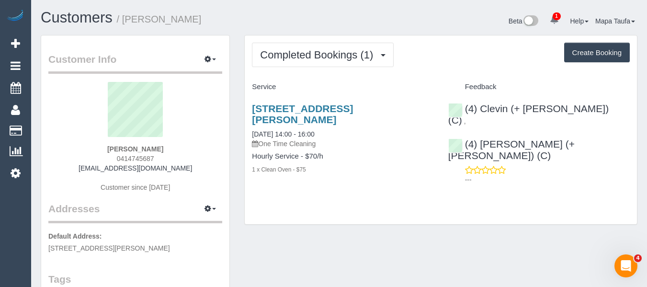
drag, startPoint x: 384, startPoint y: 195, endPoint x: 376, endPoint y: 202, distance: 11.2
click at [384, 195] on div "Completed Bookings (1) Completed Bookings (1) Upcoming Bookings (0) Cancelled B…" at bounding box center [441, 129] width 392 height 189
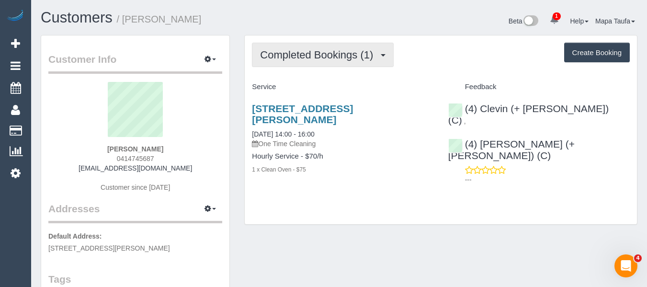
click at [279, 61] on button "Completed Bookings (1)" at bounding box center [323, 55] width 142 height 24
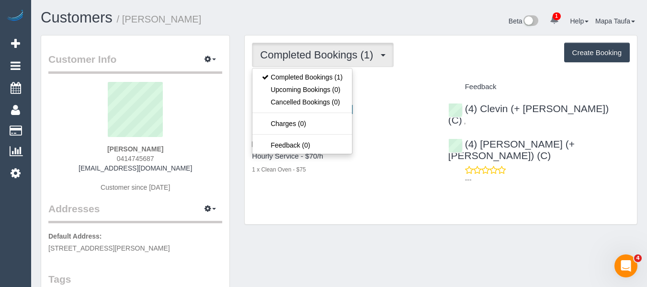
click at [398, 78] on div "Completed Bookings (1) Completed Bookings (1) Upcoming Bookings (0) Cancelled B…" at bounding box center [441, 129] width 392 height 189
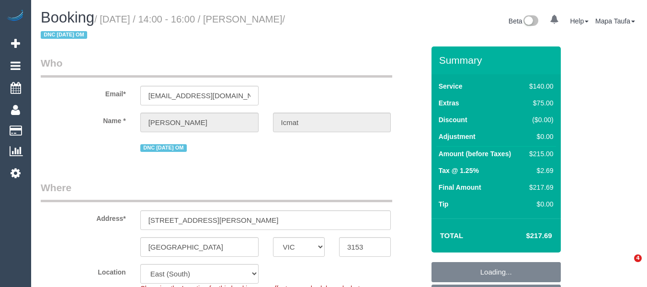
select select "VIC"
select select "number:27"
select select "number:14"
select select "number:19"
select select "number:24"
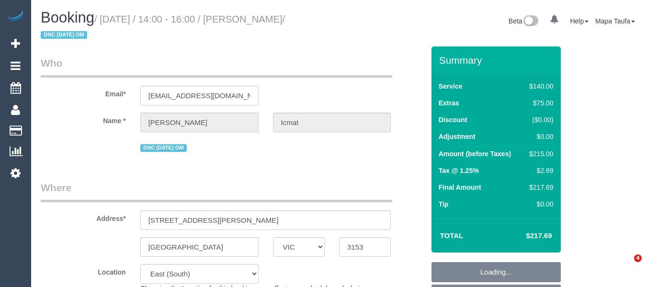
select select "number:34"
select select "number:26"
select select "object:1332"
select select "spot1"
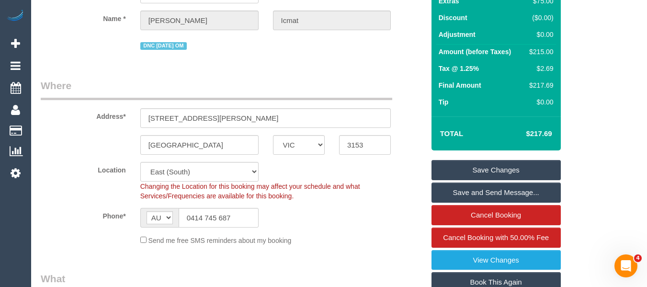
scroll to position [192, 0]
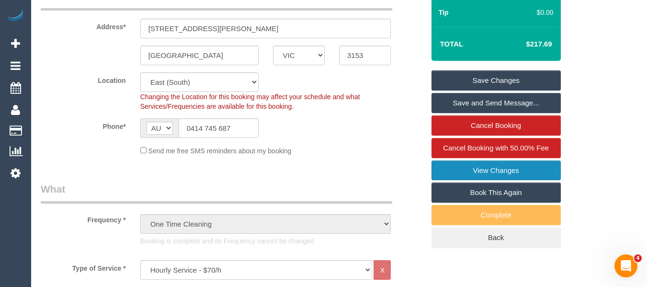
click at [477, 175] on link "View Changes" at bounding box center [496, 171] width 129 height 20
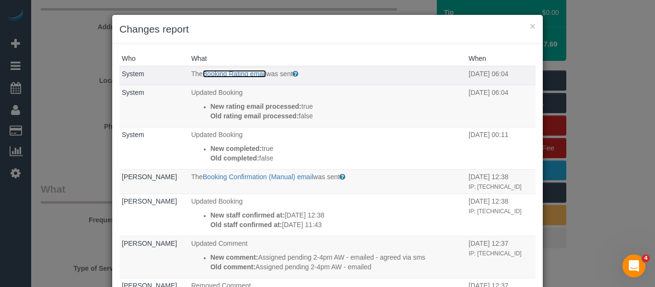
click at [219, 76] on link "Booking Rating email" at bounding box center [234, 74] width 63 height 8
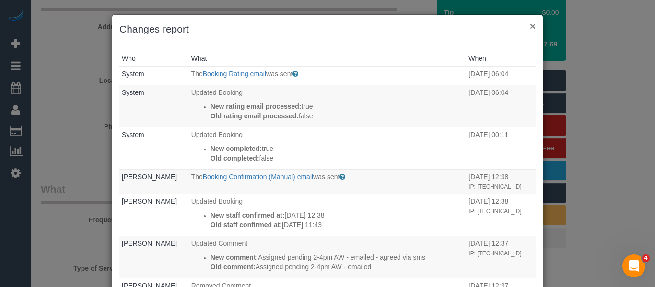
click at [529, 27] on button "×" at bounding box center [532, 26] width 6 height 10
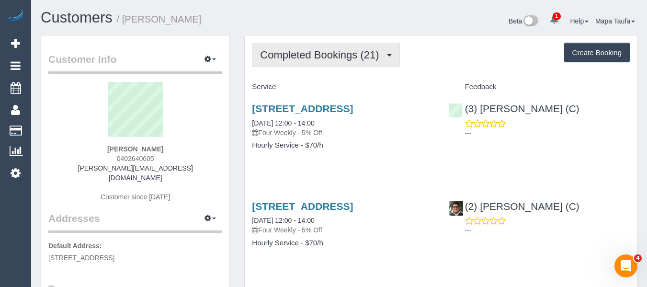
click at [289, 50] on span "Completed Bookings (21)" at bounding box center [322, 55] width 124 height 12
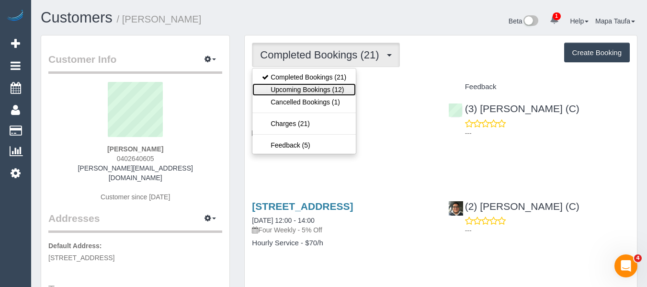
click at [293, 86] on link "Upcoming Bookings (12)" at bounding box center [304, 89] width 103 height 12
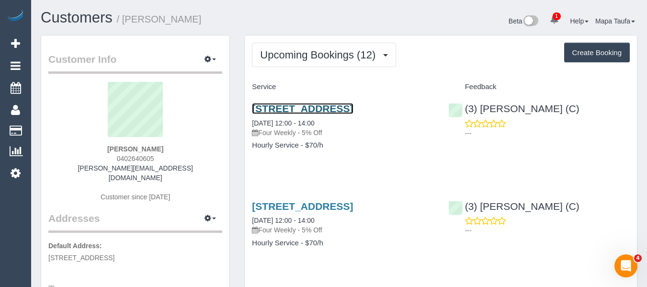
click at [323, 105] on link "17 Chusan Street, Balaclava, VIC 3183" at bounding box center [302, 108] width 101 height 11
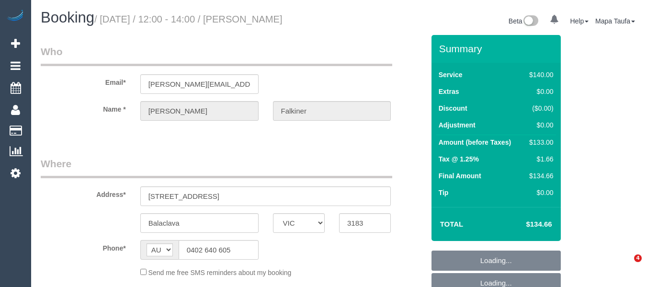
select select "VIC"
select select "object:537"
select select "string:stripe-pm_1Prt1a2GScqysDRVFTnQQ2Wd"
select select "number:27"
select select "number:14"
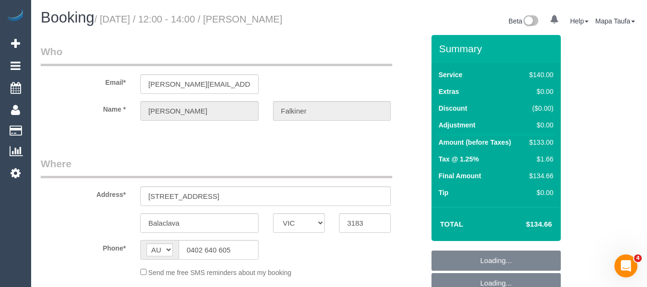
select select "number:19"
select select "number:24"
select select "number:33"
select select "number:13"
select select "spot3"
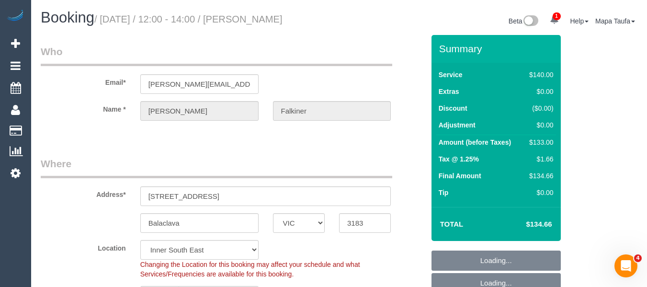
select select "object:1461"
select select "spot21"
